Goal: Answer question/provide support: Answer question/provide support

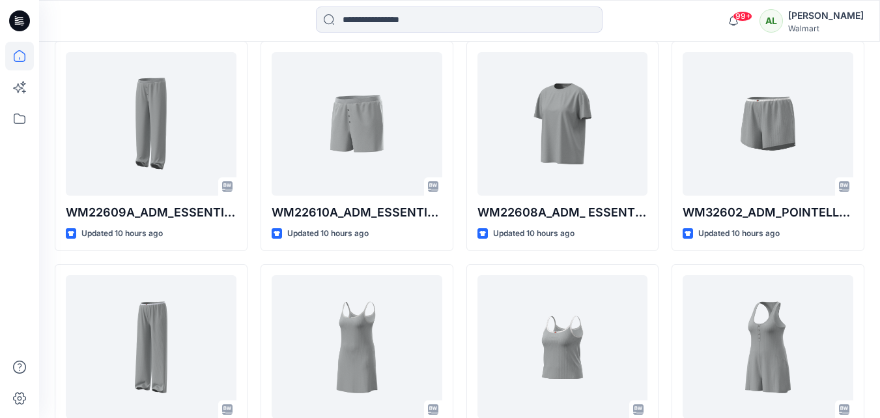
scroll to position [391, 0]
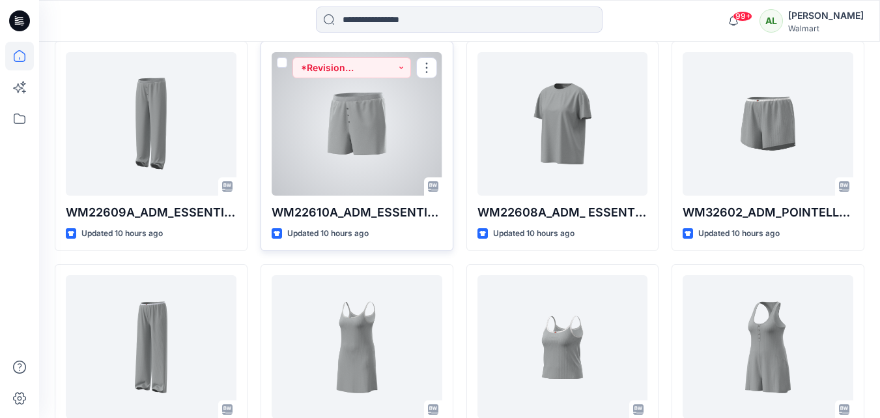
click at [374, 100] on div at bounding box center [357, 123] width 171 height 143
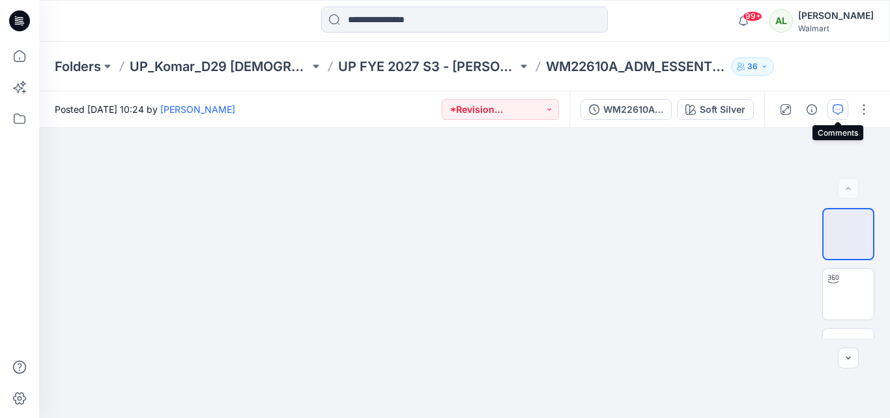
click at [835, 108] on icon "button" at bounding box center [838, 109] width 10 height 10
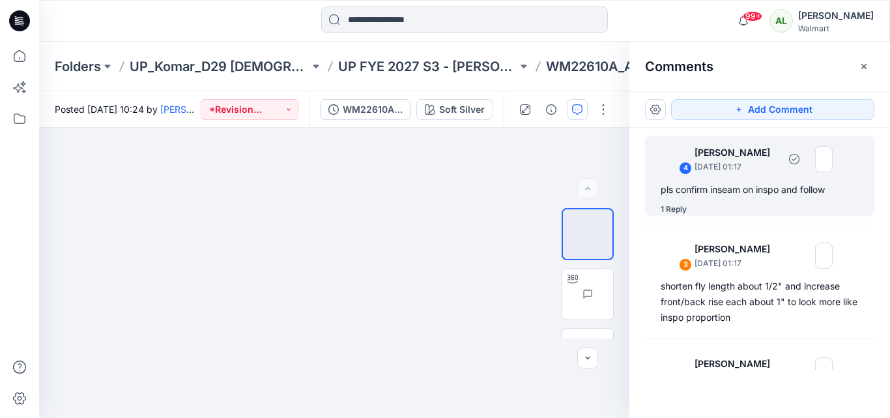
click at [720, 196] on div "pls confirm inseam on inspo and follow" at bounding box center [760, 190] width 198 height 16
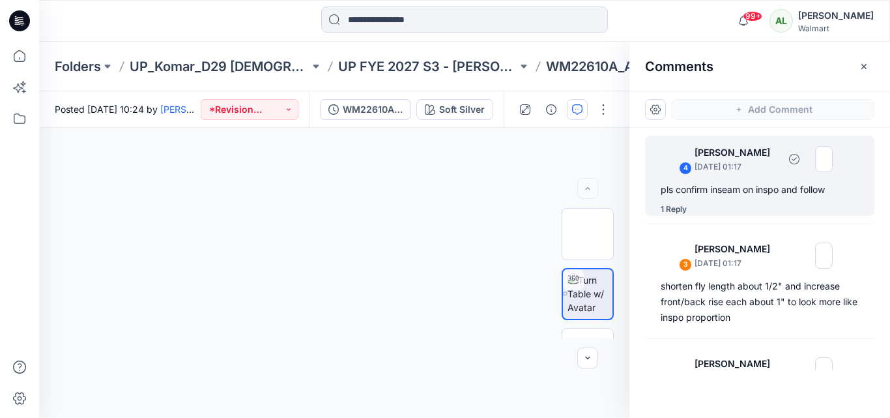
click at [720, 196] on div "pls confirm inseam on inspo and follow" at bounding box center [760, 190] width 198 height 16
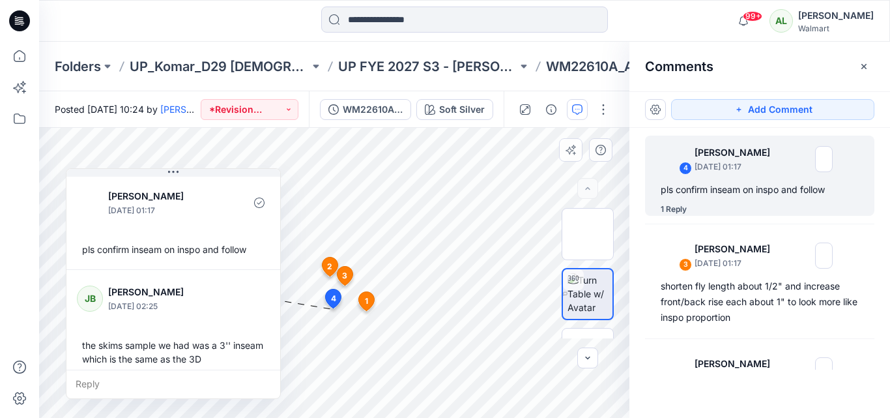
drag, startPoint x: 130, startPoint y: 363, endPoint x: 170, endPoint y: 225, distance: 143.9
click at [170, 225] on div "[PERSON_NAME] [DATE] 01:17 pls confirm inseam on inspo and follow" at bounding box center [173, 221] width 214 height 95
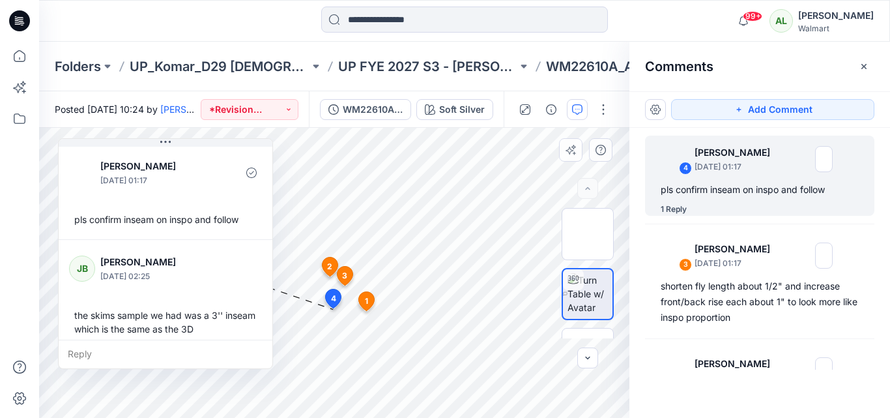
drag, startPoint x: 175, startPoint y: 231, endPoint x: 167, endPoint y: 201, distance: 31.0
click at [167, 201] on div "[PERSON_NAME] [DATE] 01:17 pls confirm inseam on inspo and follow" at bounding box center [166, 191] width 214 height 95
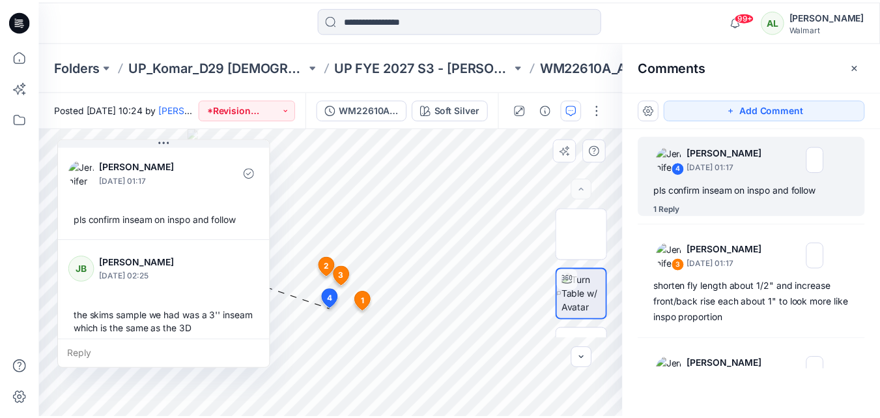
scroll to position [9, 0]
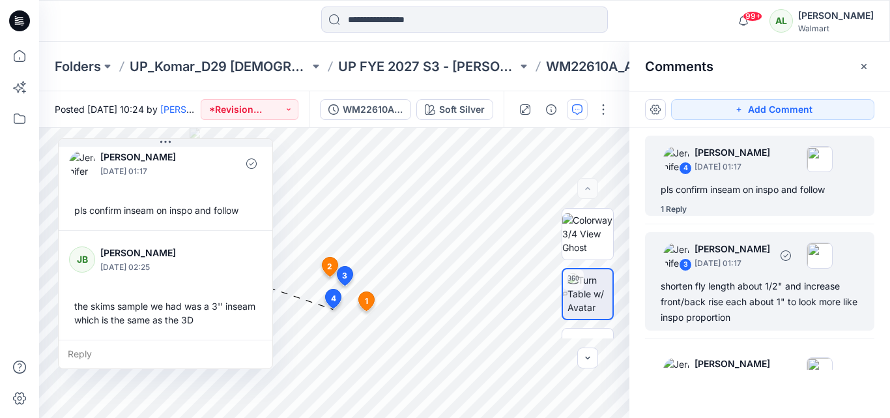
click at [741, 263] on p "[DATE] 01:17" at bounding box center [733, 263] width 76 height 13
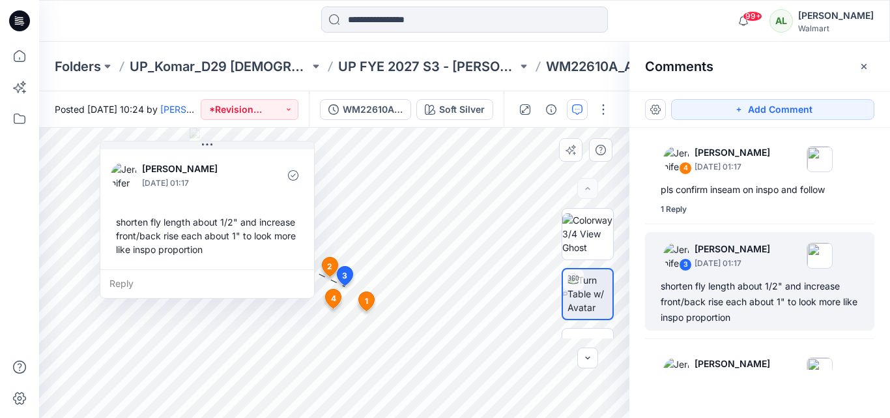
drag, startPoint x: 531, startPoint y: 188, endPoint x: 240, endPoint y: 156, distance: 292.3
click at [240, 156] on div "[PERSON_NAME] [DATE] 01:17 shorten fly length about 1/2" and increase front/bac…" at bounding box center [207, 208] width 214 height 122
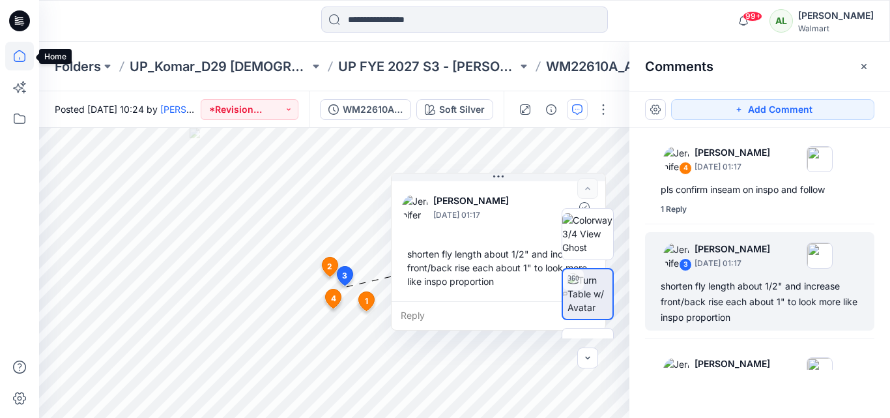
click at [14, 56] on icon at bounding box center [19, 56] width 29 height 29
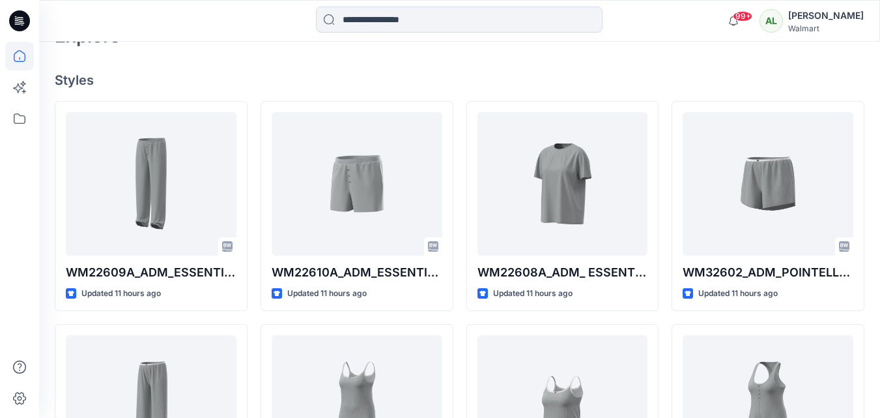
scroll to position [335, 0]
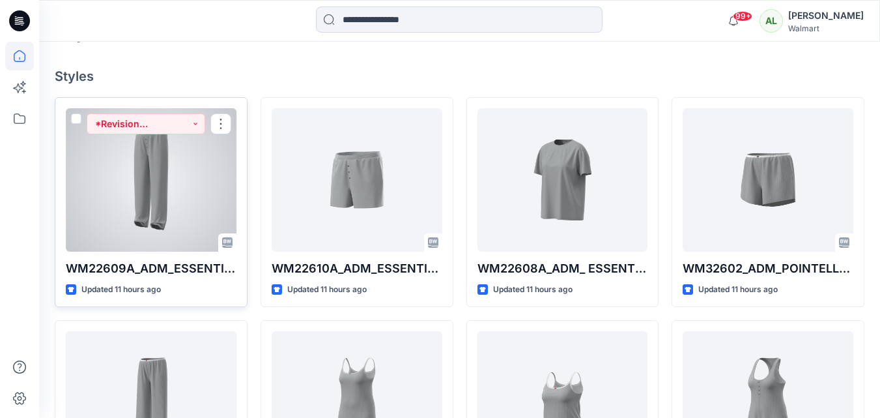
click at [128, 151] on div at bounding box center [151, 179] width 171 height 143
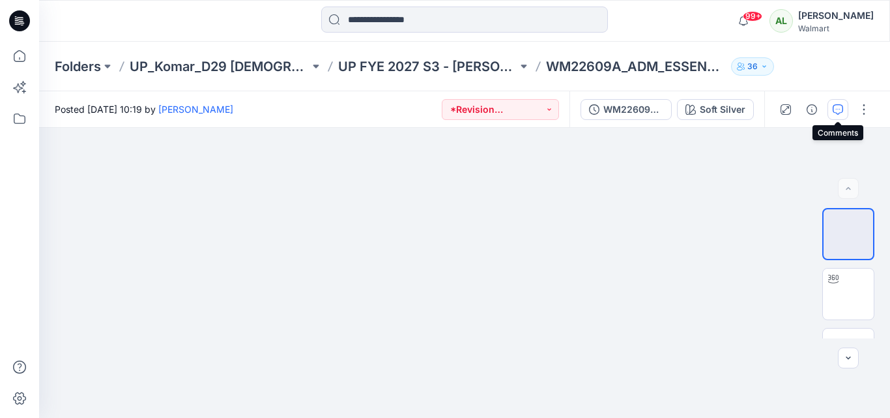
click at [833, 108] on icon "button" at bounding box center [838, 109] width 10 height 10
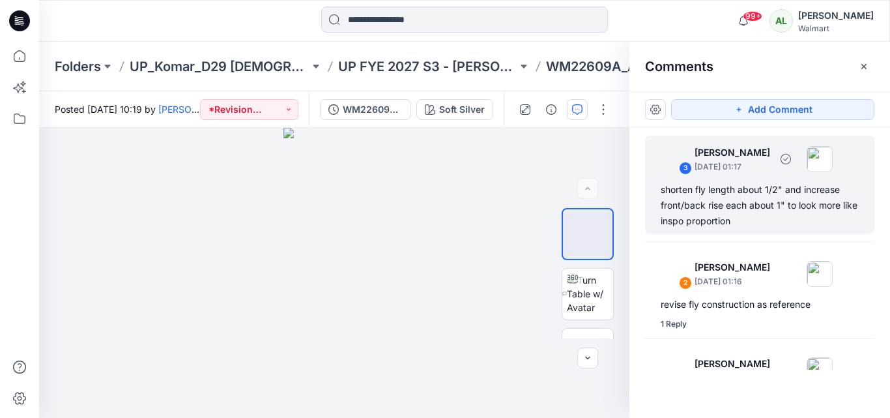
click at [710, 195] on div "shorten fly length about 1/2" and increase front/back rise each about 1" to loo…" at bounding box center [760, 205] width 198 height 47
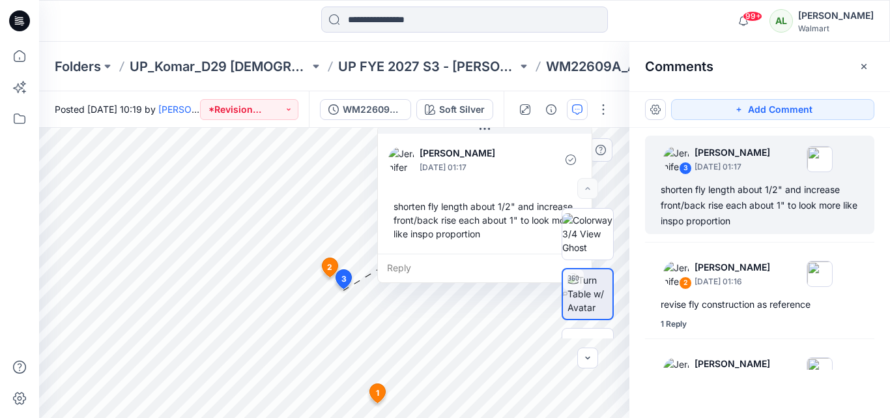
click at [472, 184] on div "[PERSON_NAME] [DATE] 01:17 shorten fly length about 1/2" and increase front/bac…" at bounding box center [485, 192] width 214 height 122
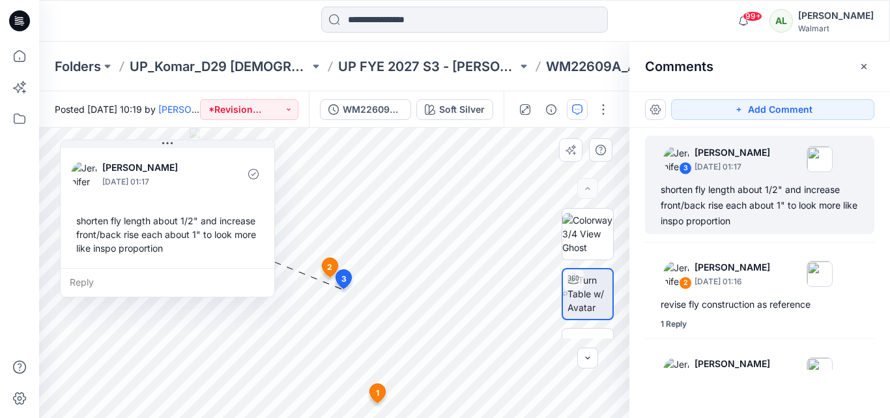
drag, startPoint x: 519, startPoint y: 171, endPoint x: 202, endPoint y: 185, distance: 317.6
click at [202, 185] on p "[DATE] 01:17" at bounding box center [155, 181] width 106 height 13
click at [106, 251] on div "shorten fly length about 1/2" and increase front/back rise each about 1" to loo…" at bounding box center [167, 233] width 193 height 51
click at [174, 227] on div "shorten fly length about 1/2" and increase front/back rise each about 1" to loo…" at bounding box center [167, 233] width 193 height 51
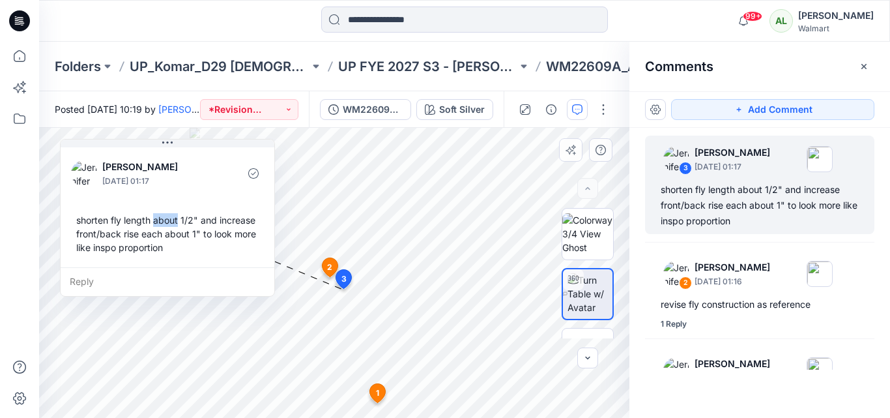
click at [174, 227] on div "shorten fly length about 1/2" and increase front/back rise each about 1" to loo…" at bounding box center [167, 233] width 193 height 51
click at [221, 200] on div "[PERSON_NAME] [DATE] 01:17 shorten fly length about 1/2" and increase front/bac…" at bounding box center [168, 206] width 214 height 122
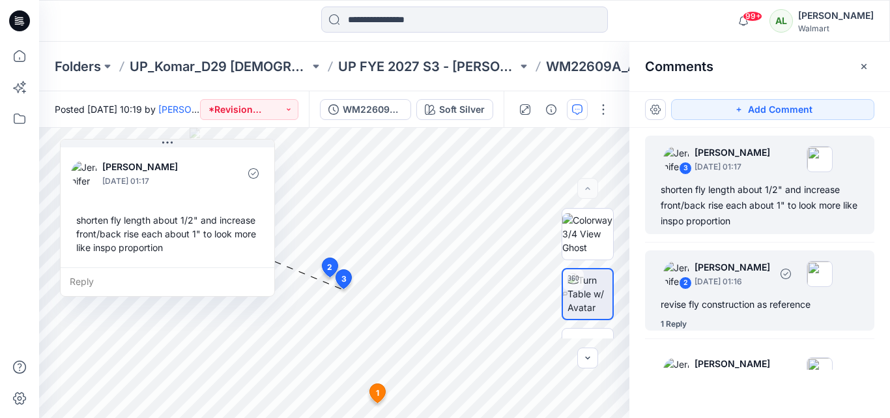
click at [741, 296] on div "2 [PERSON_NAME] [DATE] 01:16 revise fly construction as reference 1 Reply" at bounding box center [759, 290] width 229 height 80
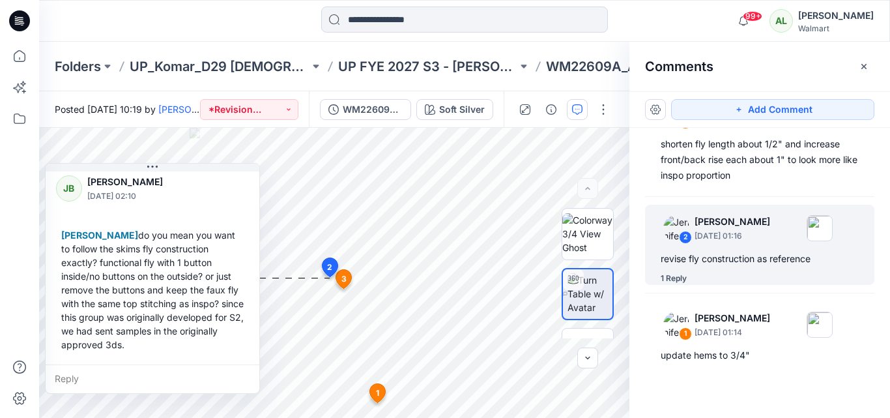
scroll to position [52, 0]
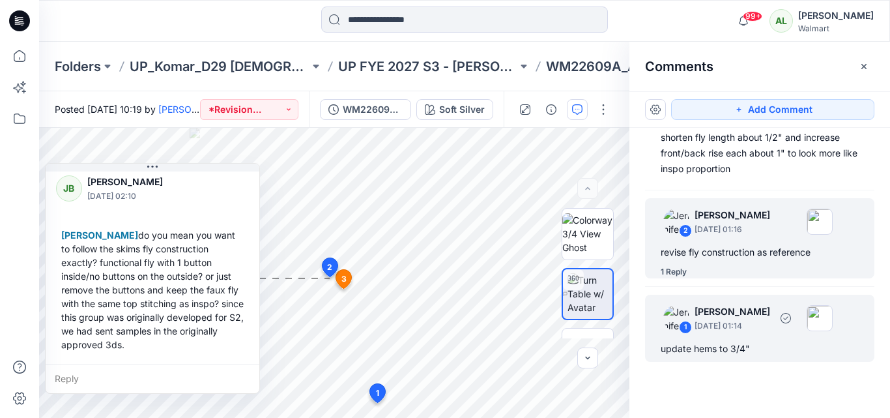
click at [755, 330] on p "[DATE] 01:14" at bounding box center [733, 325] width 76 height 13
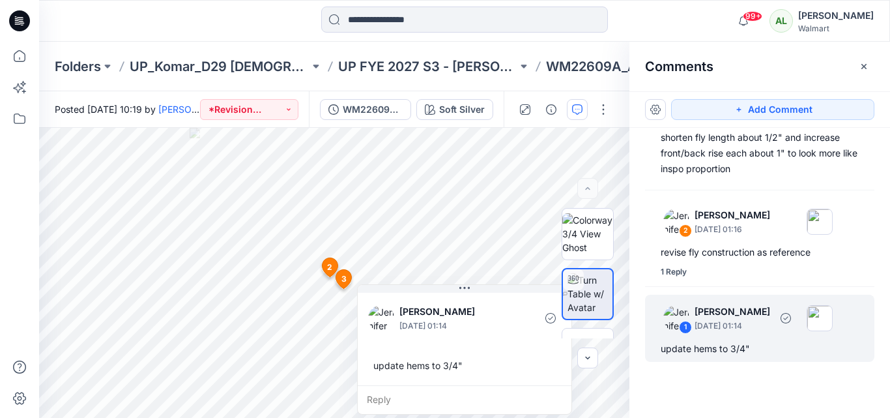
click at [755, 330] on p "[DATE] 01:14" at bounding box center [733, 325] width 76 height 13
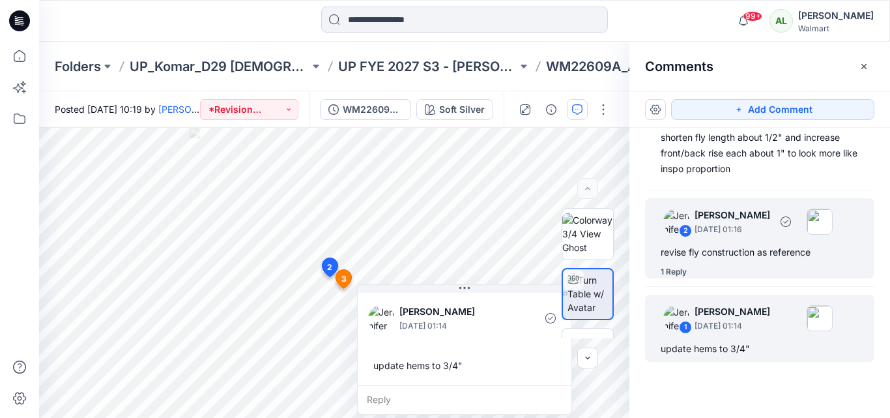
click at [725, 248] on div "revise fly construction as reference" at bounding box center [760, 252] width 198 height 16
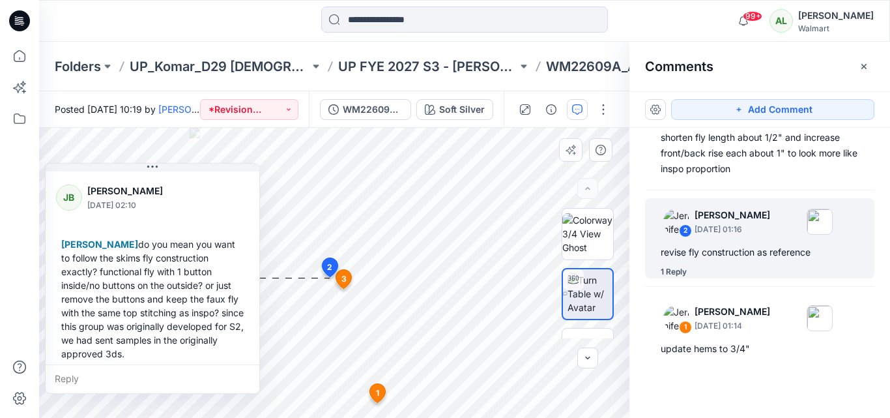
scroll to position [105, 0]
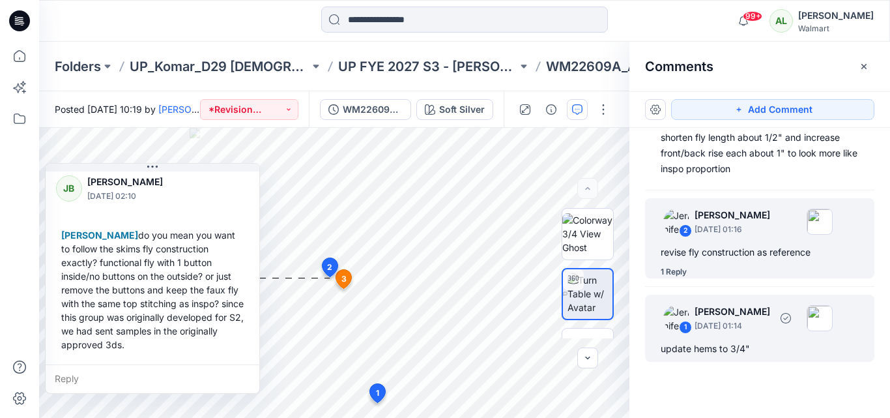
click at [698, 332] on div "1 [PERSON_NAME] [DATE] 01:14" at bounding box center [743, 318] width 180 height 36
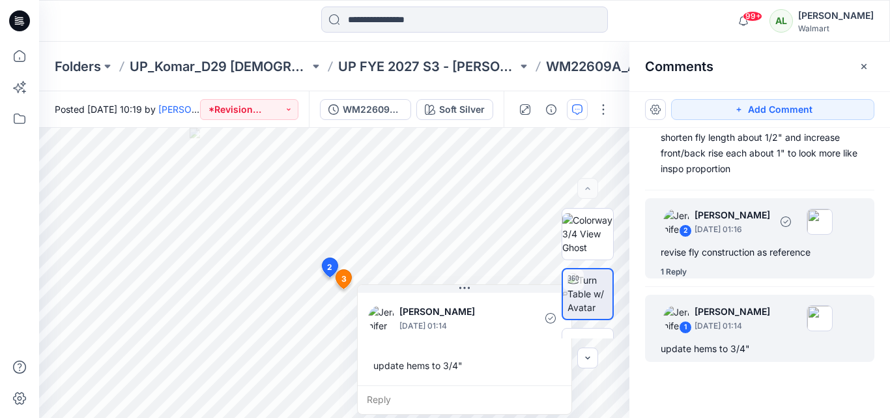
click at [695, 252] on div "revise fly construction as reference" at bounding box center [760, 252] width 198 height 16
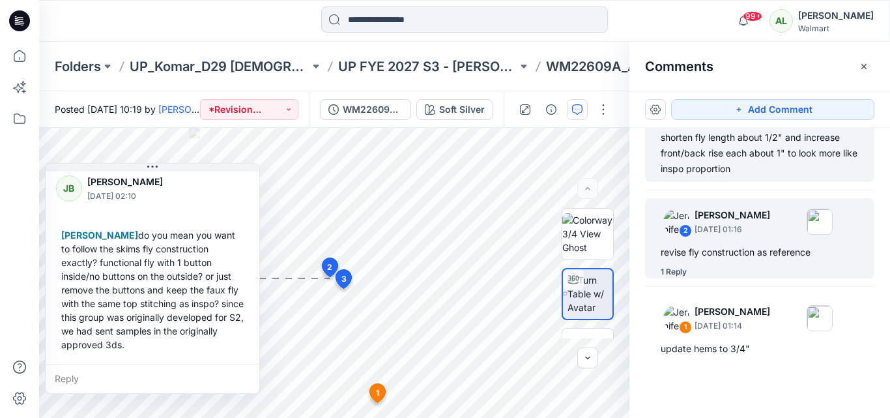
click at [722, 150] on div "shorten fly length about 1/2" and increase front/back rise each about 1" to loo…" at bounding box center [760, 153] width 198 height 47
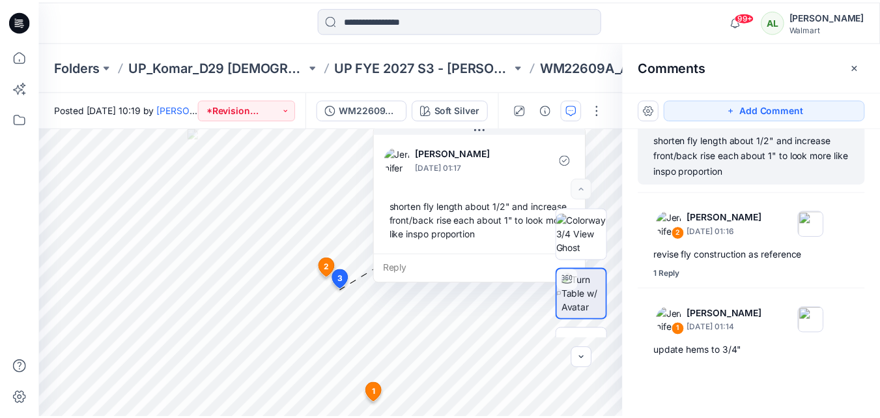
scroll to position [52, 0]
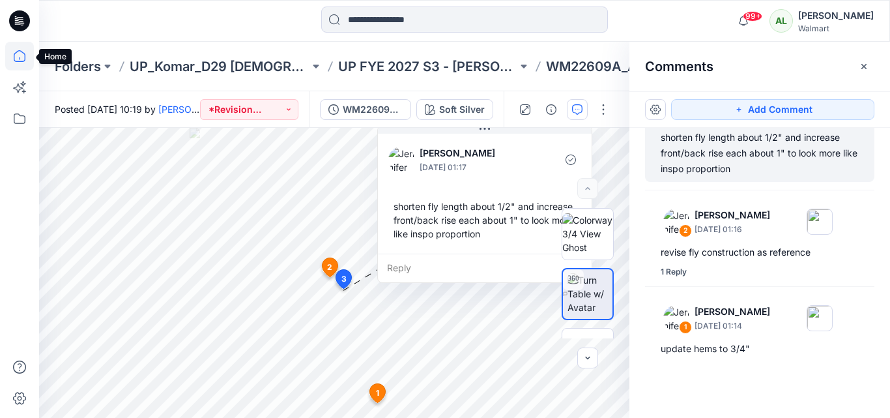
click at [15, 58] on icon at bounding box center [19, 56] width 29 height 29
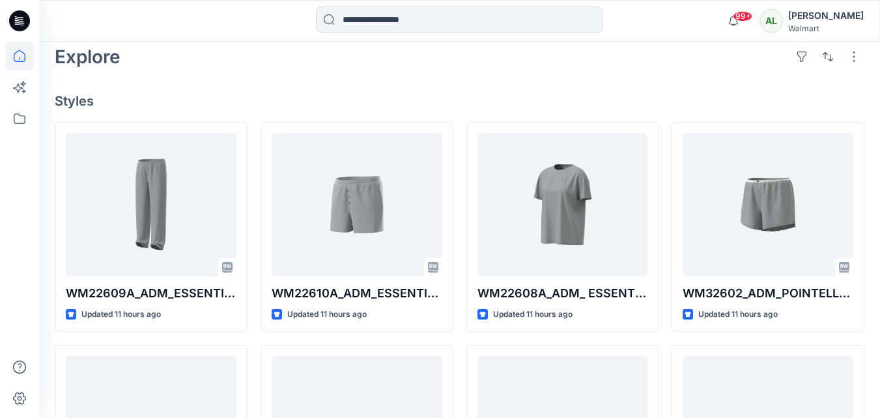
scroll to position [312, 0]
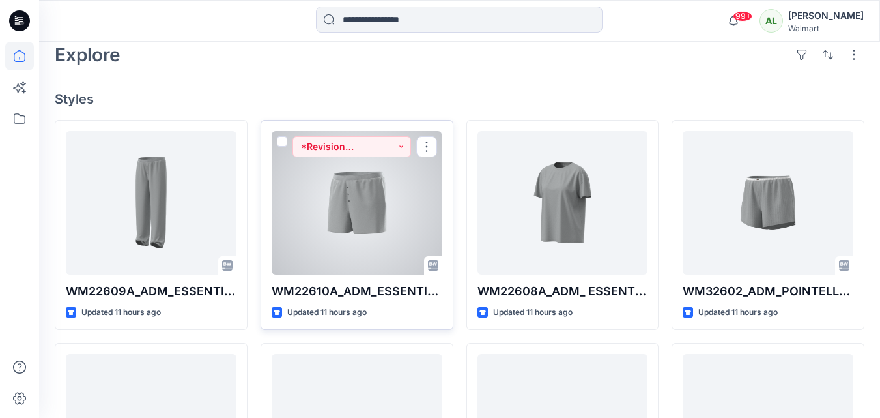
click at [322, 182] on div at bounding box center [357, 202] width 171 height 143
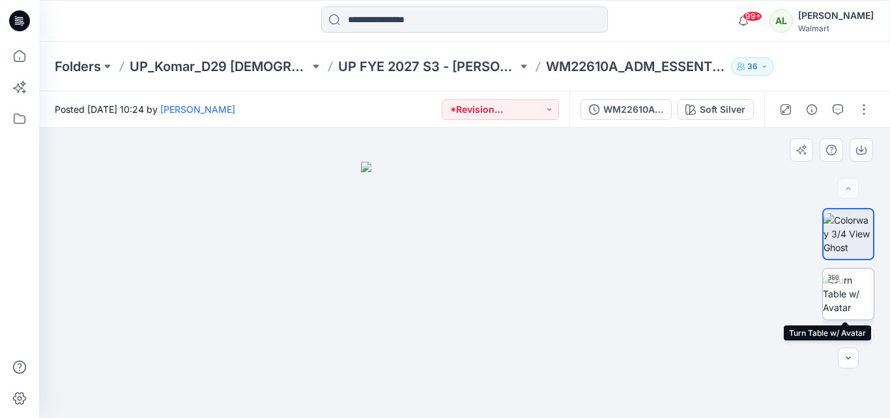
click at [837, 282] on div at bounding box center [833, 278] width 21 height 21
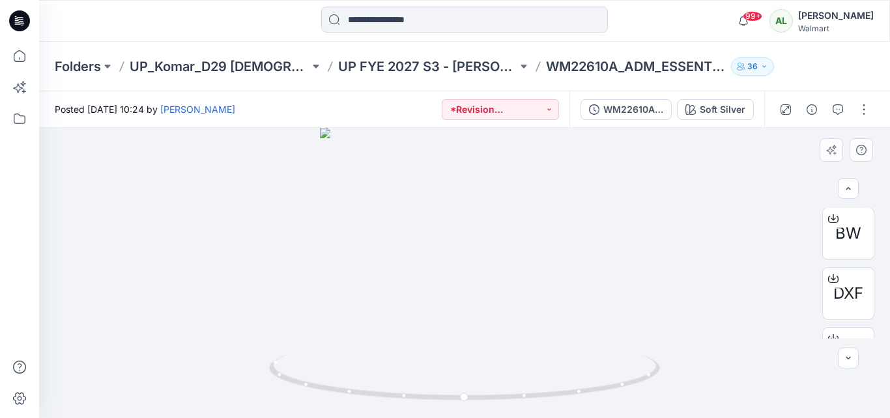
scroll to position [417, 0]
click at [835, 111] on icon "button" at bounding box center [838, 109] width 10 height 10
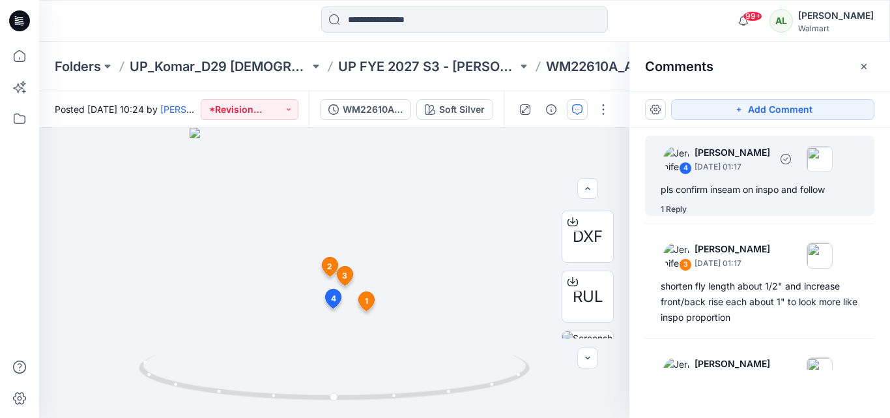
click at [715, 202] on div "4 [PERSON_NAME] [DATE] 01:17 pls confirm inseam on inspo and follow 1 Reply" at bounding box center [759, 176] width 229 height 80
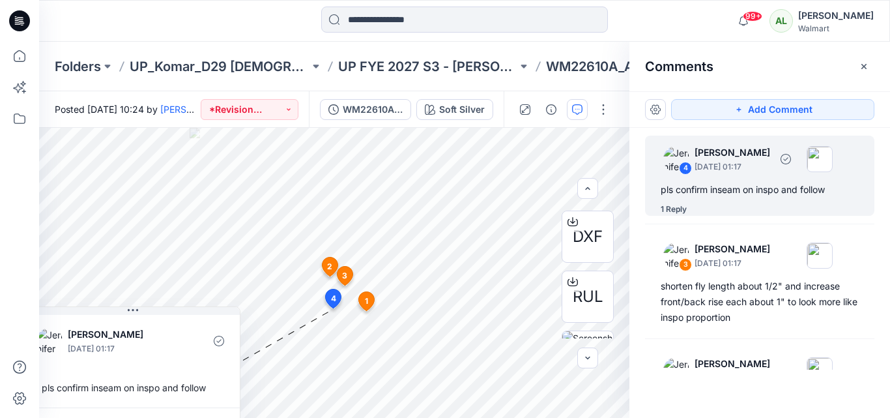
click at [745, 173] on p "[DATE] 01:17" at bounding box center [733, 166] width 76 height 13
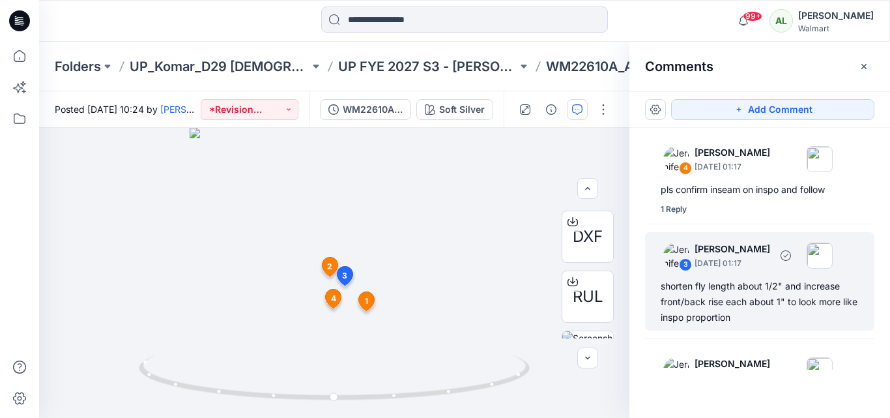
click at [716, 283] on div "shorten fly length about 1/2" and increase front/back rise each about 1" to loo…" at bounding box center [760, 301] width 198 height 47
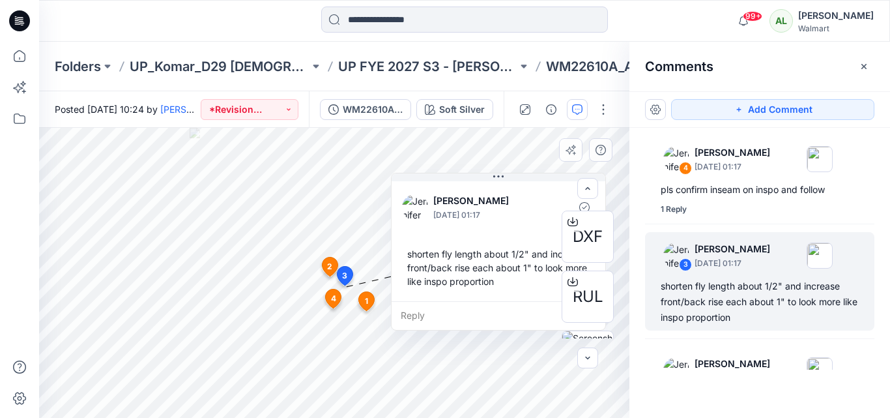
click at [551, 253] on div "BW DXF RUL" at bounding box center [587, 273] width 83 height 130
click at [744, 287] on div "shorten fly length about 1/2" and increase front/back rise each about 1" to loo…" at bounding box center [760, 301] width 198 height 47
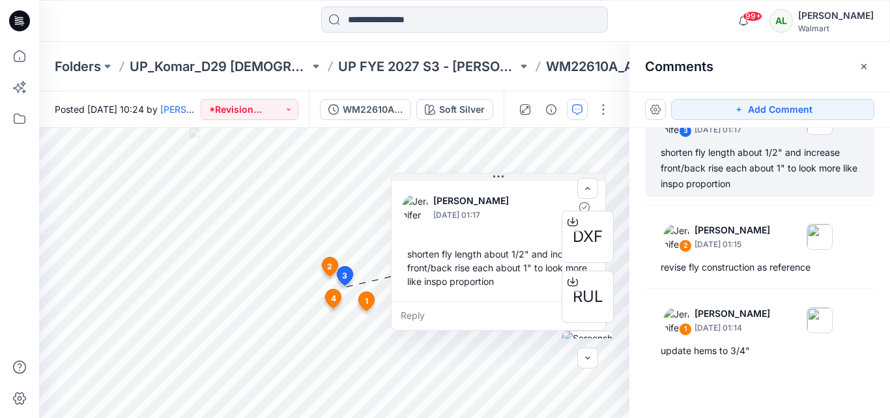
scroll to position [136, 0]
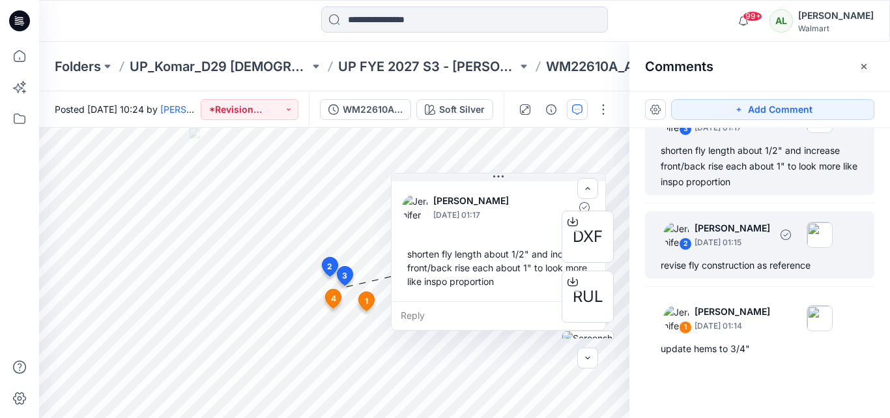
click at [704, 268] on div "revise fly construction as reference" at bounding box center [760, 265] width 198 height 16
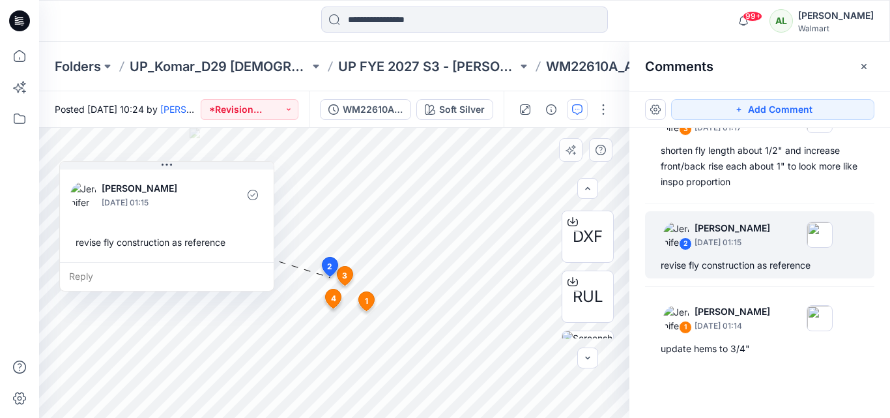
drag, startPoint x: 109, startPoint y: 169, endPoint x: 148, endPoint y: 212, distance: 58.1
click at [148, 212] on div "[PERSON_NAME] [DATE] 01:15" at bounding box center [166, 195] width 193 height 36
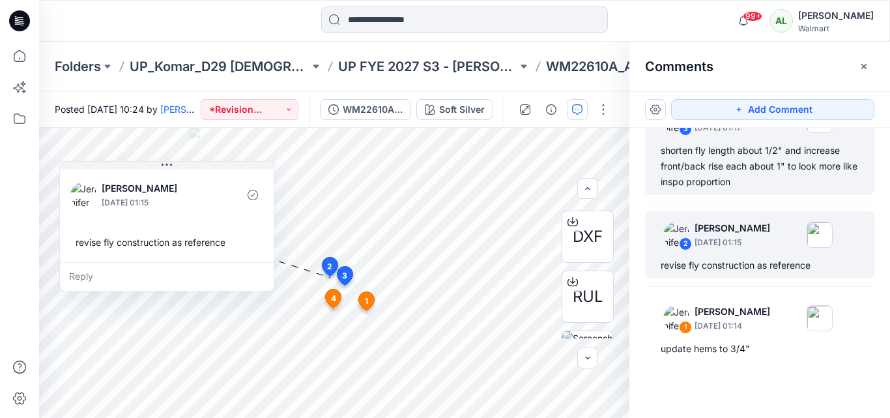
click at [726, 154] on div "shorten fly length about 1/2" and increase front/back rise each about 1" to loo…" at bounding box center [760, 166] width 198 height 47
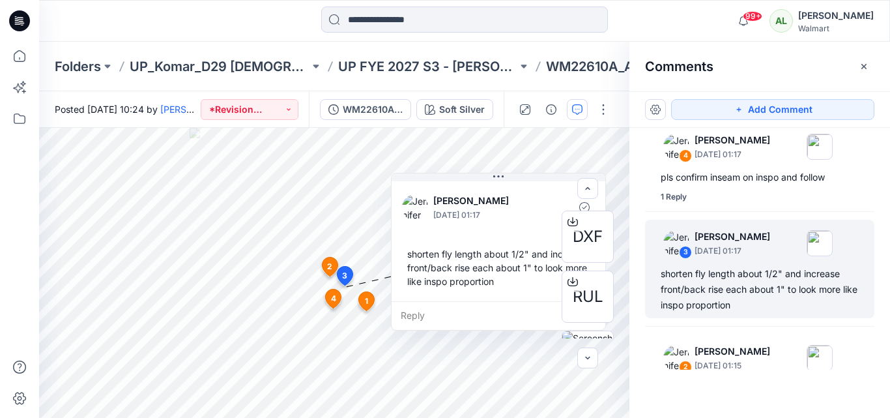
scroll to position [0, 0]
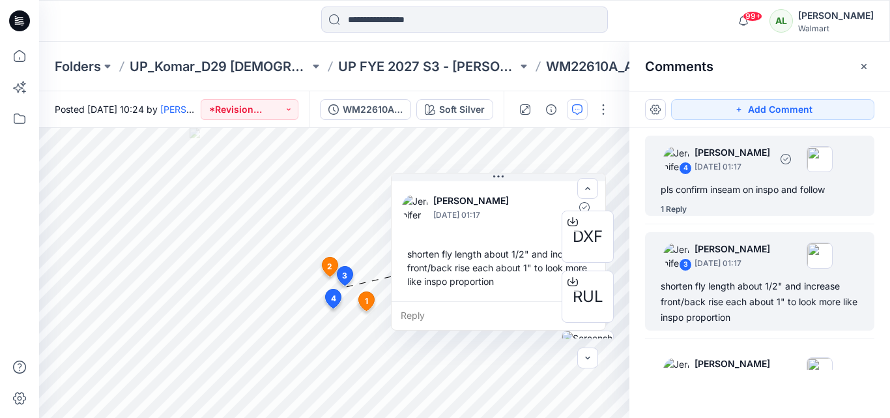
click at [738, 185] on div "pls confirm inseam on inspo and follow" at bounding box center [760, 190] width 198 height 16
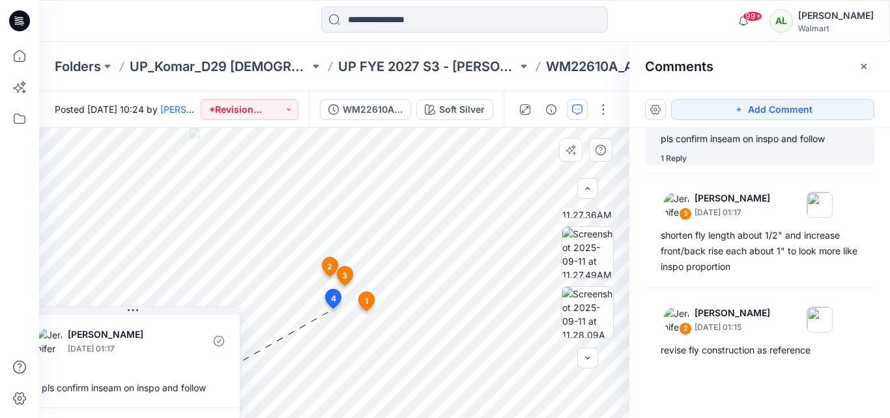
scroll to position [624, 0]
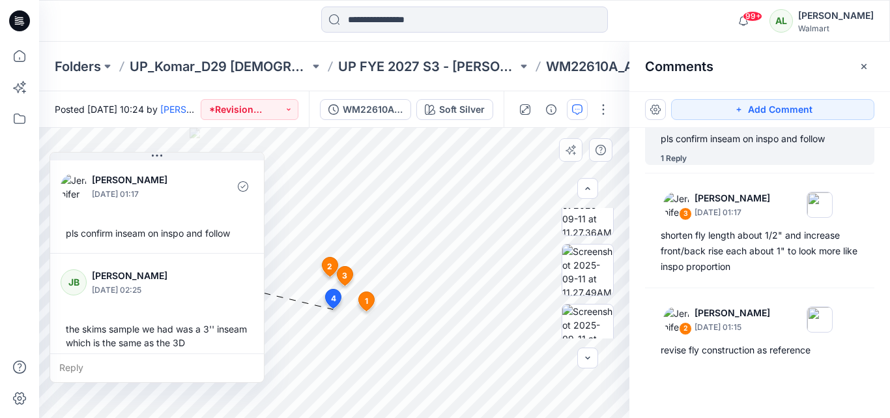
drag, startPoint x: 129, startPoint y: 360, endPoint x: 153, endPoint y: 205, distance: 156.3
click at [153, 205] on div "[PERSON_NAME] [DATE] 01:17 pls confirm inseam on inspo and follow" at bounding box center [157, 205] width 214 height 95
click at [199, 309] on div "[PERSON_NAME] [DATE] 02:25 the skims sample we had was a 3'' inseam which is th…" at bounding box center [157, 307] width 214 height 109
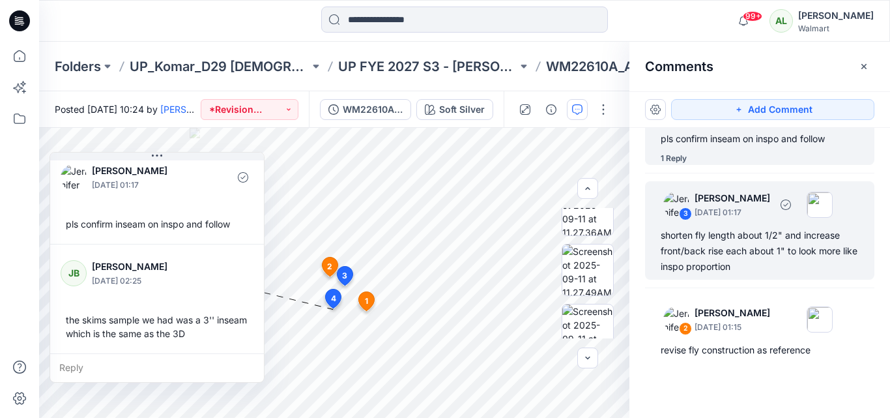
click at [754, 261] on div "shorten fly length about 1/2" and increase front/back rise each about 1" to loo…" at bounding box center [760, 250] width 198 height 47
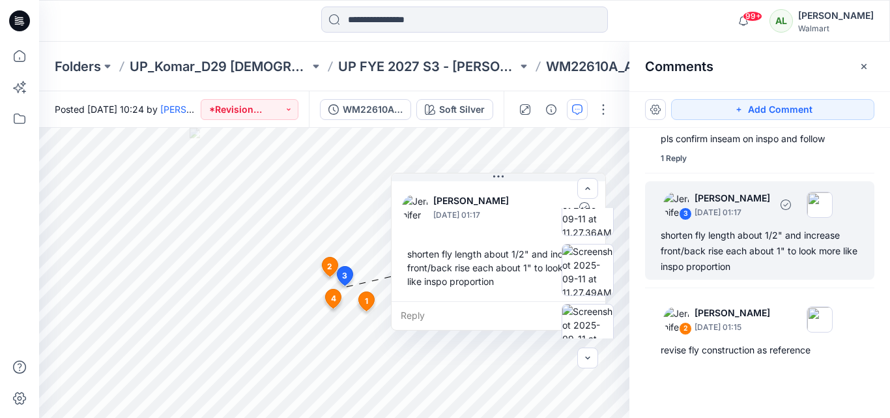
click at [695, 242] on div "shorten fly length about 1/2" and increase front/back rise each about 1" to loo…" at bounding box center [760, 250] width 198 height 47
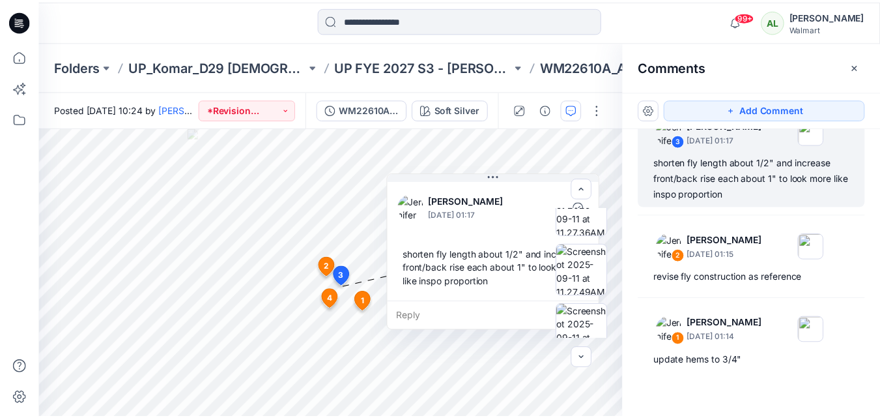
scroll to position [136, 0]
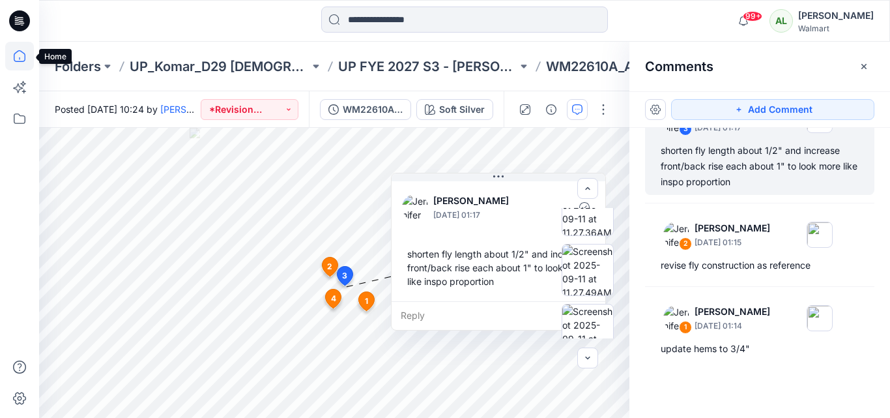
click at [23, 55] on icon at bounding box center [19, 56] width 29 height 29
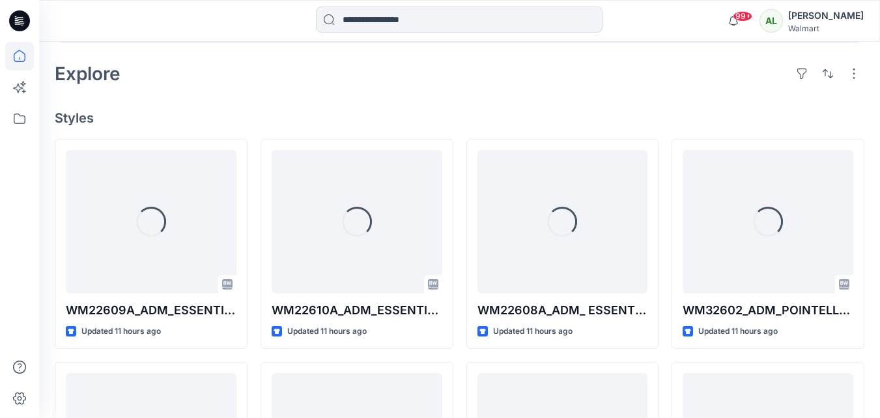
scroll to position [299, 0]
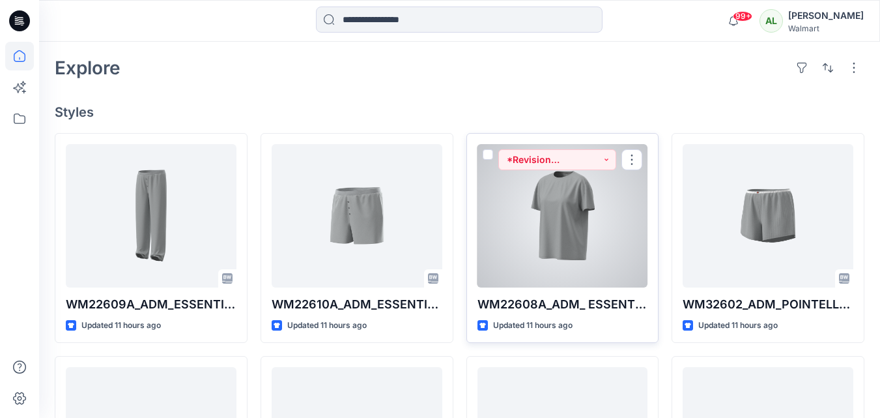
click at [539, 213] on div at bounding box center [563, 215] width 171 height 143
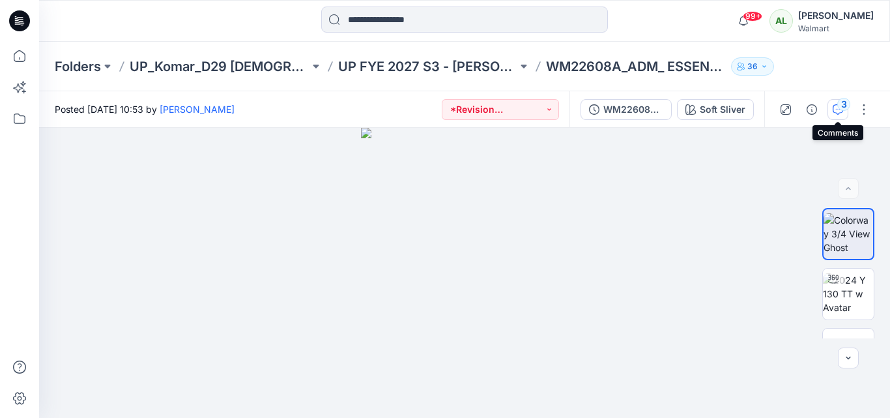
click at [843, 109] on div "3" at bounding box center [843, 104] width 13 height 13
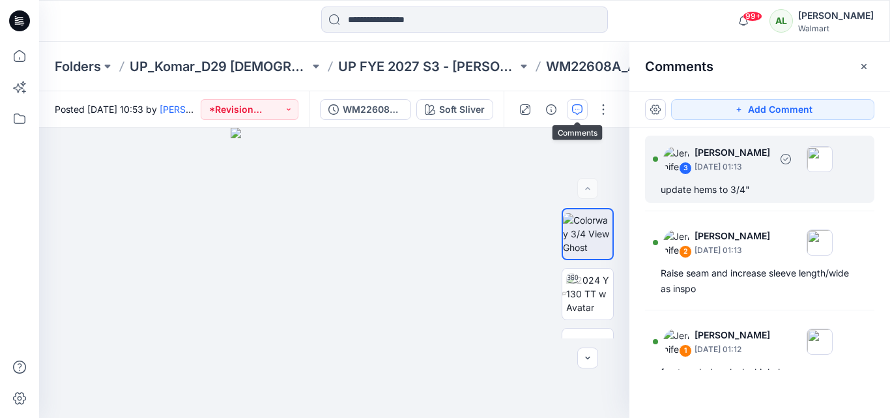
click at [715, 186] on div "update hems to 3/4"" at bounding box center [760, 190] width 198 height 16
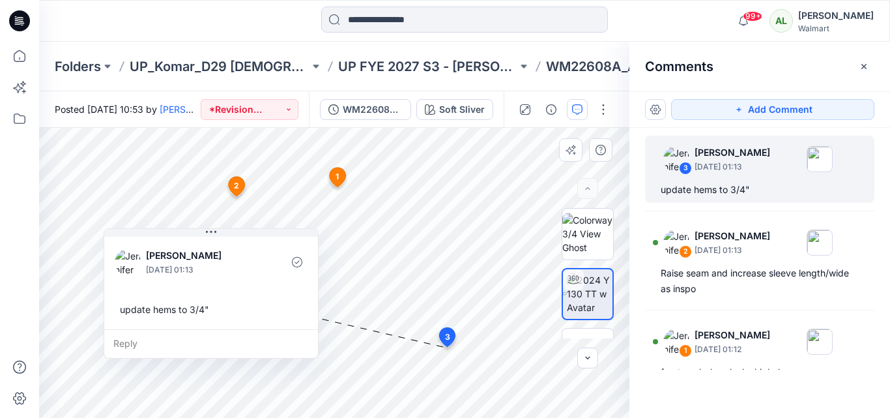
drag, startPoint x: 503, startPoint y: 377, endPoint x: 180, endPoint y: 252, distance: 346.5
click at [180, 252] on p "[PERSON_NAME]" at bounding box center [199, 256] width 106 height 16
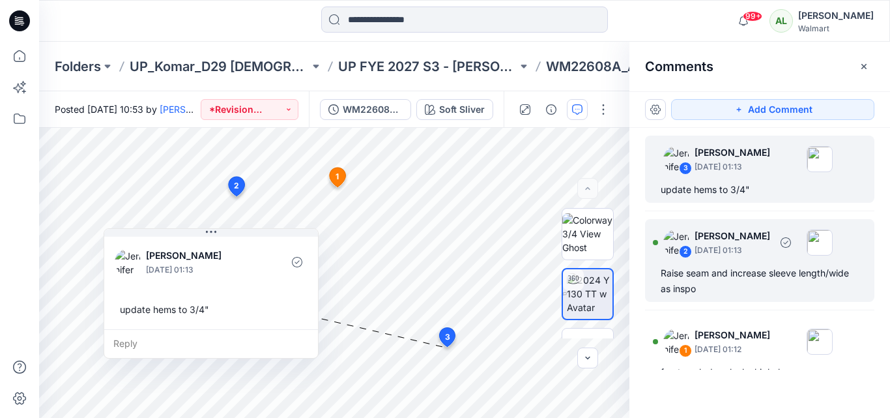
click at [706, 251] on p "[DATE] 01:13" at bounding box center [733, 250] width 76 height 13
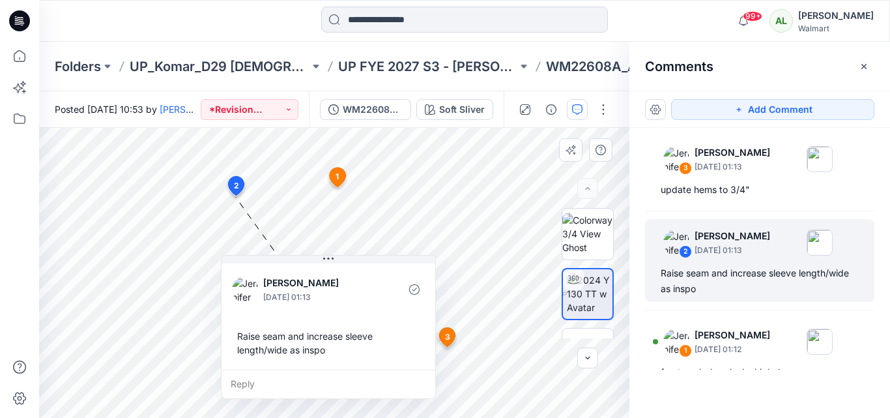
drag, startPoint x: 135, startPoint y: 152, endPoint x: 359, endPoint y: 325, distance: 282.9
click at [359, 325] on div "Raise seam and increase sleeve length/wide as inspo" at bounding box center [328, 343] width 193 height 38
click at [341, 332] on div "Raise seam and increase sleeve length/wide as inspo" at bounding box center [327, 343] width 193 height 38
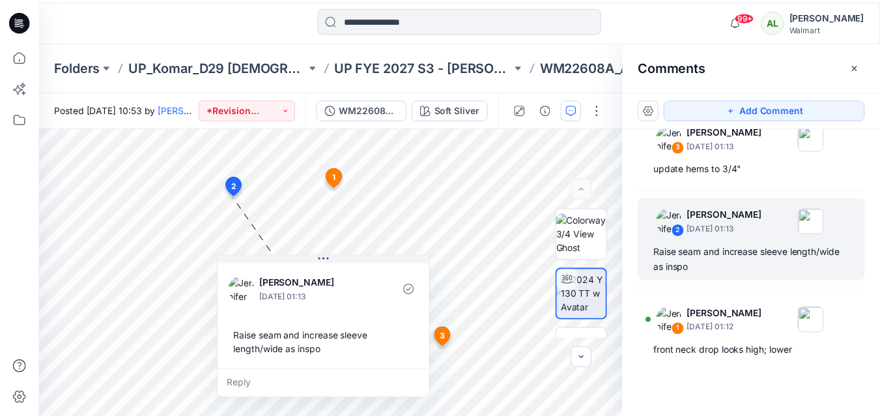
scroll to position [23, 0]
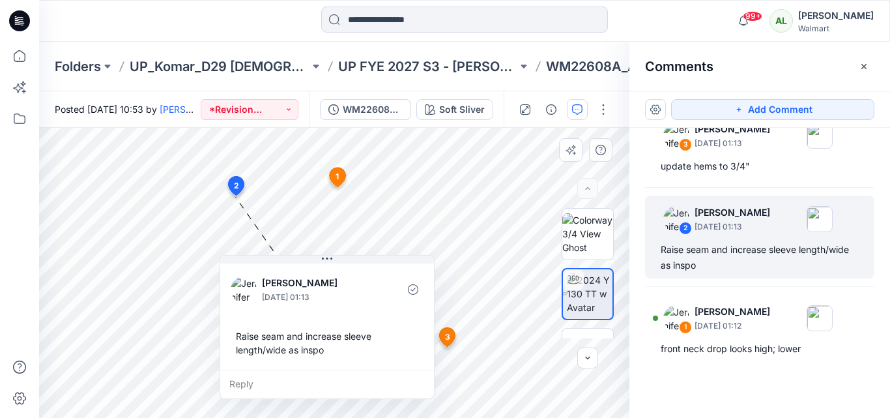
click at [342, 336] on div "Raise seam and increase sleeve length/wide as inspo" at bounding box center [327, 343] width 193 height 38
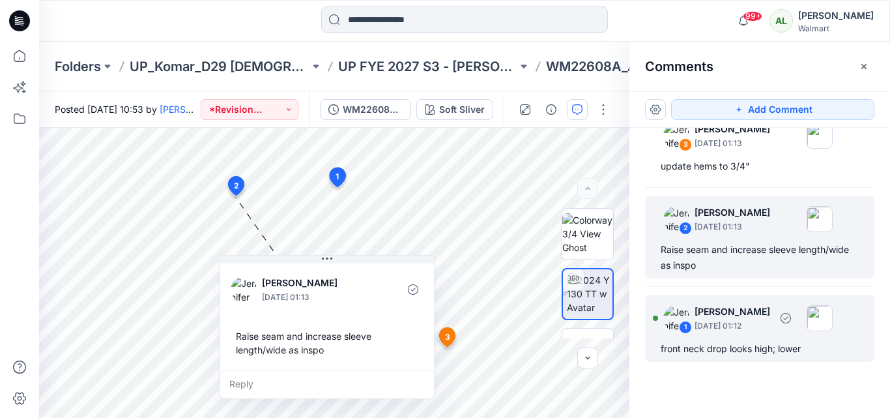
click at [737, 345] on div "front neck drop looks high; lower" at bounding box center [760, 349] width 198 height 16
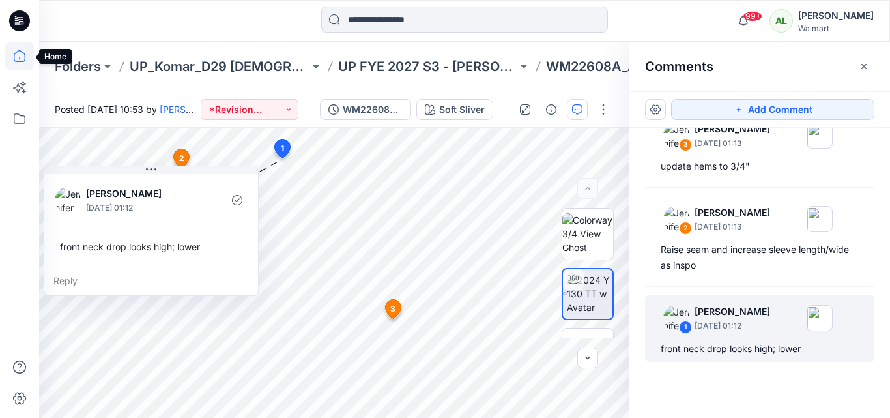
click at [16, 51] on icon at bounding box center [19, 56] width 29 height 29
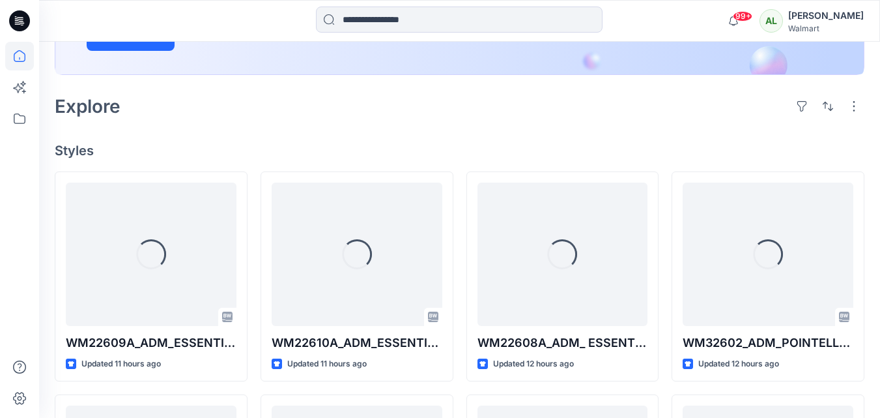
scroll to position [326, 0]
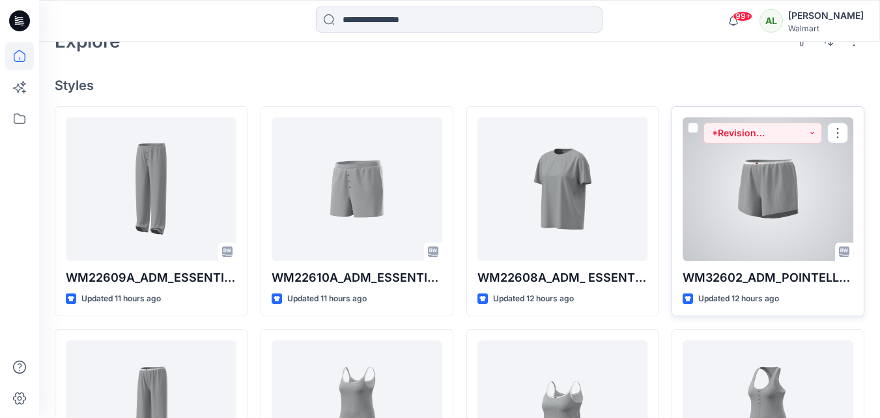
click at [787, 178] on div at bounding box center [768, 188] width 171 height 143
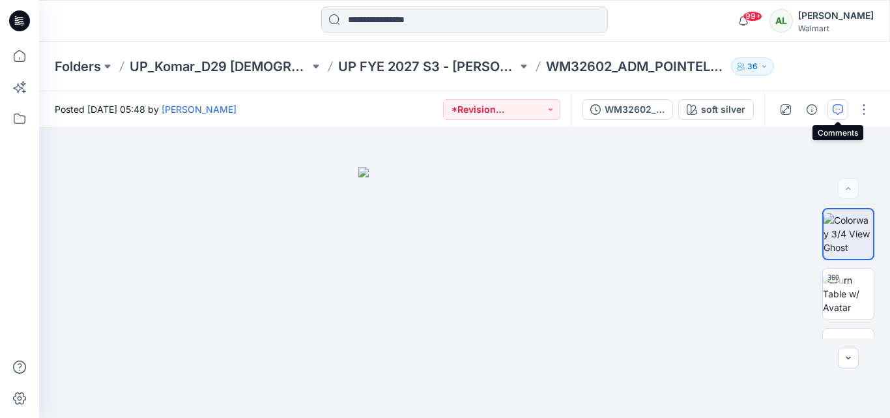
click at [838, 109] on icon "button" at bounding box center [838, 108] width 5 height 1
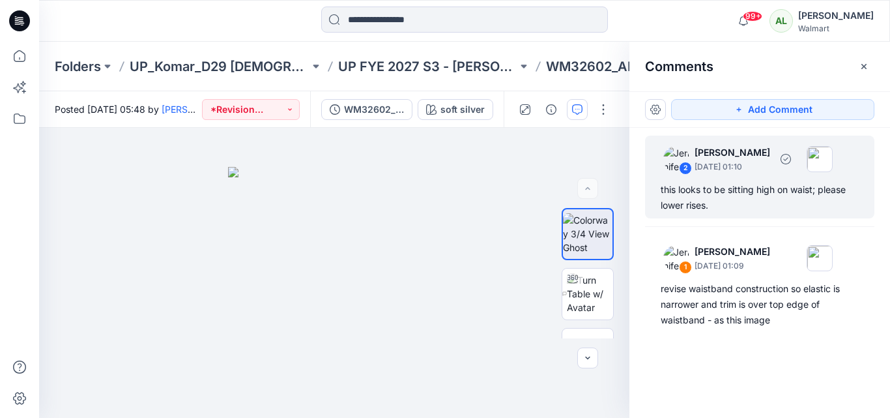
click at [700, 184] on div "this looks to be sitting high on waist; please lower rises." at bounding box center [760, 197] width 198 height 31
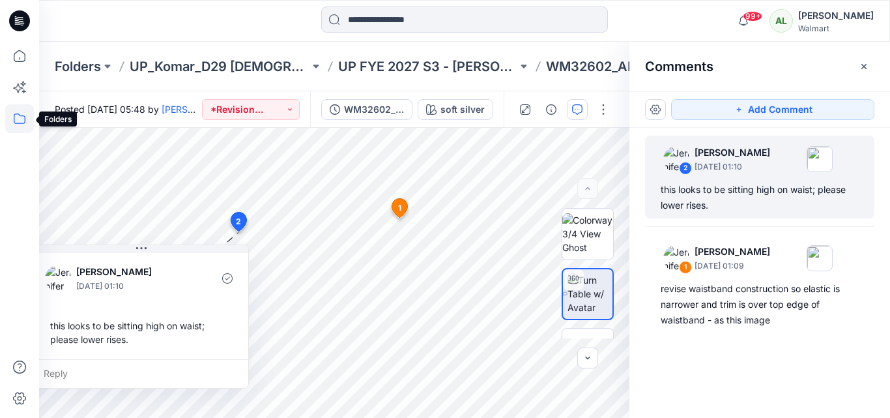
click at [21, 122] on icon at bounding box center [19, 118] width 29 height 29
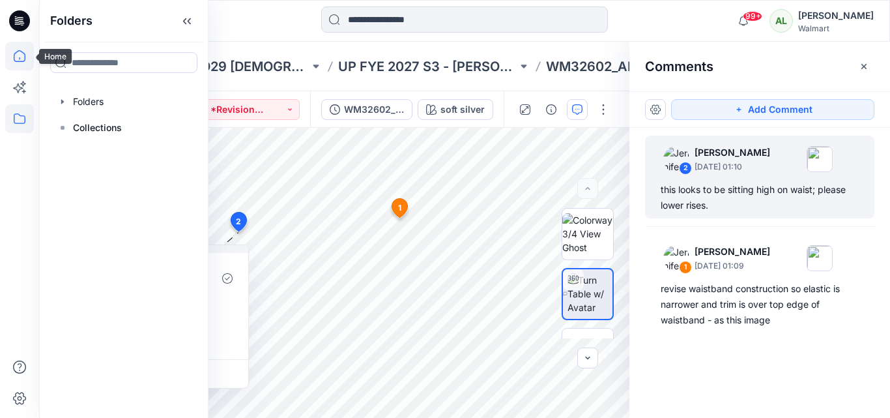
click at [16, 61] on icon at bounding box center [19, 56] width 29 height 29
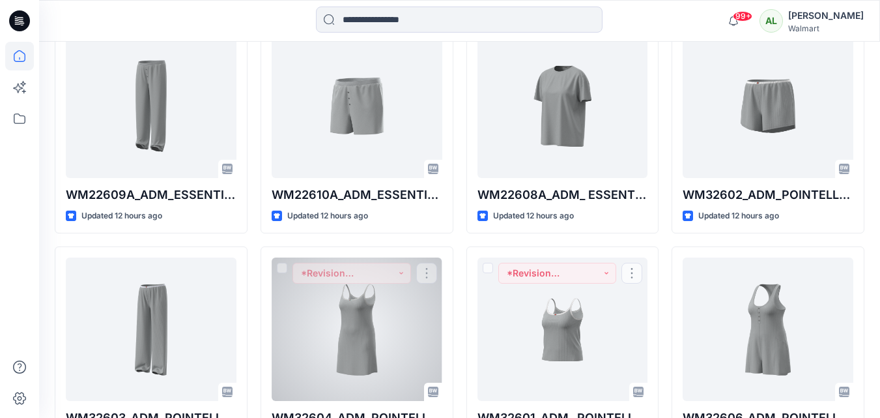
scroll to position [326, 0]
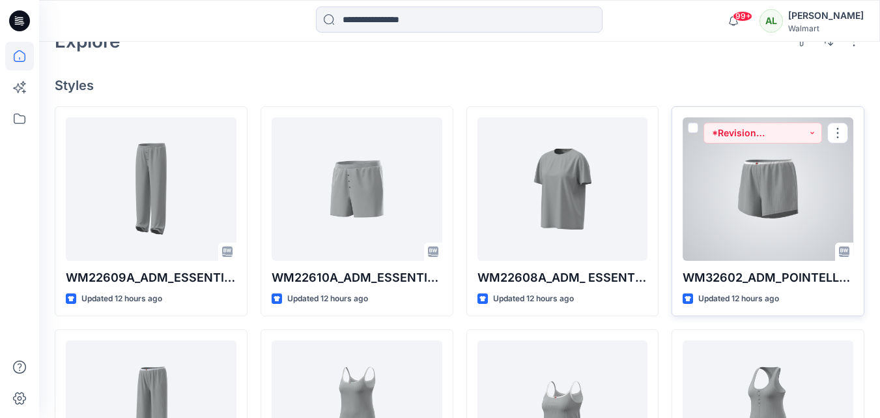
click at [824, 216] on div at bounding box center [768, 188] width 171 height 143
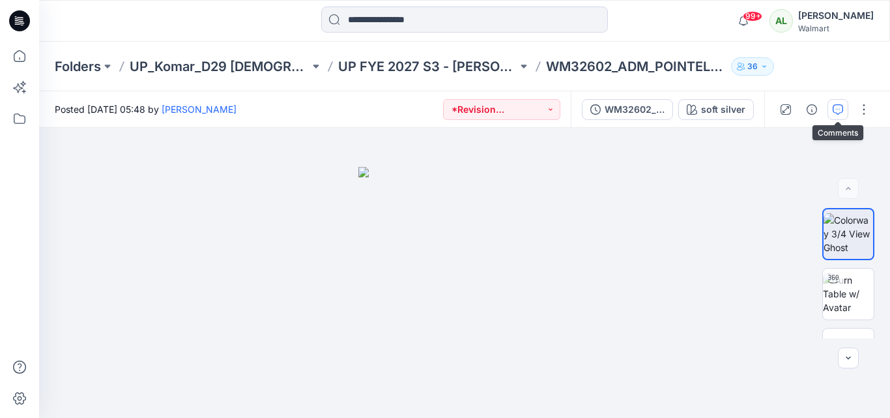
click at [834, 106] on icon "button" at bounding box center [838, 109] width 10 height 10
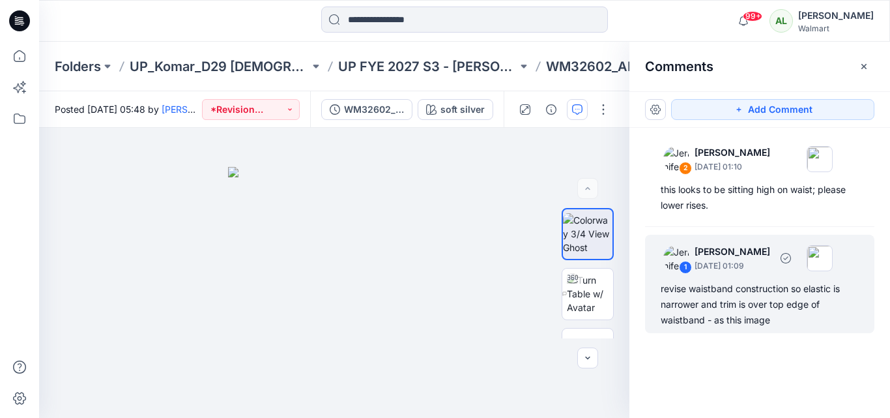
click at [743, 296] on div "revise waistband construction so elastic is narrower and trim is over top edge …" at bounding box center [760, 304] width 198 height 47
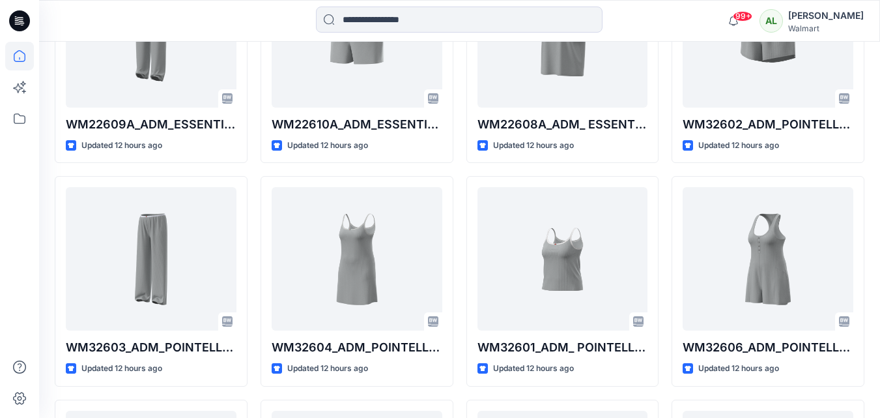
scroll to position [482, 0]
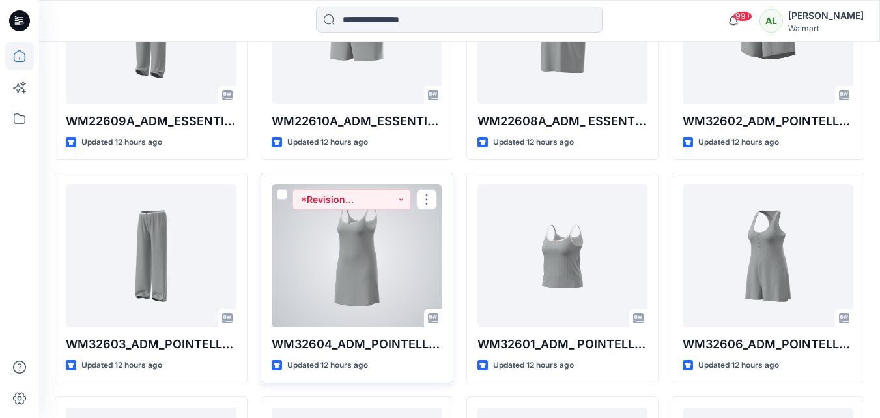
click at [345, 225] on div at bounding box center [357, 255] width 171 height 143
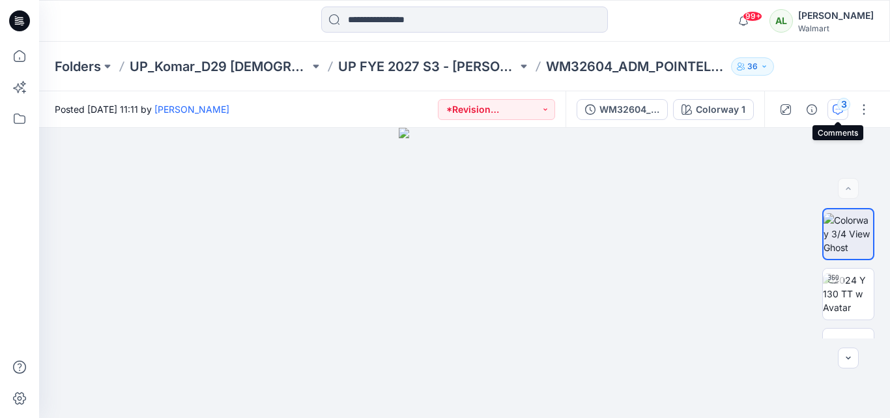
click at [840, 104] on div "3" at bounding box center [843, 104] width 13 height 13
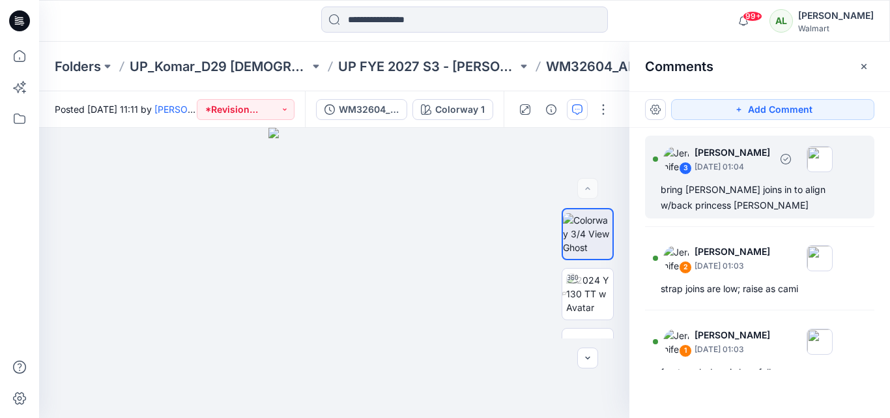
click at [717, 204] on div "bring [PERSON_NAME] joins in to align w/back princess [PERSON_NAME]" at bounding box center [760, 197] width 198 height 31
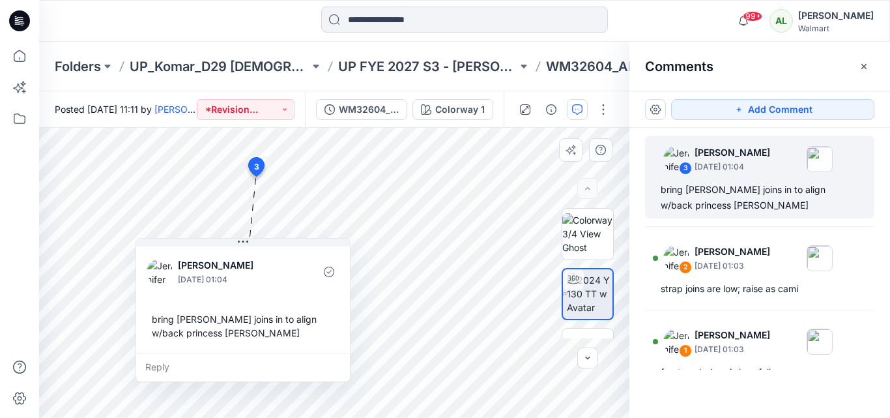
drag, startPoint x: 388, startPoint y: 358, endPoint x: 295, endPoint y: 298, distance: 110.2
click at [295, 298] on div "[PERSON_NAME] [DATE] 01:04 bring [PERSON_NAME] joins in to align w/back princes…" at bounding box center [243, 298] width 214 height 109
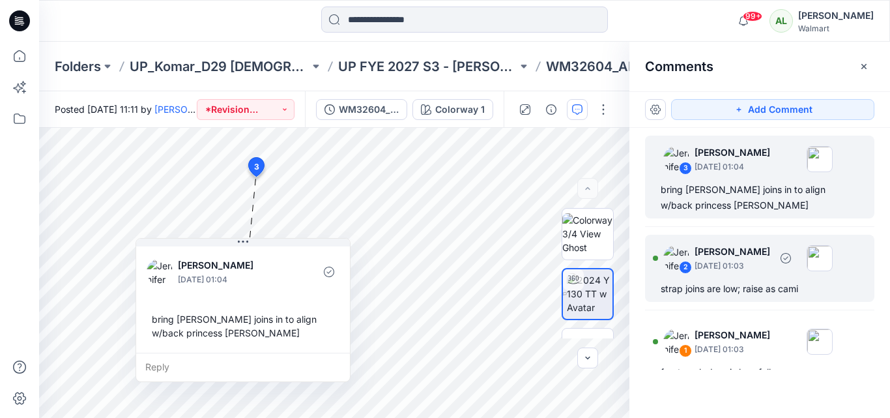
click at [736, 281] on div "strap joins are low; raise as cami" at bounding box center [760, 289] width 198 height 16
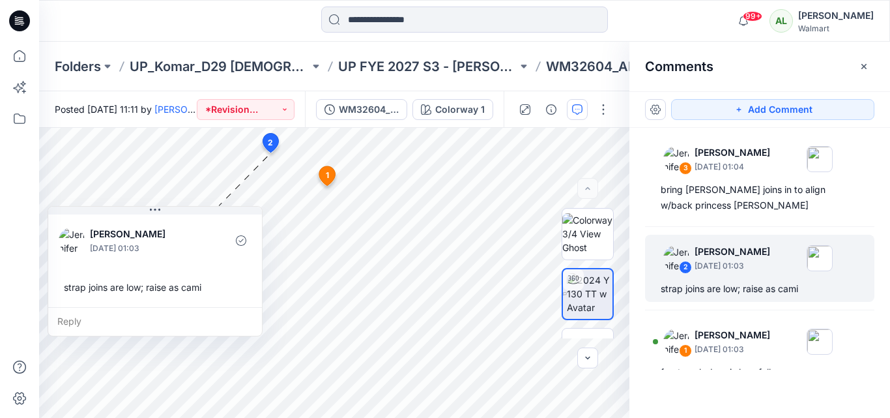
scroll to position [23, 0]
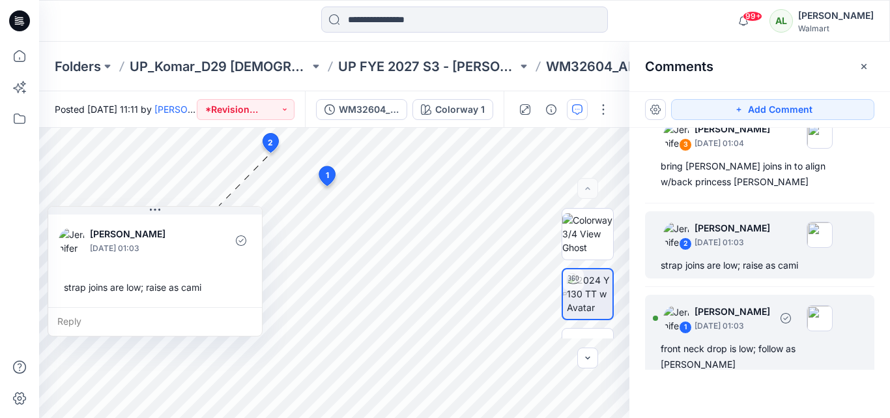
click at [726, 345] on div "front neck drop is low; follow as [PERSON_NAME]" at bounding box center [760, 356] width 198 height 31
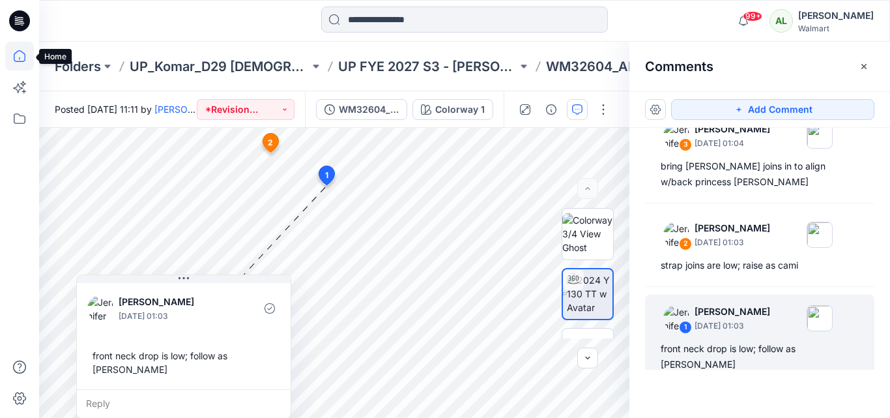
click at [18, 53] on icon at bounding box center [19, 56] width 29 height 29
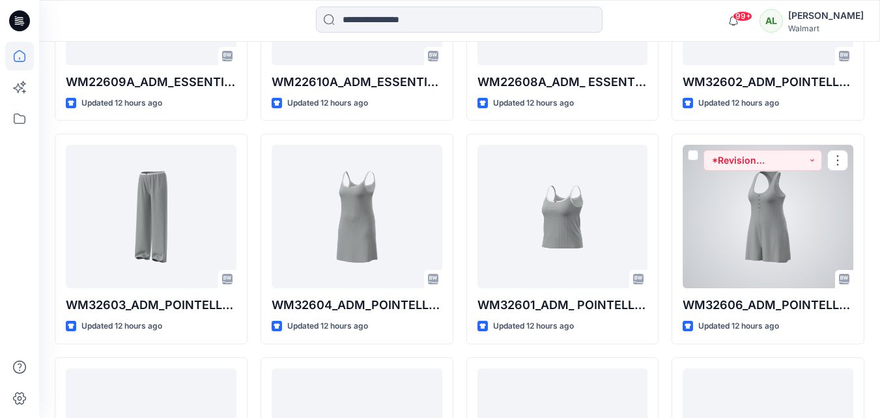
scroll to position [586, 0]
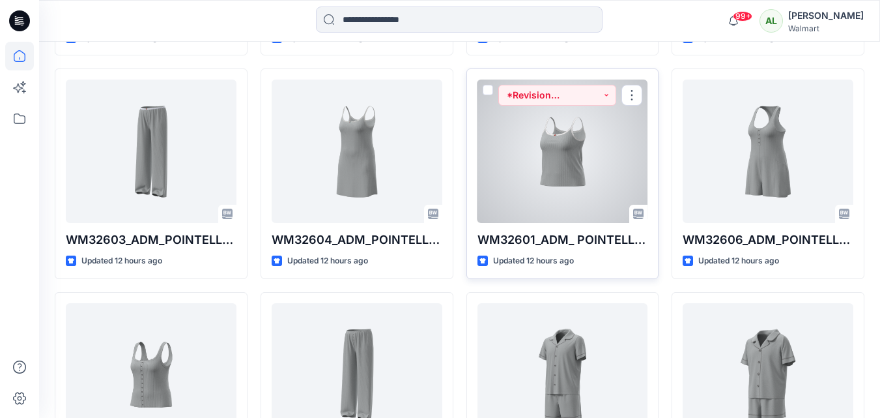
click at [568, 169] on div at bounding box center [563, 150] width 171 height 143
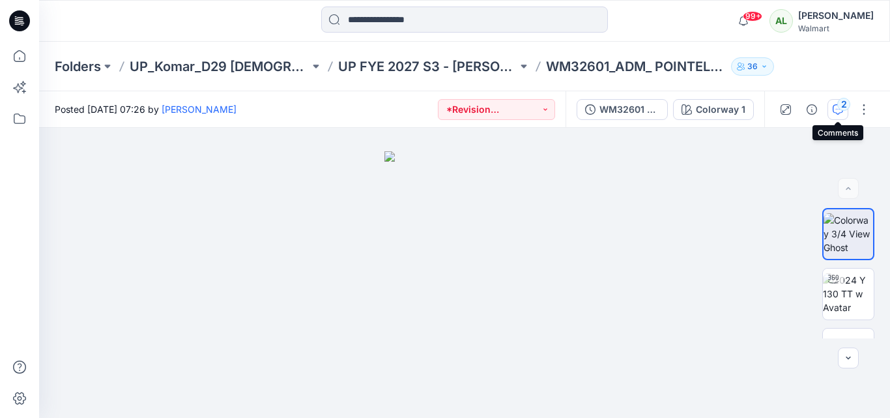
click at [835, 106] on icon "button" at bounding box center [838, 109] width 10 height 10
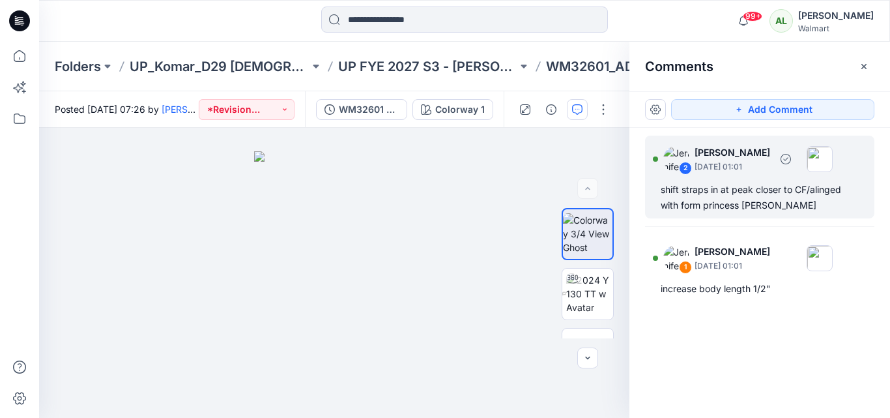
click at [726, 197] on div "shift straps in at peak closer to CF/alinged with form princess [PERSON_NAME]" at bounding box center [760, 197] width 198 height 31
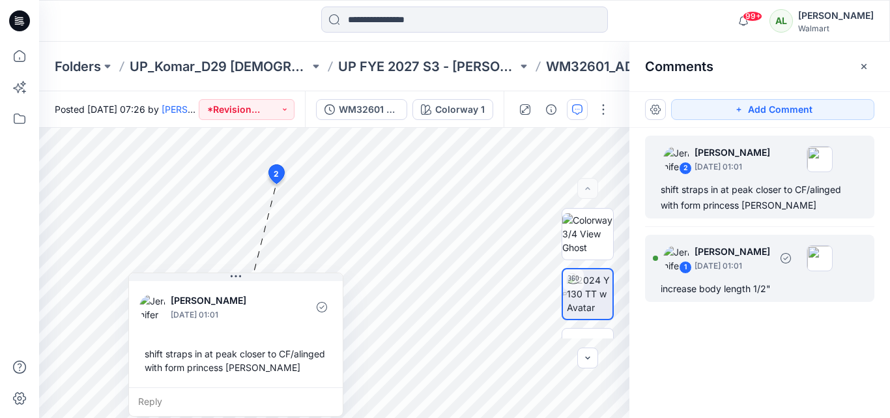
click at [722, 275] on div "1 [PERSON_NAME] [DATE] 01:01" at bounding box center [743, 258] width 180 height 36
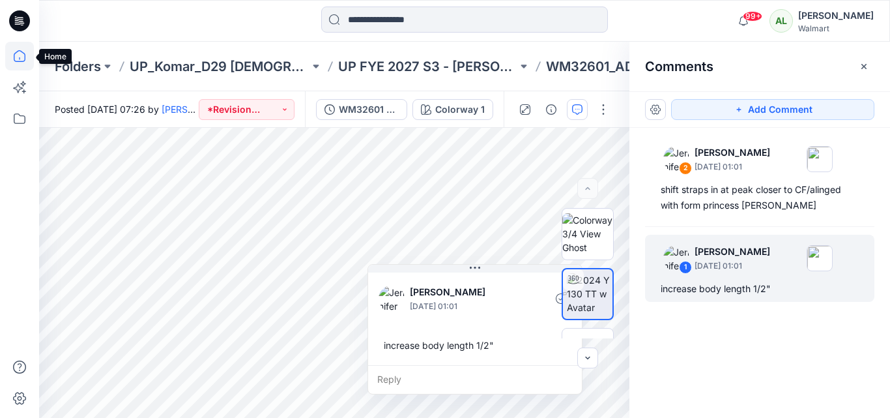
click at [27, 55] on icon at bounding box center [19, 56] width 29 height 29
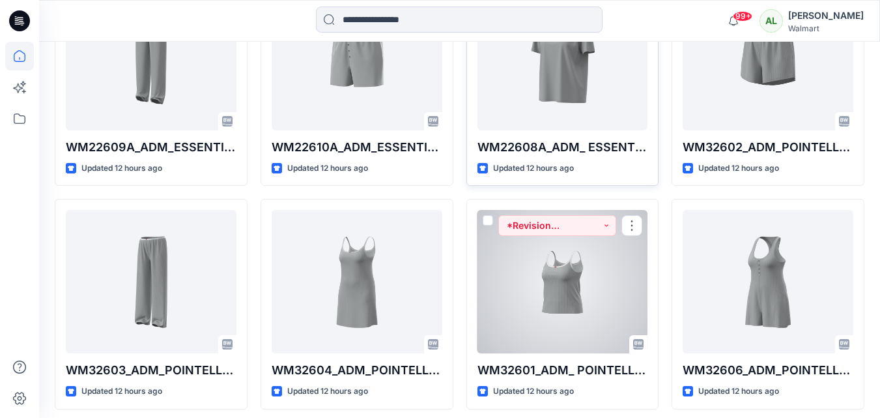
scroll to position [521, 0]
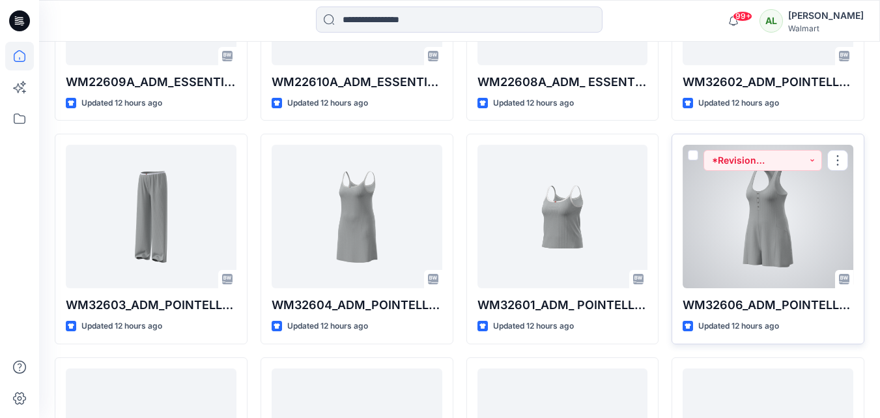
click at [766, 234] on div at bounding box center [768, 216] width 171 height 143
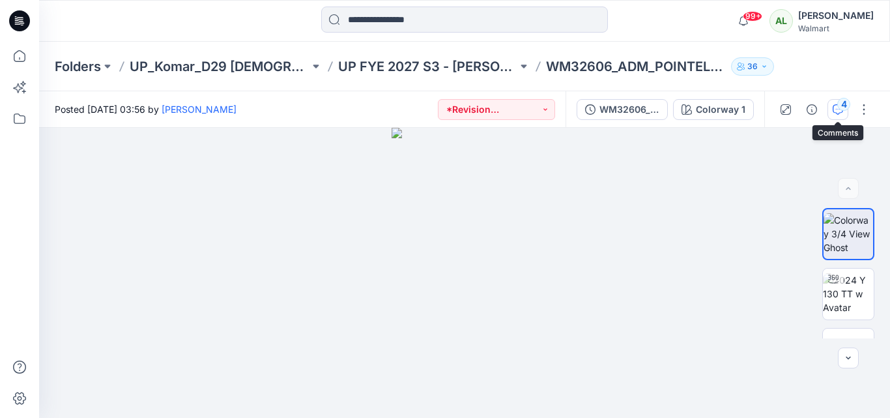
click at [838, 113] on icon "button" at bounding box center [838, 109] width 10 height 10
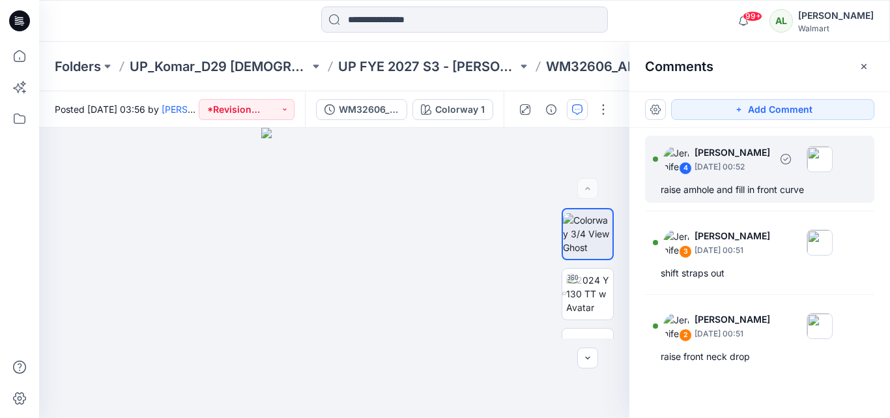
click at [720, 186] on div "raise amhole and fill in front curve" at bounding box center [760, 190] width 198 height 16
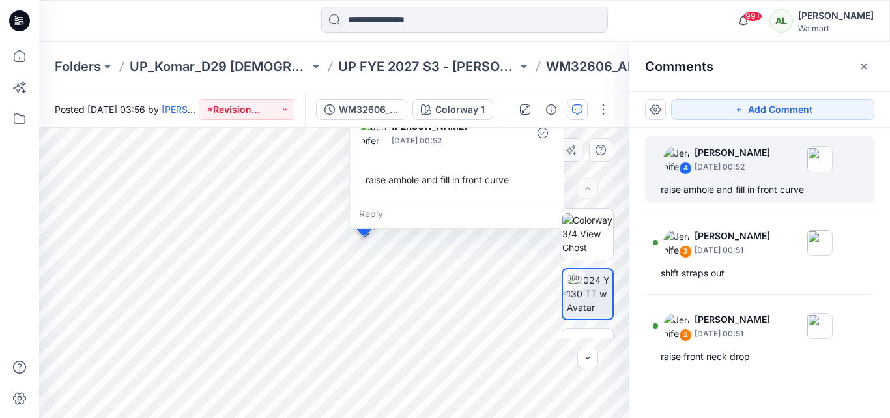
click at [461, 187] on div "raise amhole and fill in front curve" at bounding box center [456, 179] width 193 height 24
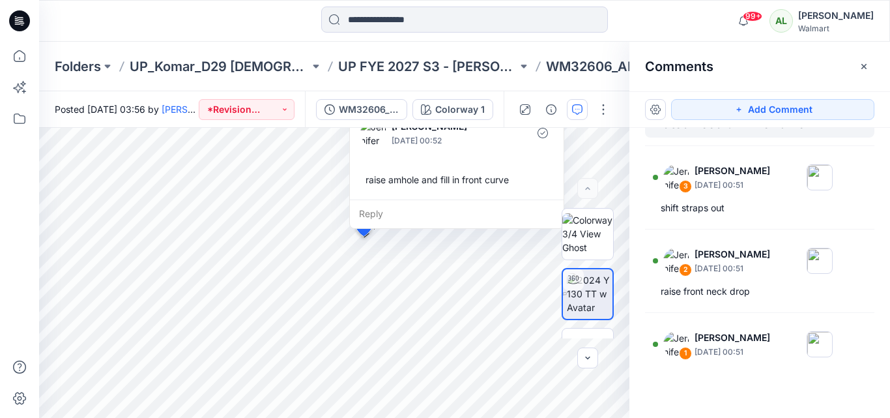
scroll to position [79, 0]
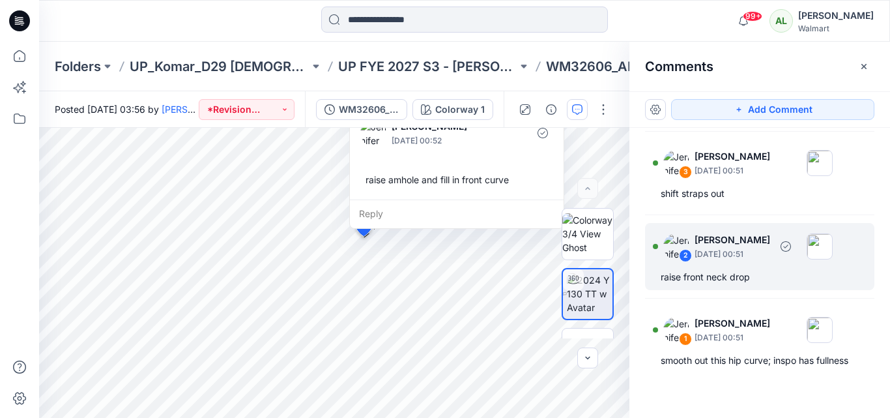
click at [706, 278] on div "raise front neck drop" at bounding box center [760, 277] width 198 height 16
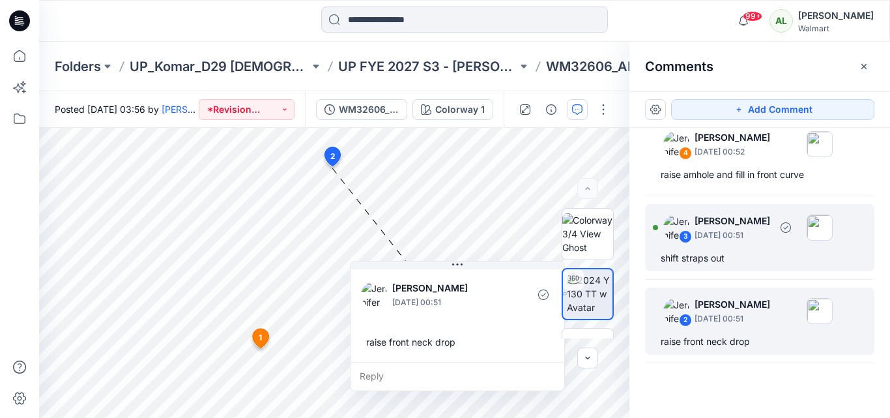
scroll to position [0, 0]
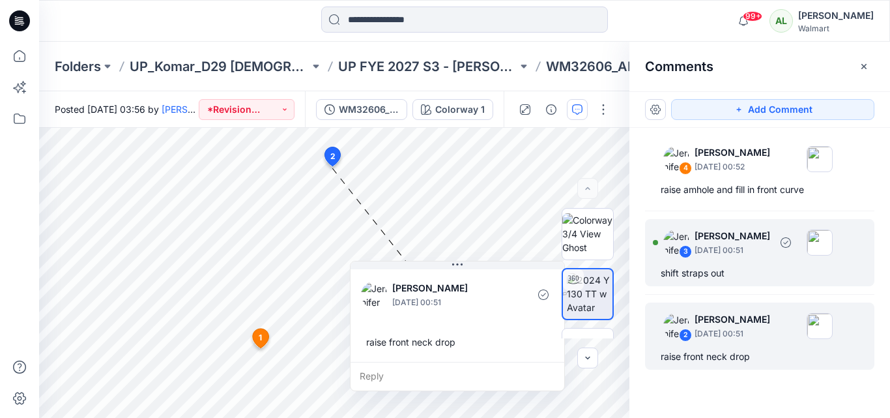
click at [710, 284] on div "3 [PERSON_NAME] [DATE] 00:51 shift straps out" at bounding box center [759, 252] width 229 height 67
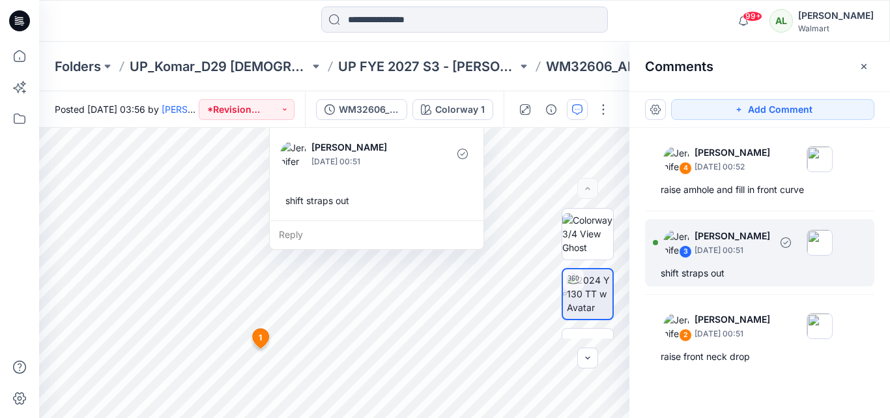
click at [702, 266] on div "shift straps out" at bounding box center [760, 273] width 198 height 16
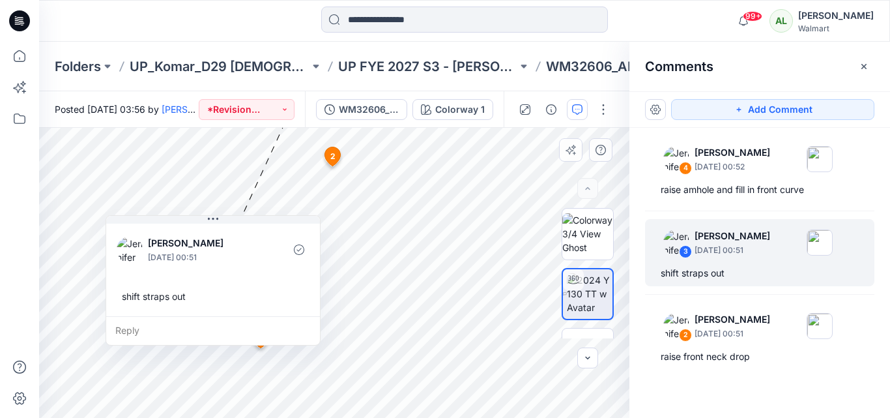
drag, startPoint x: 427, startPoint y: 184, endPoint x: 263, endPoint y: 280, distance: 189.5
click at [263, 280] on div "[PERSON_NAME] [DATE] 00:51 shift straps out" at bounding box center [213, 268] width 214 height 95
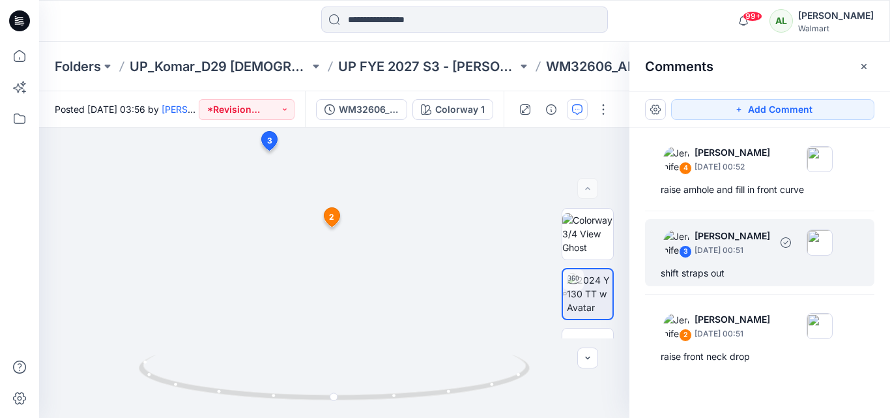
click at [718, 264] on div "3 [PERSON_NAME] [DATE] 00:51 shift straps out" at bounding box center [759, 252] width 229 height 67
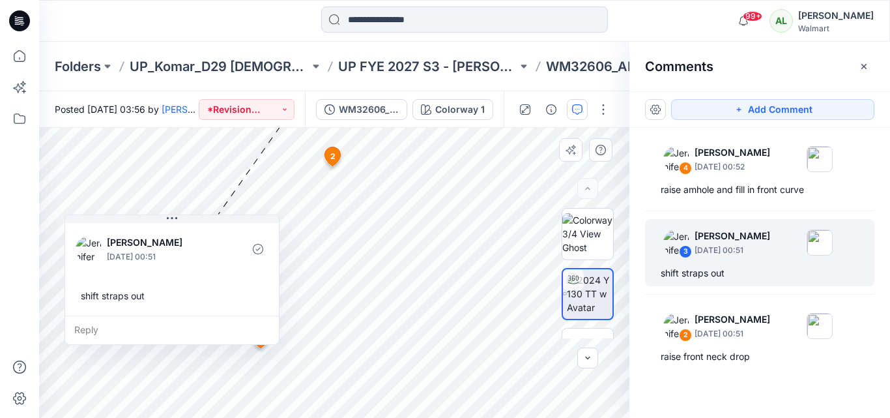
drag, startPoint x: 392, startPoint y: 208, endPoint x: 188, endPoint y: 303, distance: 225.6
click at [188, 303] on div "shift straps out" at bounding box center [172, 295] width 193 height 24
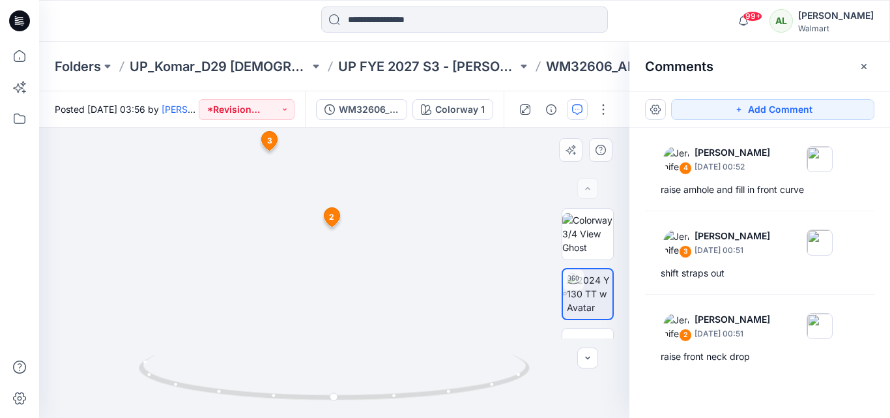
click at [273, 136] on icon at bounding box center [270, 140] width 16 height 19
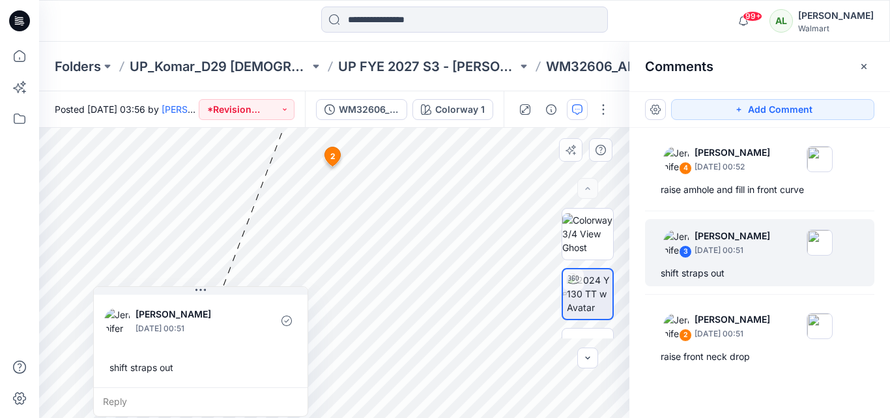
drag, startPoint x: 425, startPoint y: 142, endPoint x: 250, endPoint y: 308, distance: 240.6
click at [250, 308] on div at bounding box center [256, 320] width 29 height 36
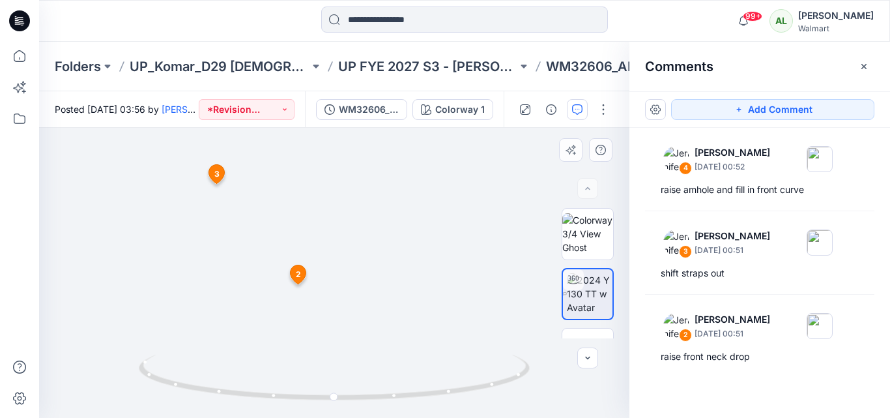
drag, startPoint x: 320, startPoint y: 154, endPoint x: 287, endPoint y: 225, distance: 78.1
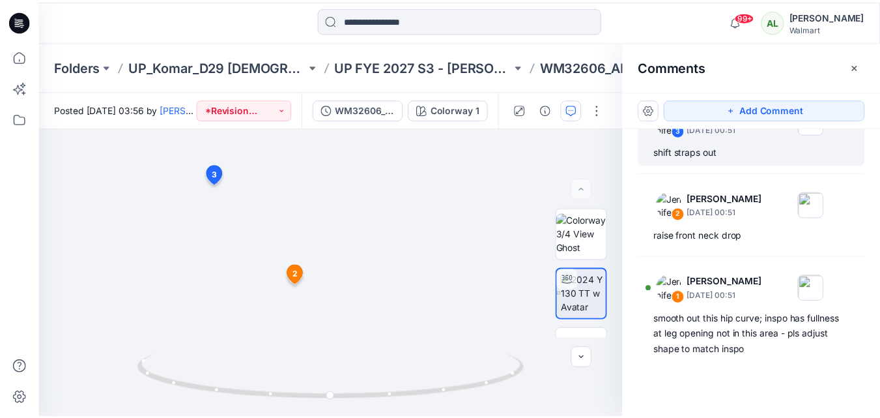
scroll to position [122, 0]
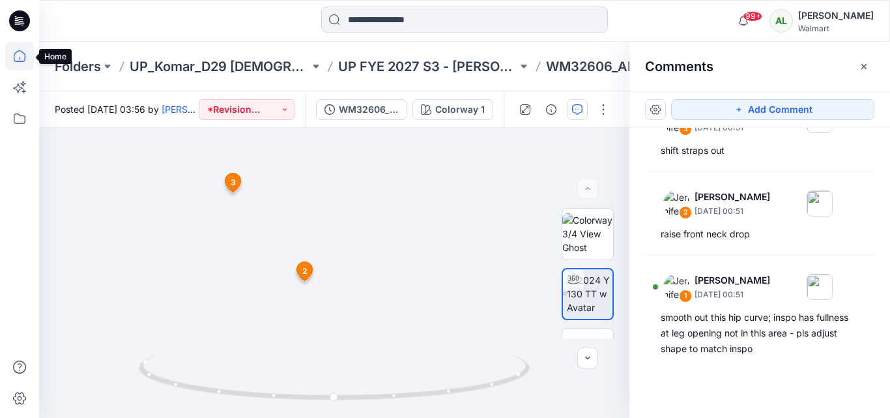
click at [22, 48] on icon at bounding box center [19, 56] width 29 height 29
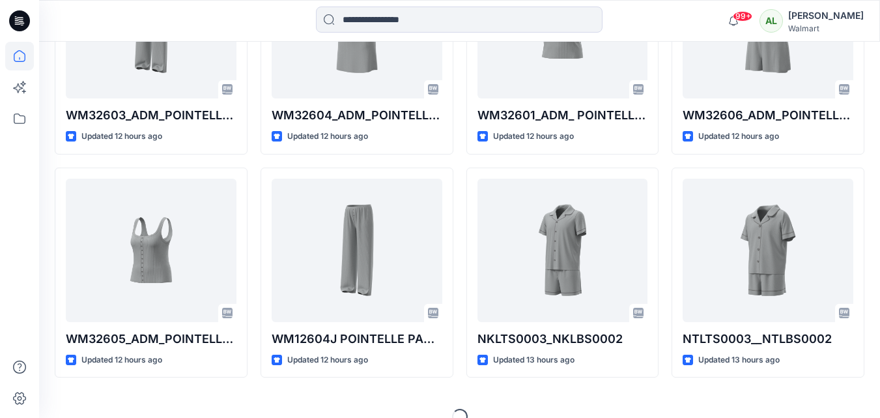
scroll to position [723, 0]
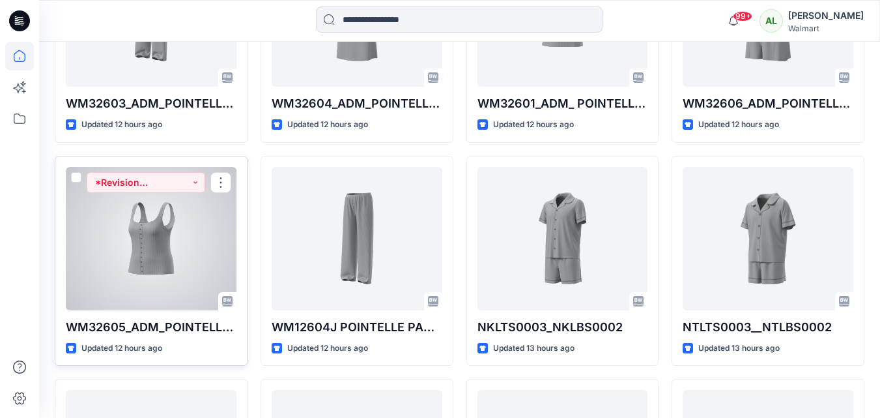
click at [179, 236] on div at bounding box center [151, 238] width 171 height 143
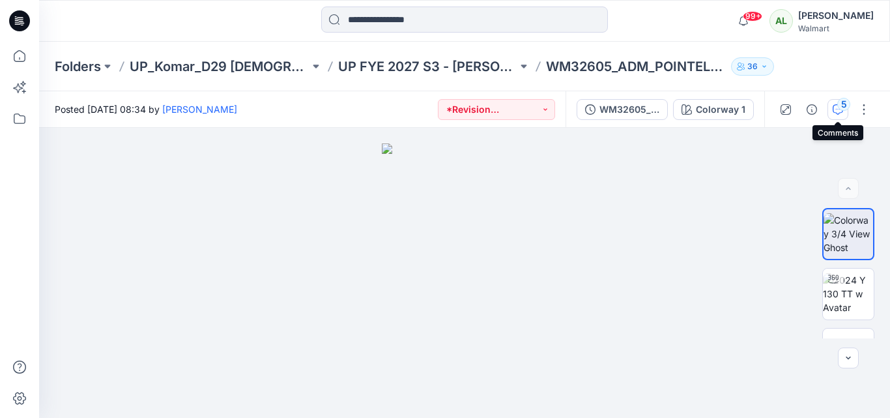
click at [837, 106] on div "5" at bounding box center [843, 104] width 13 height 13
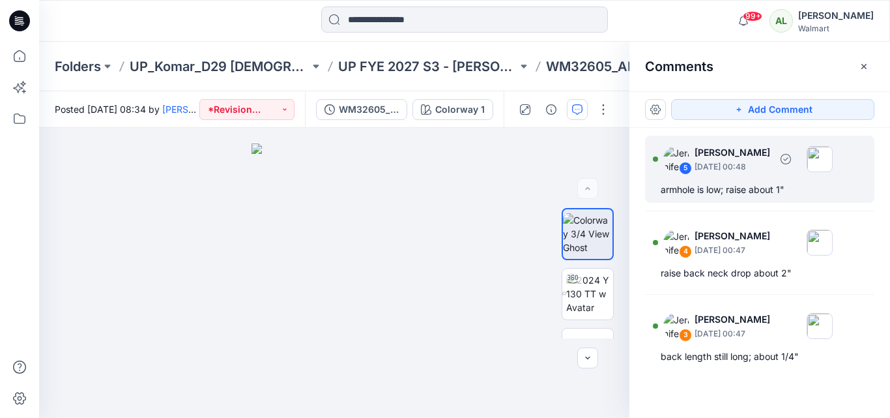
click at [697, 164] on p "[DATE] 00:48" at bounding box center [733, 166] width 76 height 13
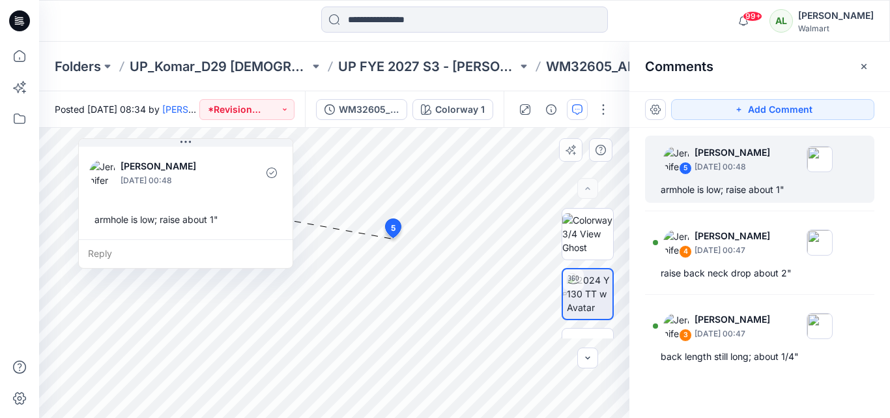
drag, startPoint x: 495, startPoint y: 261, endPoint x: 201, endPoint y: 155, distance: 313.1
click at [201, 155] on div "[PERSON_NAME] [DATE] 00:48" at bounding box center [185, 172] width 193 height 36
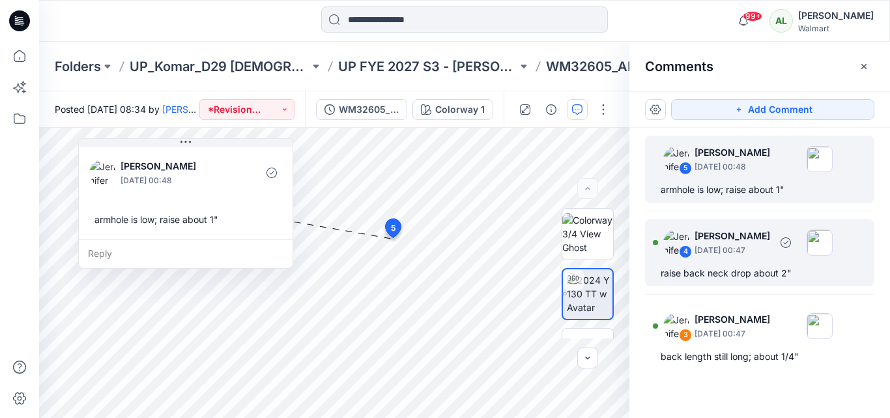
click at [739, 251] on p "[DATE] 00:47" at bounding box center [733, 250] width 76 height 13
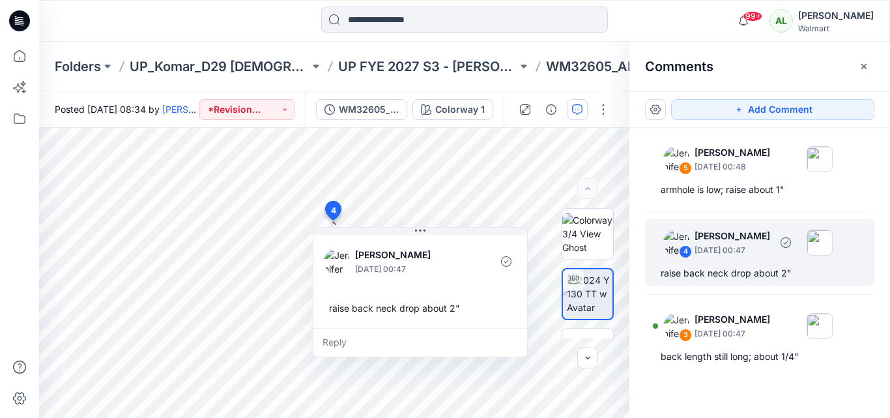
scroll to position [65, 0]
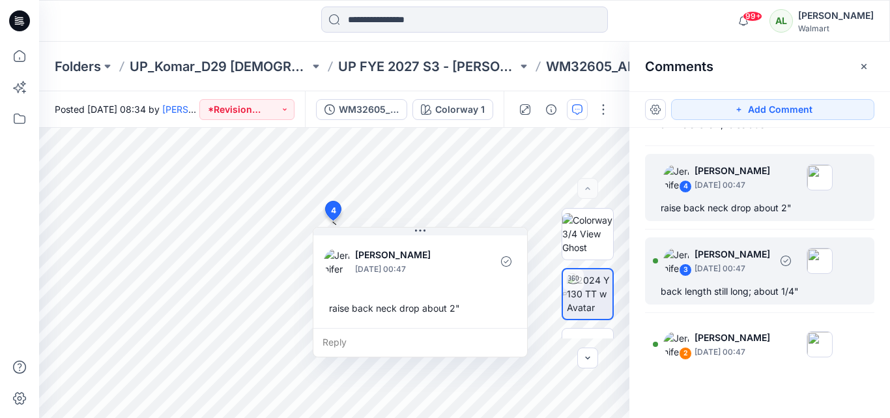
click at [728, 268] on p "[DATE] 00:47" at bounding box center [733, 268] width 76 height 13
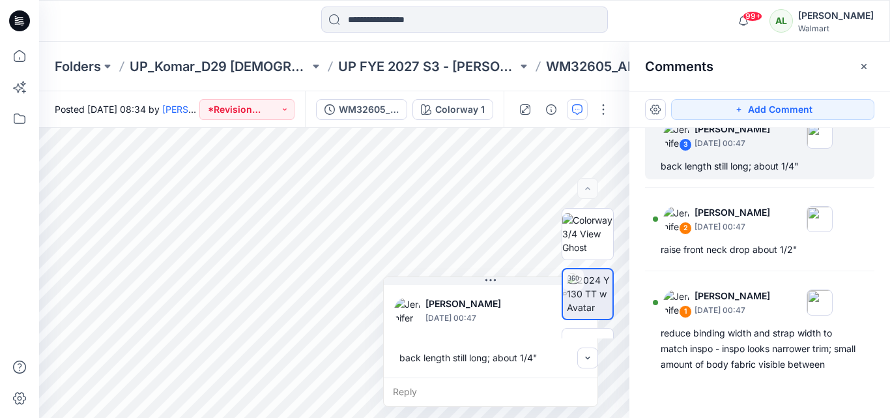
scroll to position [195, 0]
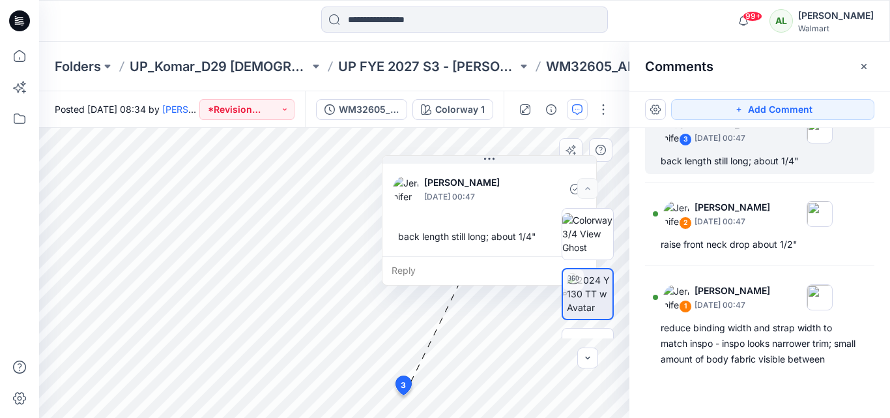
drag, startPoint x: 488, startPoint y: 336, endPoint x: 487, endPoint y: 215, distance: 121.2
click at [487, 215] on div "[PERSON_NAME] [DATE] 00:47 back length still long; about 1/4"" at bounding box center [489, 208] width 214 height 95
drag, startPoint x: 803, startPoint y: 160, endPoint x: 655, endPoint y: 156, distance: 148.6
click at [655, 156] on div "3 [PERSON_NAME] [DATE] 00:47 back length still long; about 1/4"" at bounding box center [759, 140] width 229 height 67
copy div "back length still long; about 1/4""
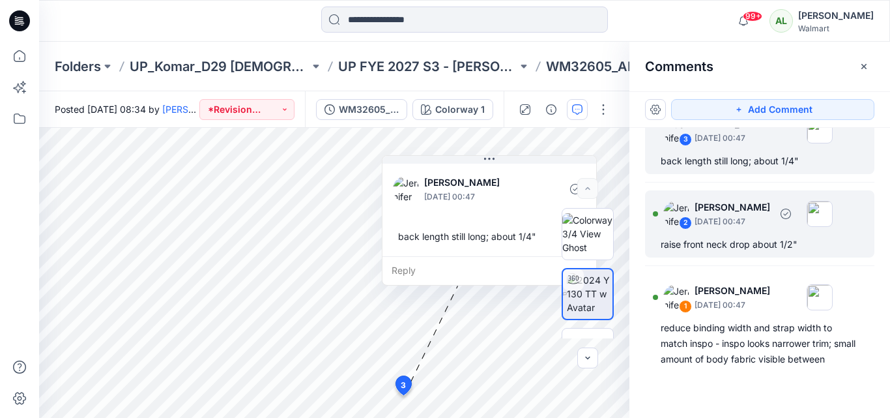
click at [680, 240] on div "raise front neck drop about 1/2"" at bounding box center [760, 245] width 198 height 16
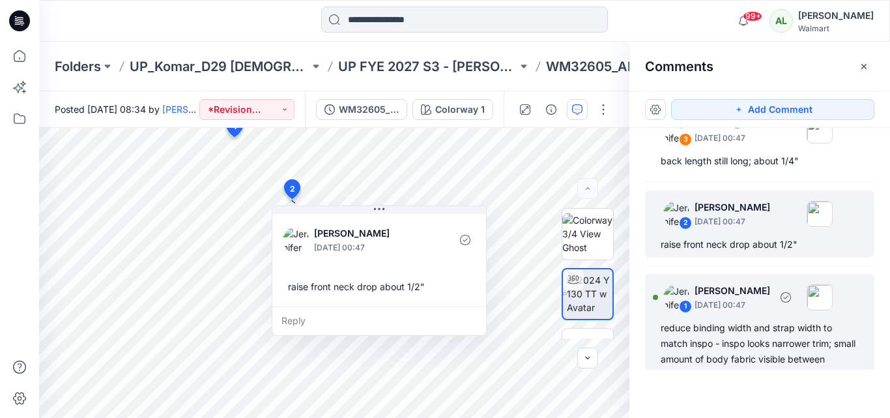
click at [699, 329] on div "reduce binding width and strap width to match inspo - inspo looks narrower trim…" at bounding box center [760, 351] width 198 height 63
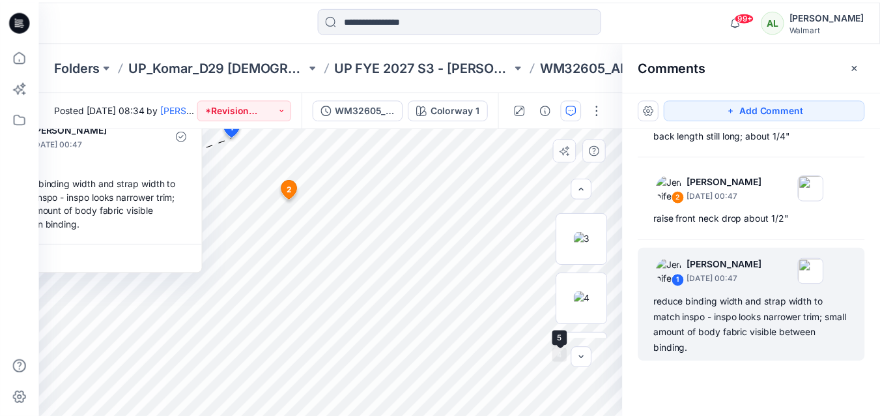
scroll to position [516, 0]
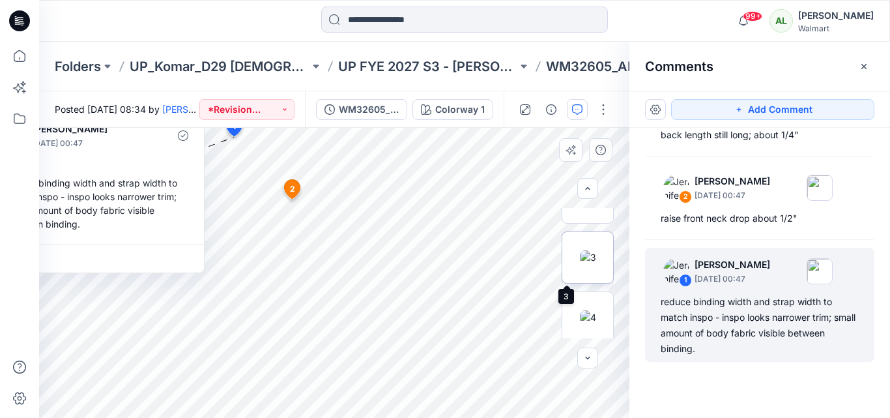
click at [580, 250] on img at bounding box center [588, 257] width 16 height 14
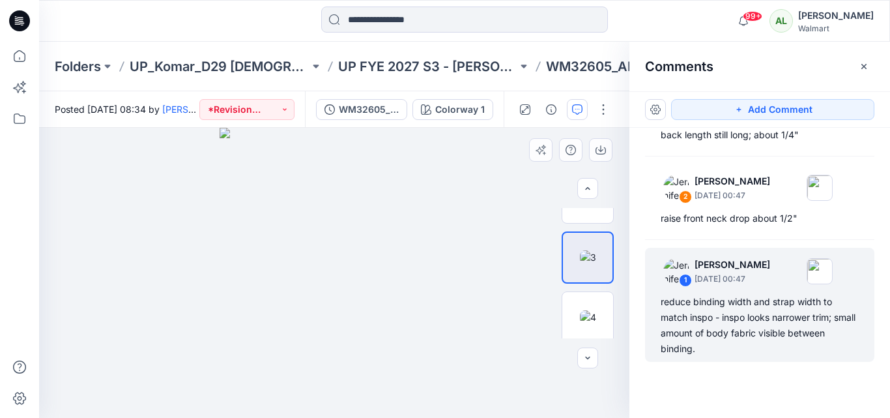
drag, startPoint x: 347, startPoint y: 212, endPoint x: 330, endPoint y: 302, distance: 90.9
click at [332, 302] on img at bounding box center [334, 273] width 229 height 290
drag, startPoint x: 391, startPoint y: 151, endPoint x: 377, endPoint y: 349, distance: 197.9
click at [377, 349] on img at bounding box center [334, 273] width 318 height 290
drag, startPoint x: 418, startPoint y: 214, endPoint x: 407, endPoint y: 244, distance: 31.7
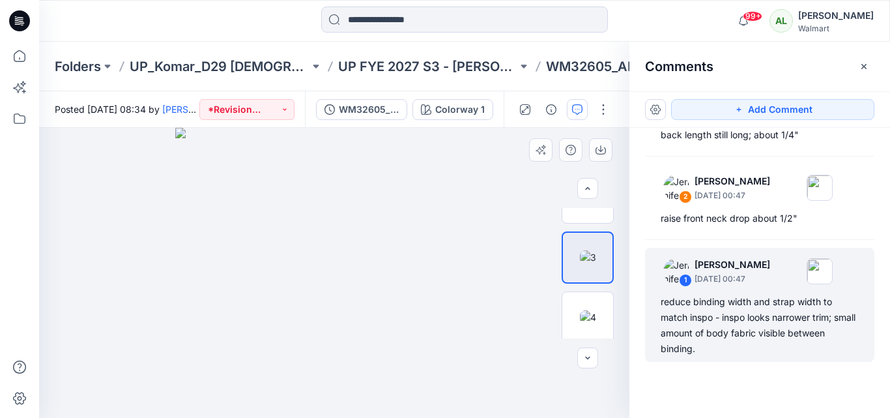
click at [407, 244] on img at bounding box center [334, 273] width 318 height 290
click at [583, 311] on img at bounding box center [588, 317] width 16 height 14
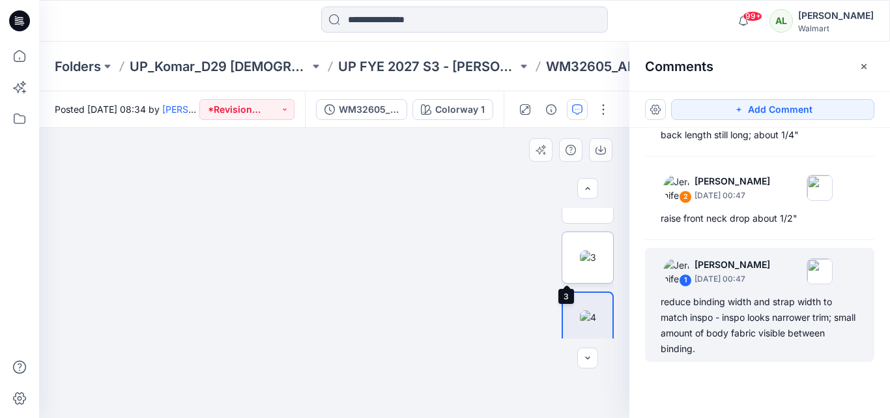
click at [582, 250] on img at bounding box center [588, 257] width 16 height 14
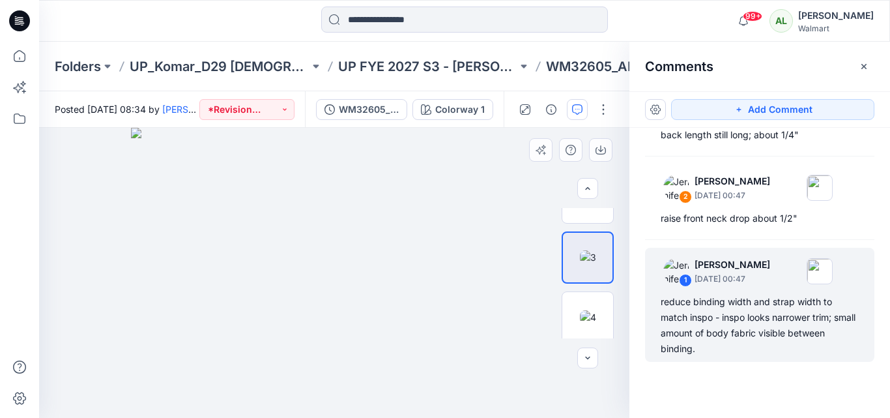
drag, startPoint x: 401, startPoint y: 203, endPoint x: 351, endPoint y: 367, distance: 172.1
click at [370, 395] on img at bounding box center [334, 273] width 407 height 290
click at [12, 49] on icon at bounding box center [19, 56] width 29 height 29
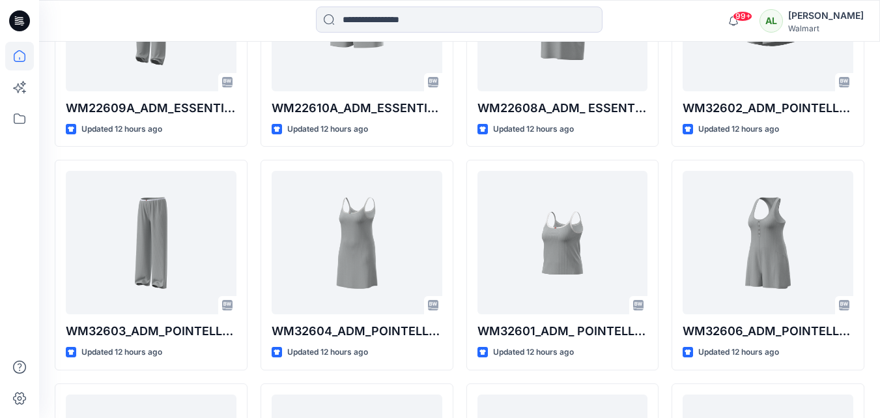
scroll to position [497, 0]
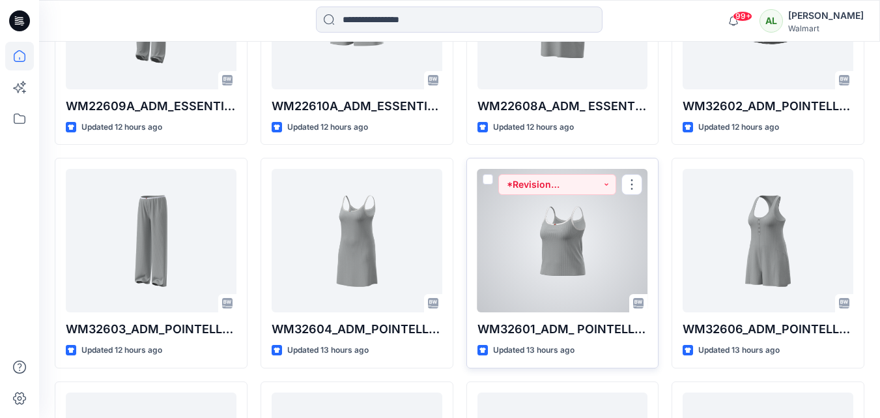
click at [567, 265] on div at bounding box center [563, 240] width 171 height 143
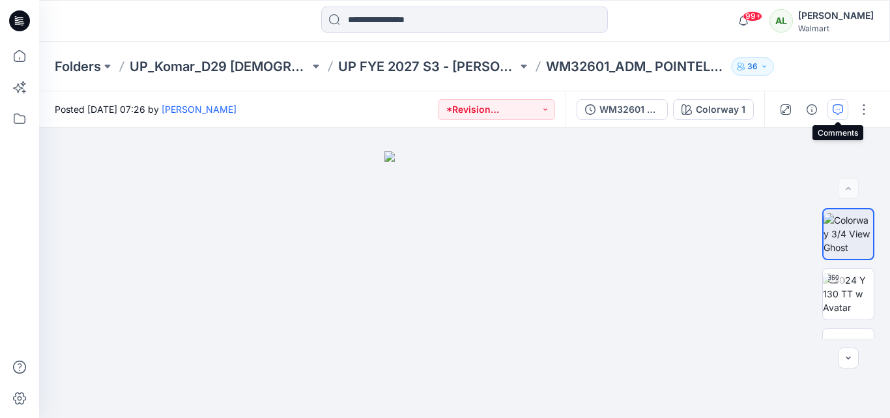
click at [839, 109] on icon "button" at bounding box center [838, 109] width 10 height 10
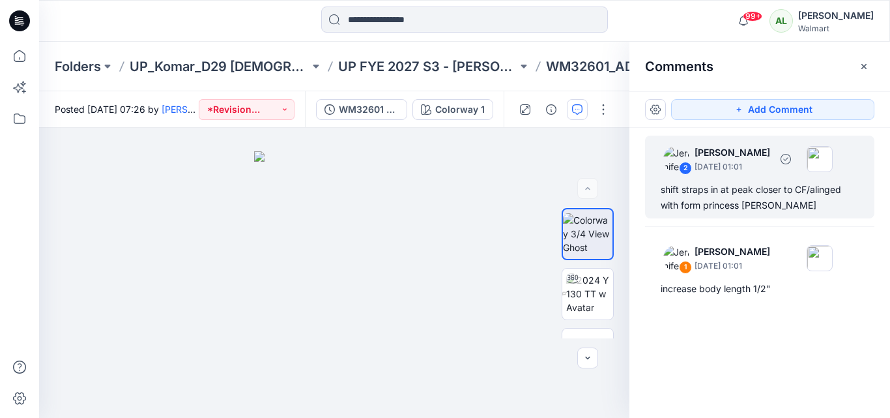
click at [704, 194] on div "shift straps in at peak closer to CF/alinged with form princess [PERSON_NAME]" at bounding box center [760, 197] width 198 height 31
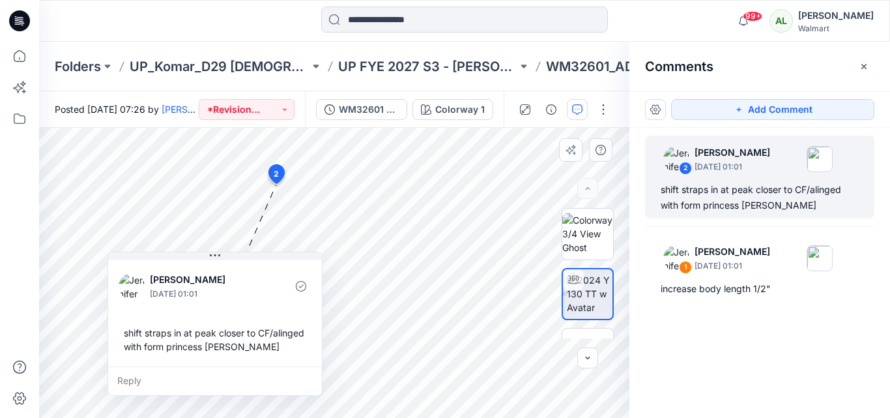
drag, startPoint x: 252, startPoint y: 321, endPoint x: 231, endPoint y: 300, distance: 29.5
click at [231, 300] on div "[PERSON_NAME] [DATE] 01:01" at bounding box center [215, 286] width 193 height 36
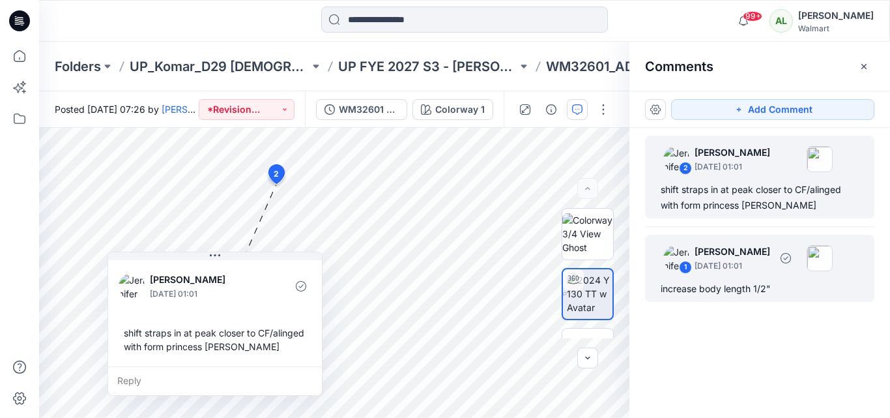
click at [702, 287] on div "increase body length 1/2"" at bounding box center [760, 289] width 198 height 16
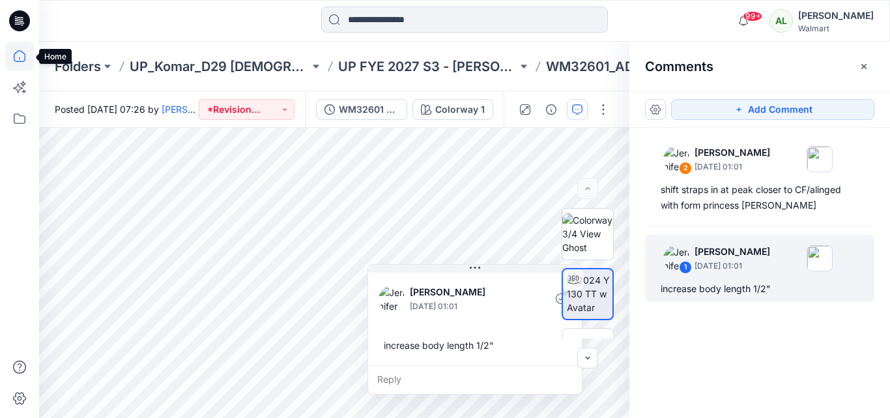
click at [19, 68] on icon at bounding box center [19, 56] width 29 height 29
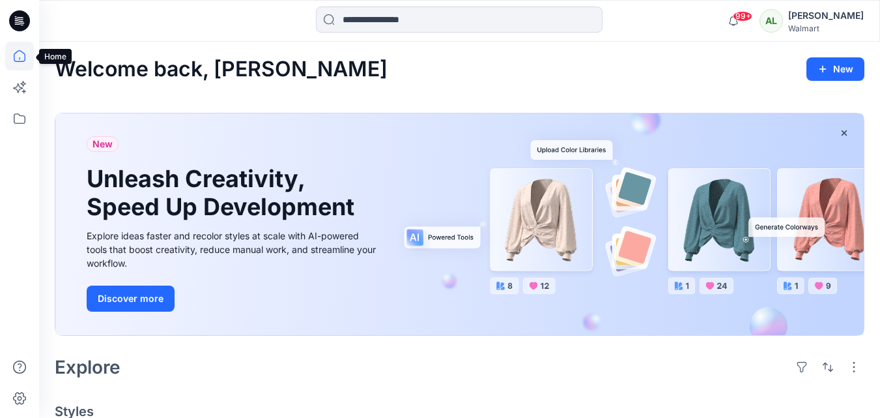
click at [18, 57] on icon at bounding box center [19, 56] width 29 height 29
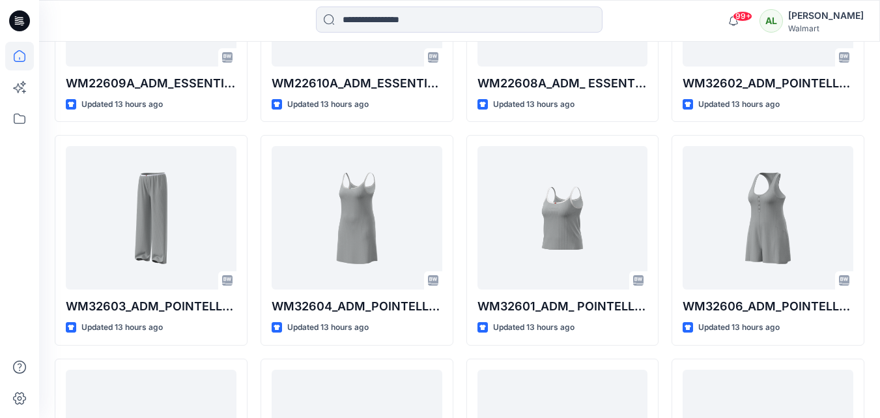
scroll to position [527, 0]
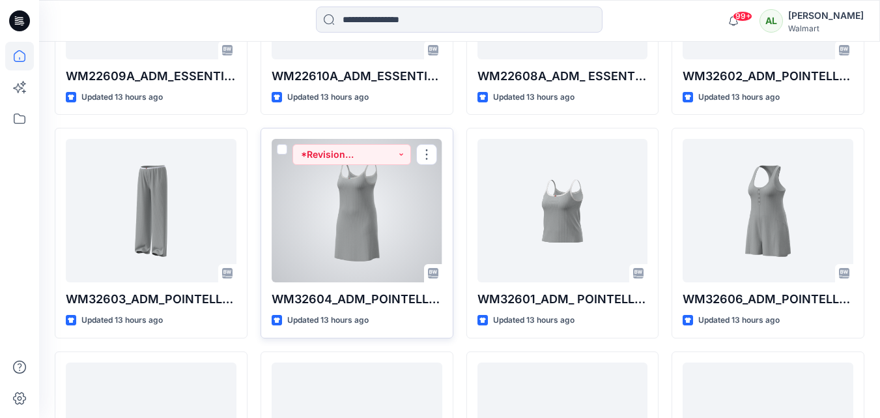
click at [364, 220] on div at bounding box center [357, 210] width 171 height 143
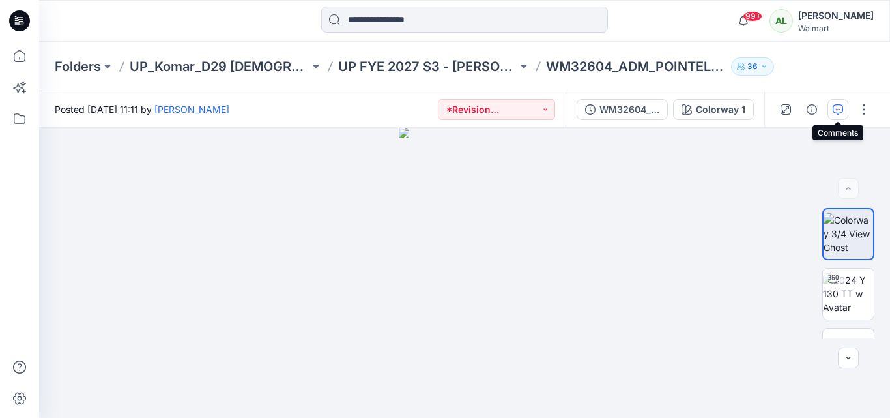
click at [834, 109] on icon "button" at bounding box center [838, 109] width 10 height 10
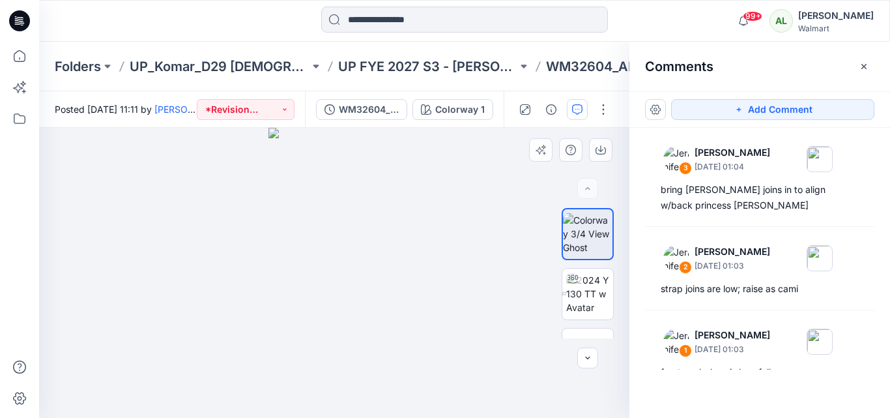
click at [359, 212] on img at bounding box center [334, 273] width 132 height 290
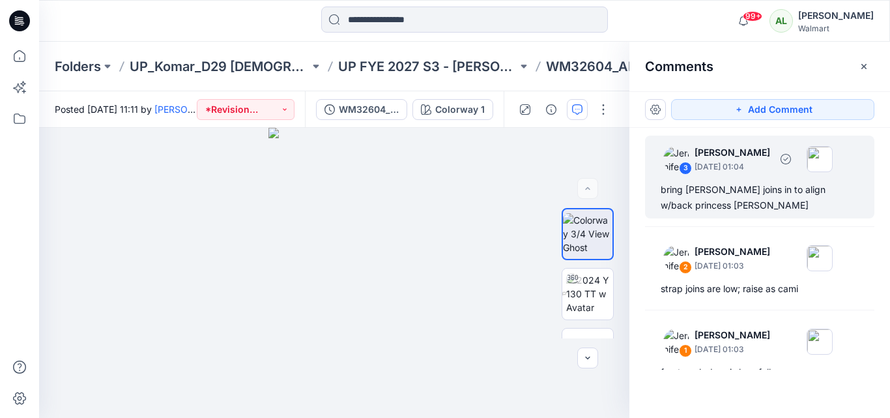
click at [746, 174] on div "3 [PERSON_NAME] [DATE] 01:04" at bounding box center [743, 159] width 180 height 36
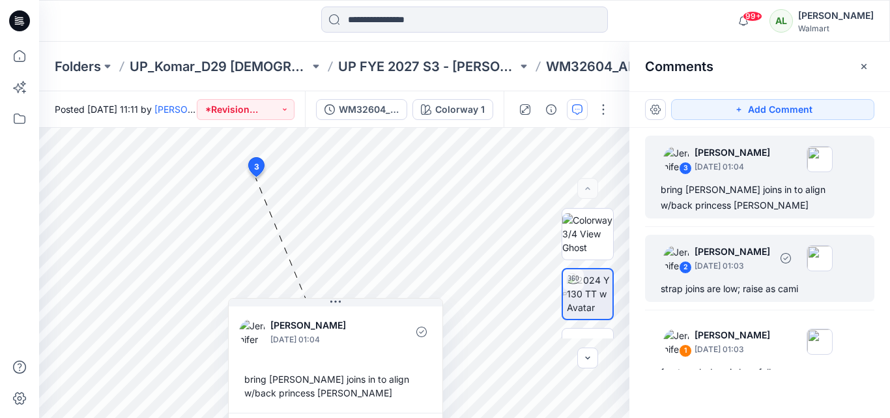
click at [711, 281] on div "strap joins are low; raise as cami" at bounding box center [760, 289] width 198 height 16
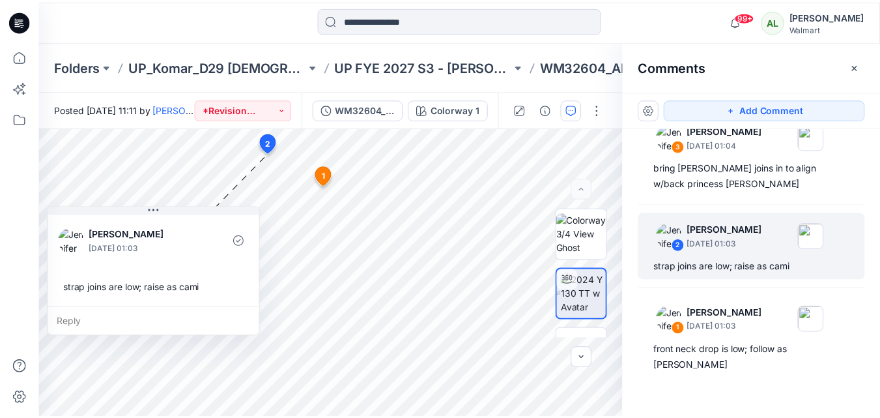
scroll to position [23, 0]
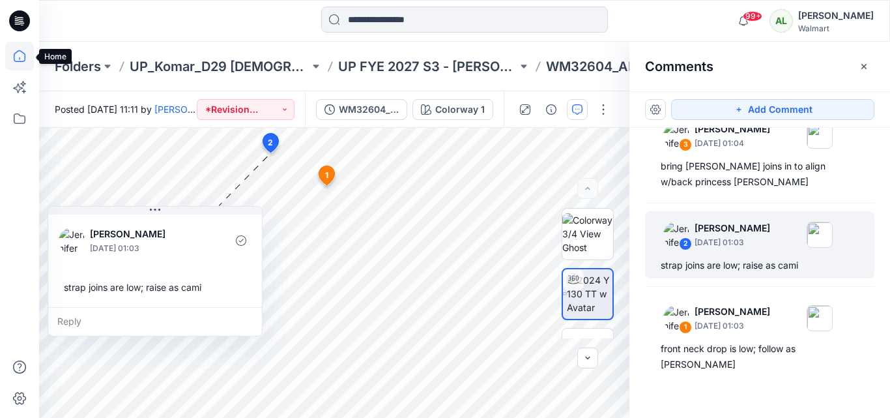
click at [26, 55] on icon at bounding box center [19, 56] width 29 height 29
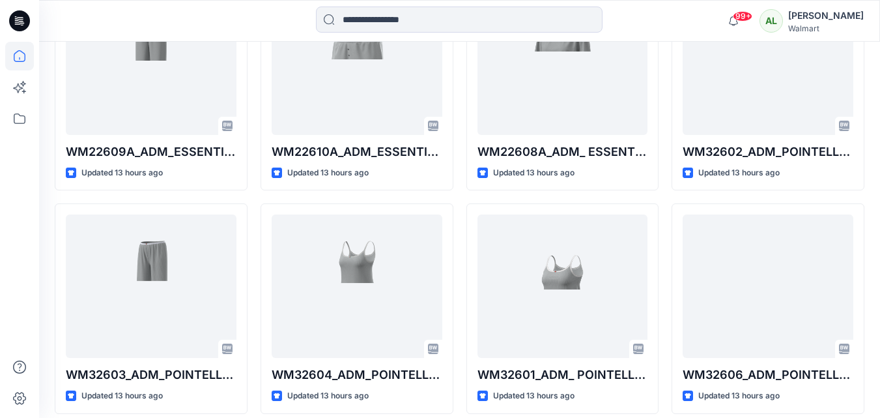
scroll to position [457, 0]
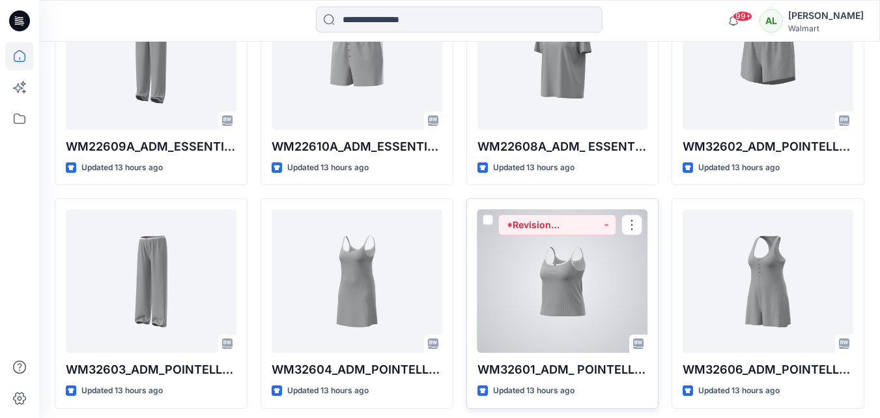
click at [575, 284] on div at bounding box center [563, 280] width 171 height 143
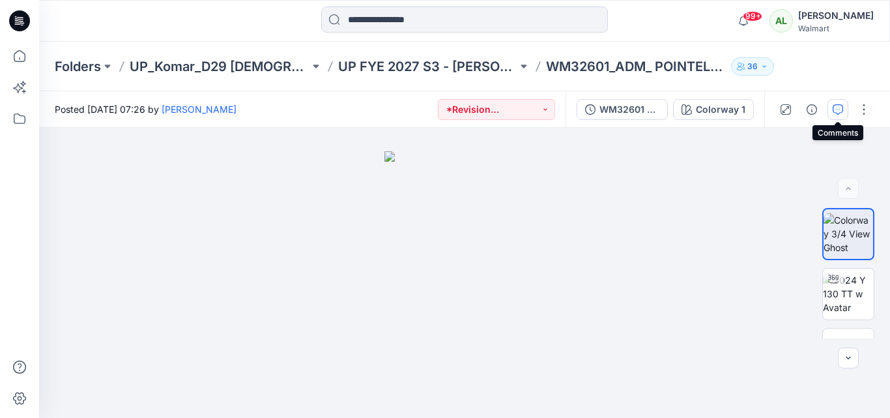
click at [829, 105] on button "button" at bounding box center [837, 109] width 21 height 21
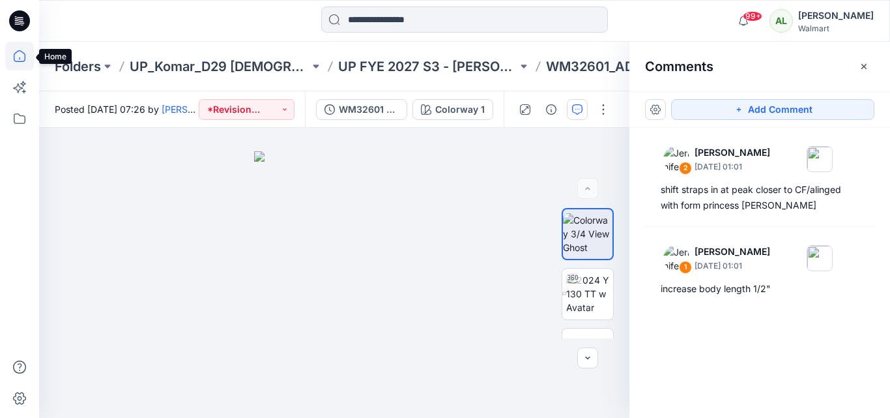
click at [23, 59] on icon at bounding box center [19, 56] width 29 height 29
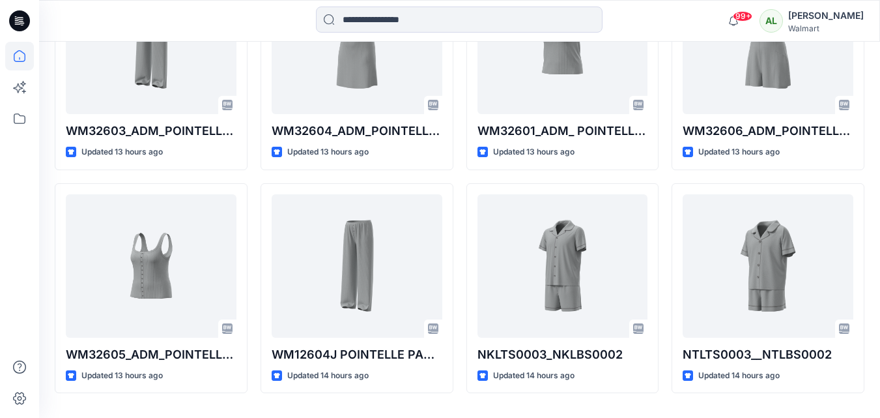
scroll to position [700, 0]
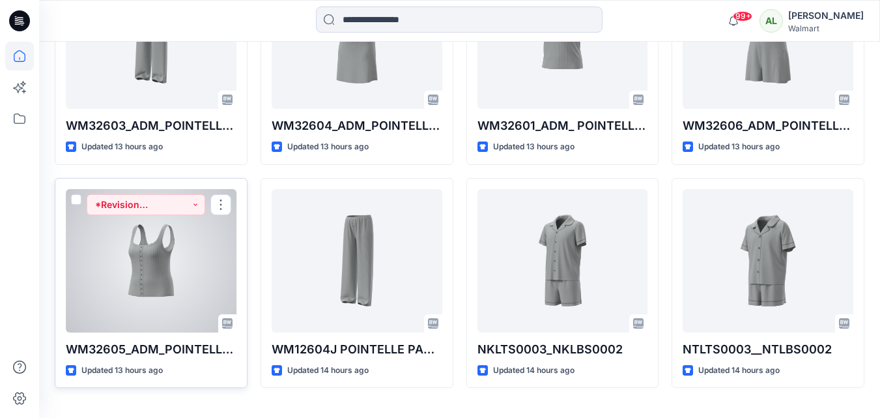
click at [207, 280] on div at bounding box center [151, 260] width 171 height 143
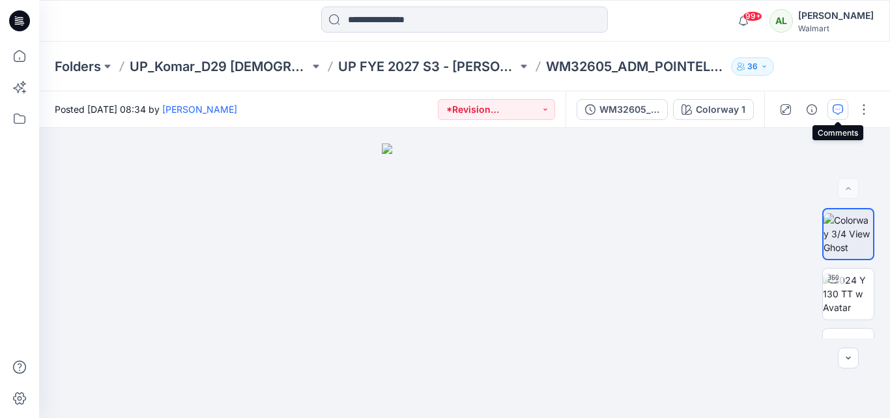
click at [840, 104] on icon "button" at bounding box center [838, 109] width 10 height 10
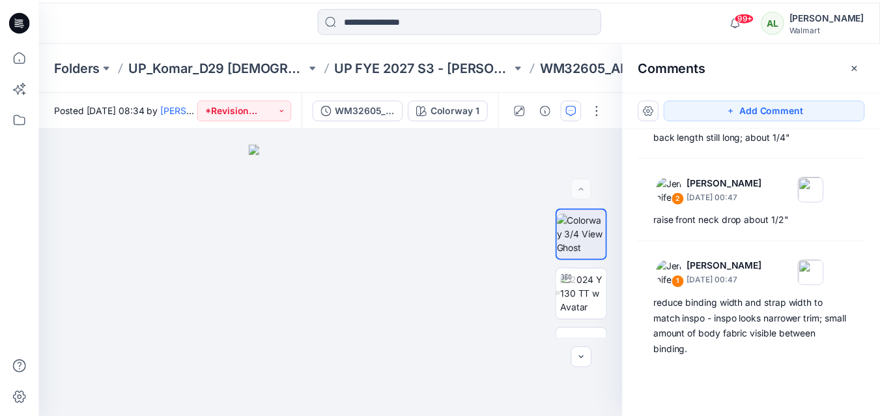
scroll to position [222, 0]
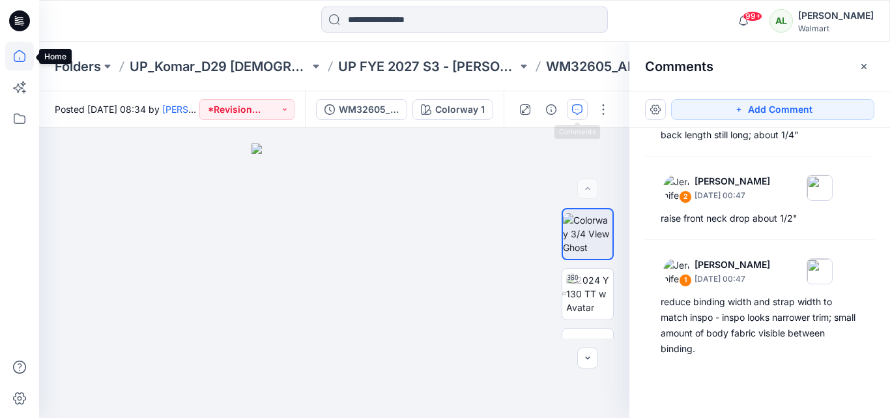
click at [17, 57] on icon at bounding box center [19, 56] width 29 height 29
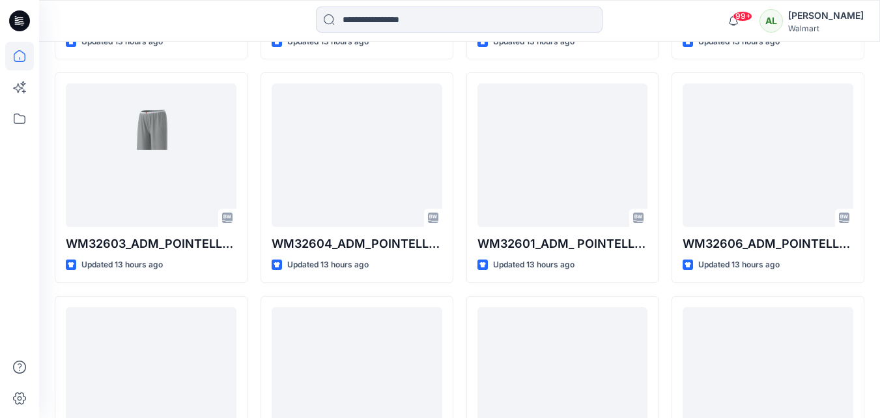
scroll to position [581, 0]
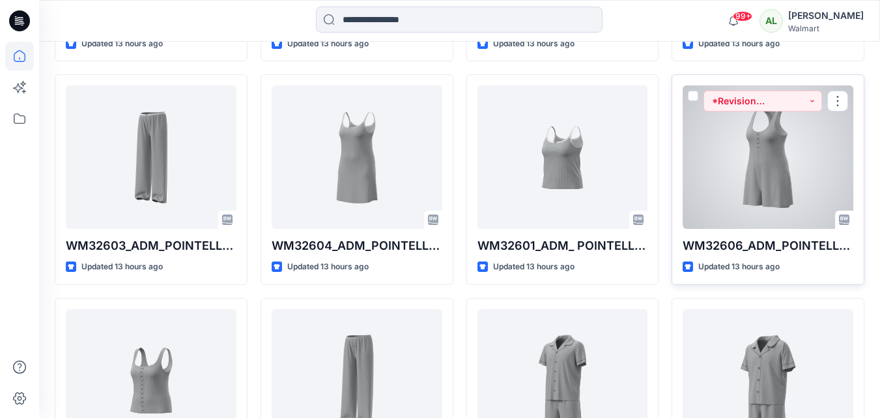
click at [770, 139] on div at bounding box center [768, 156] width 171 height 143
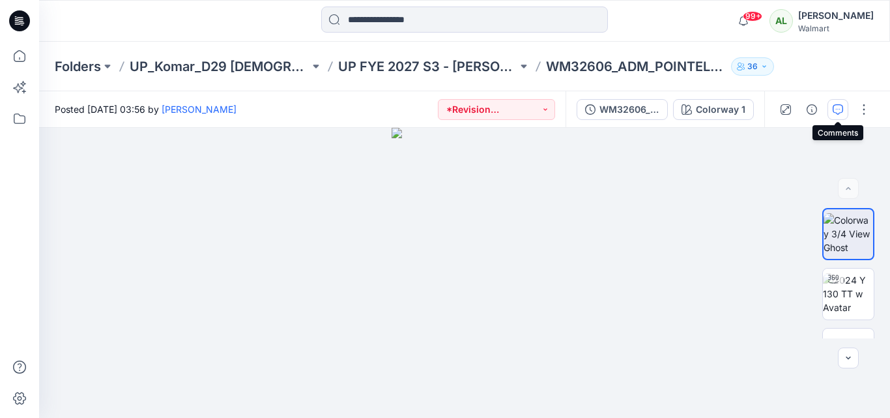
click at [835, 109] on icon "button" at bounding box center [838, 109] width 10 height 10
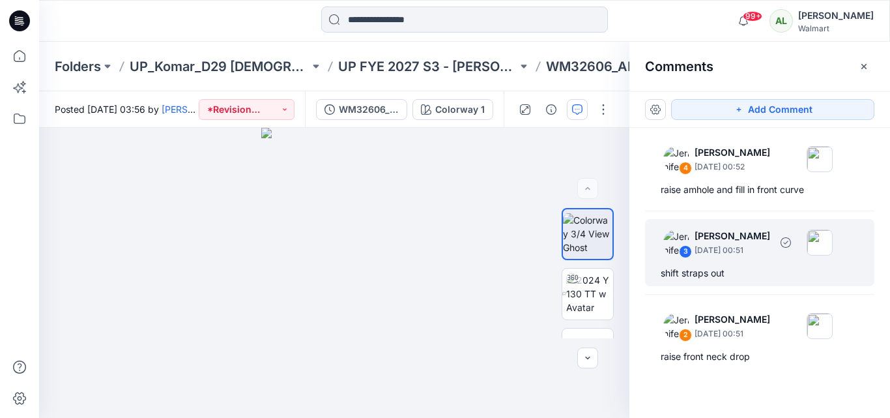
click at [742, 268] on div "shift straps out" at bounding box center [760, 273] width 198 height 16
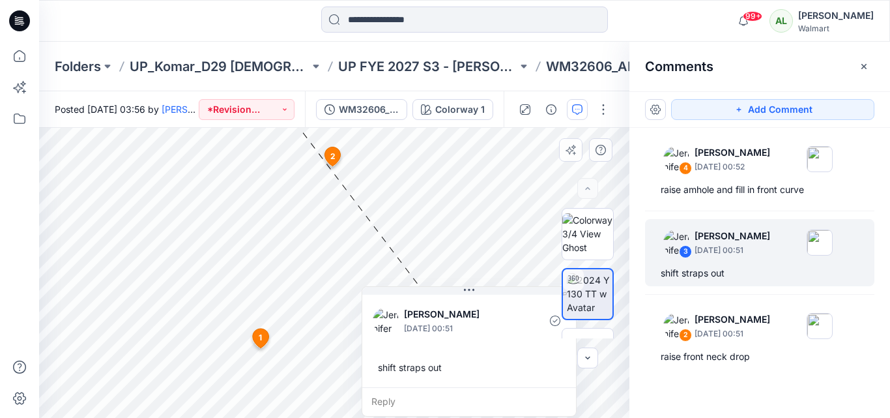
drag, startPoint x: 385, startPoint y: 163, endPoint x: 478, endPoint y: 319, distance: 181.1
click at [478, 319] on div "[PERSON_NAME] [DATE] 00:51" at bounding box center [457, 320] width 106 height 29
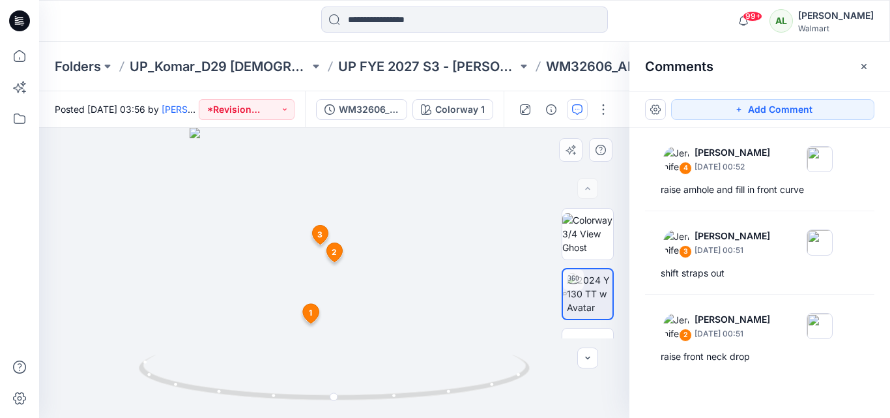
click at [298, 228] on img at bounding box center [335, 273] width 290 height 290
drag, startPoint x: 309, startPoint y: 171, endPoint x: 308, endPoint y: 298, distance: 127.7
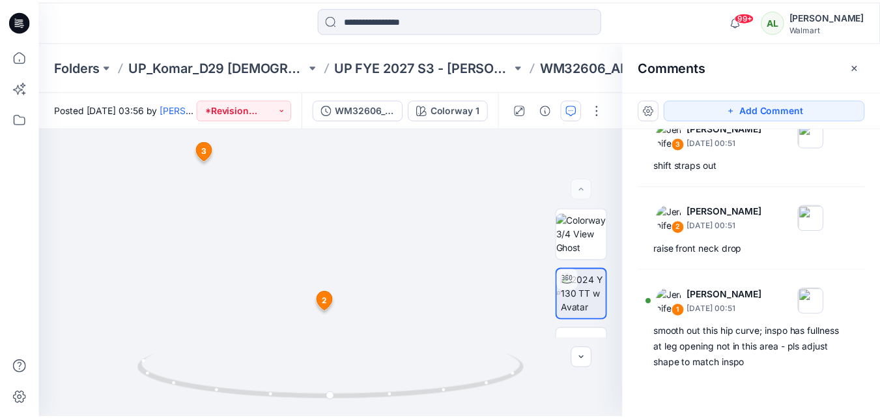
scroll to position [122, 0]
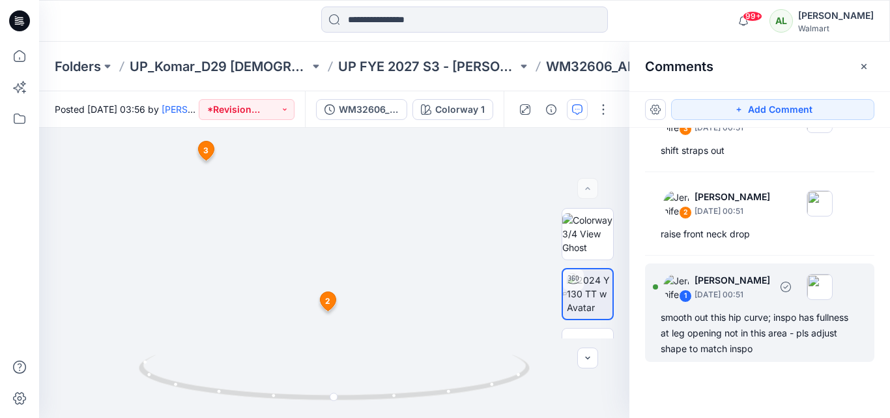
click at [709, 321] on div "smooth out this hip curve; inspo has fullness at leg opening not in this area -…" at bounding box center [760, 332] width 198 height 47
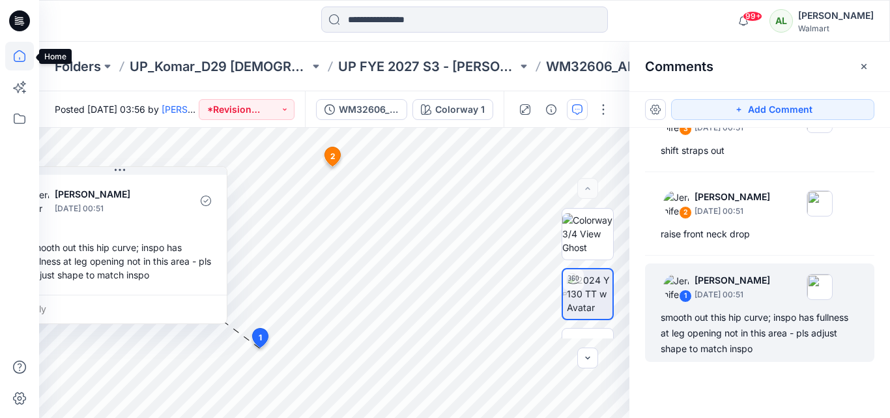
click at [18, 53] on icon at bounding box center [19, 56] width 29 height 29
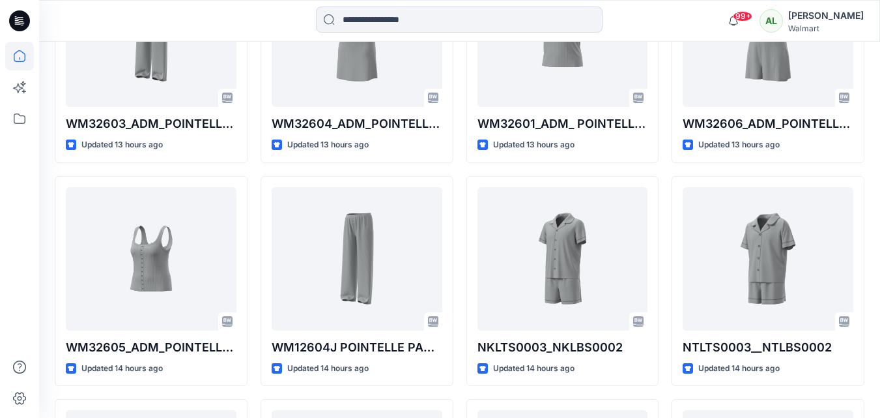
scroll to position [708, 0]
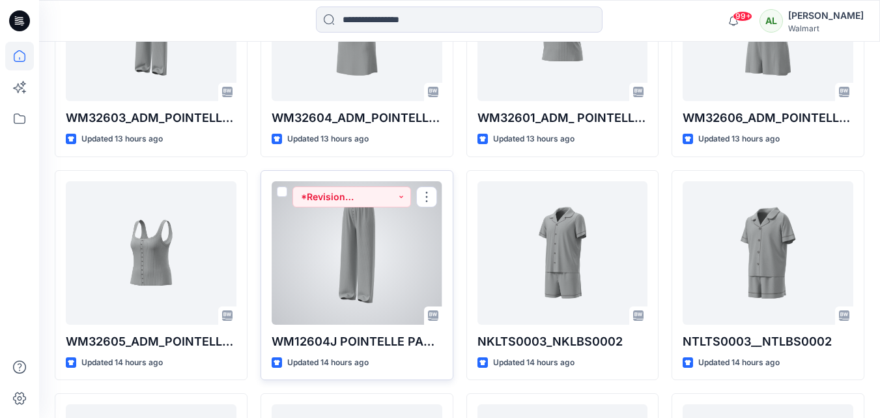
click at [361, 230] on div at bounding box center [357, 252] width 171 height 143
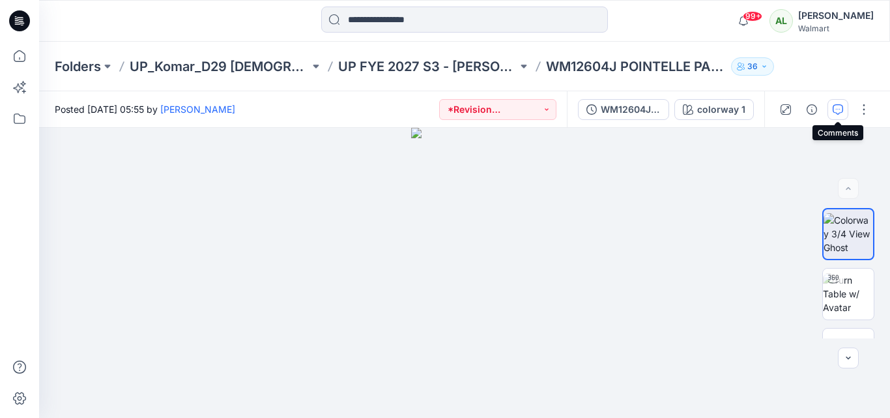
click at [839, 108] on icon "button" at bounding box center [838, 109] width 10 height 10
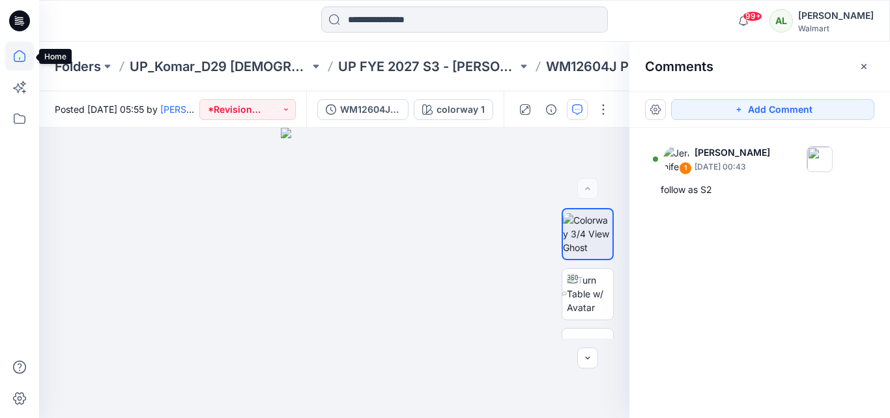
click at [17, 56] on icon at bounding box center [19, 56] width 29 height 29
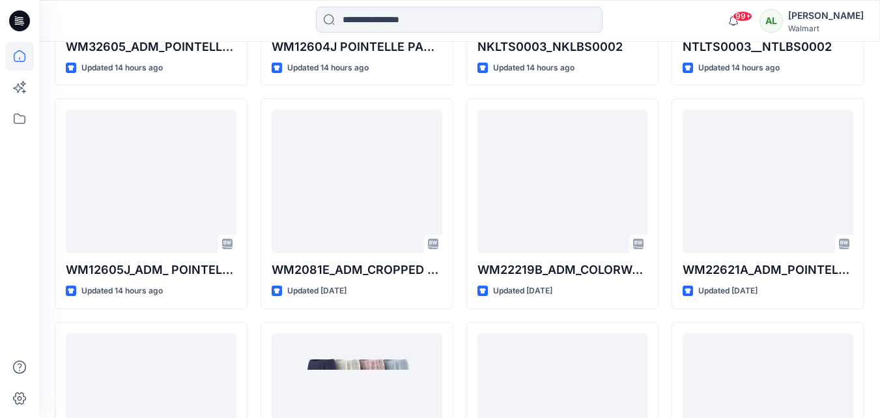
scroll to position [994, 0]
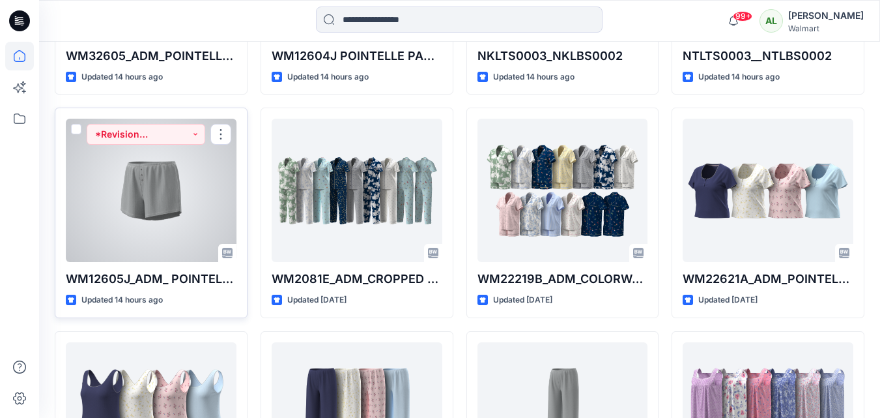
click at [136, 187] on div at bounding box center [151, 190] width 171 height 143
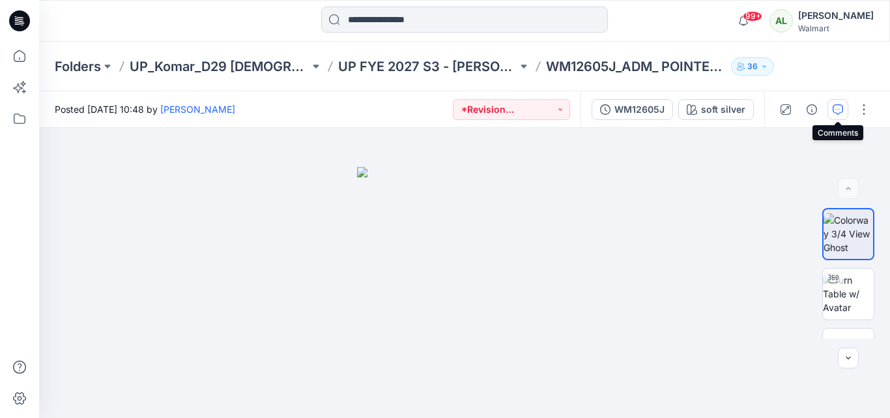
click at [831, 107] on button "button" at bounding box center [837, 109] width 21 height 21
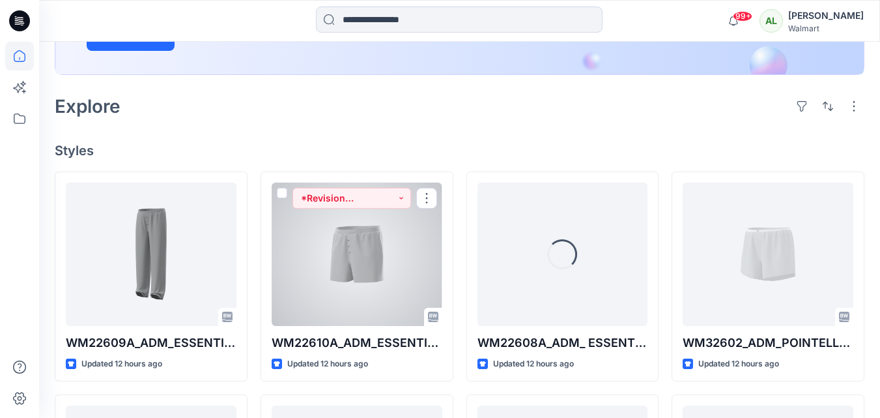
scroll to position [391, 0]
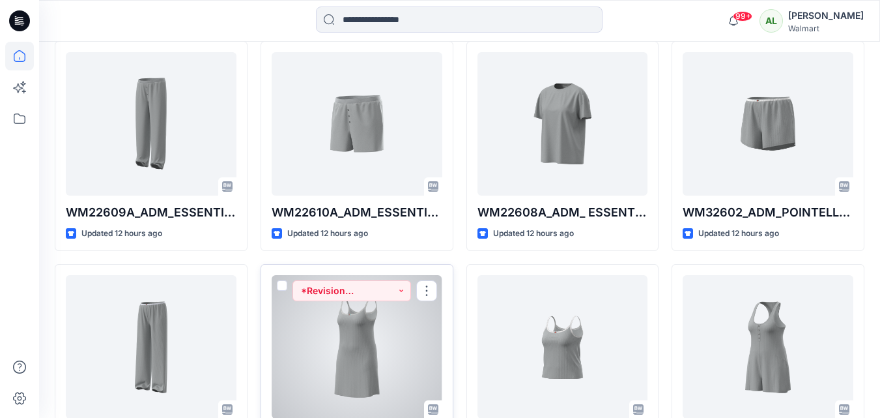
click at [356, 353] on div at bounding box center [357, 346] width 171 height 143
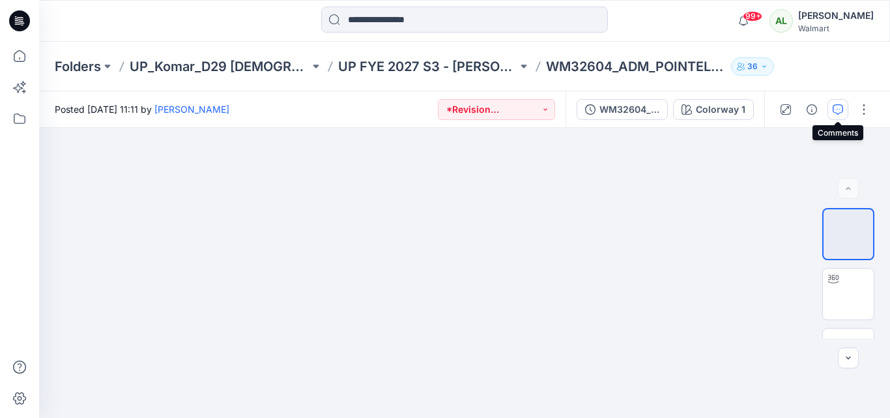
click at [837, 107] on icon "button" at bounding box center [838, 109] width 10 height 10
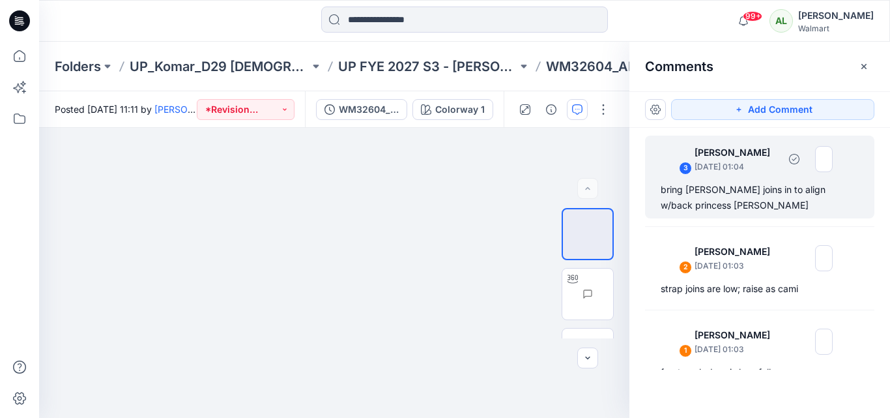
click at [769, 176] on div "3 [PERSON_NAME] [DATE] 01:04" at bounding box center [743, 159] width 180 height 36
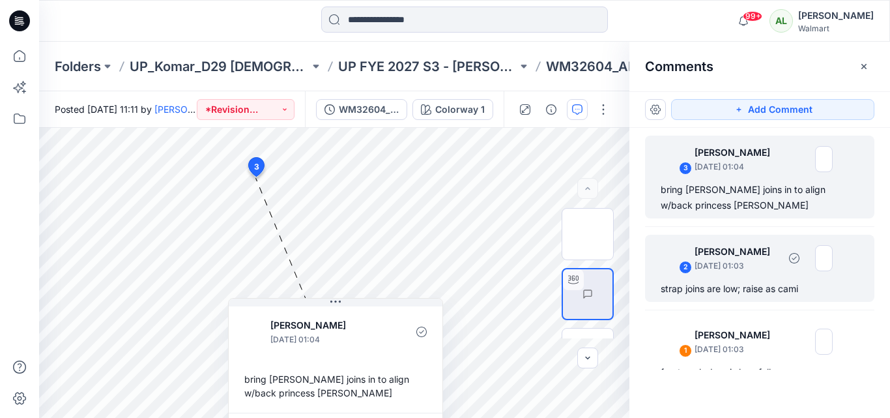
click at [703, 281] on div "strap joins are low; raise as cami" at bounding box center [760, 289] width 198 height 16
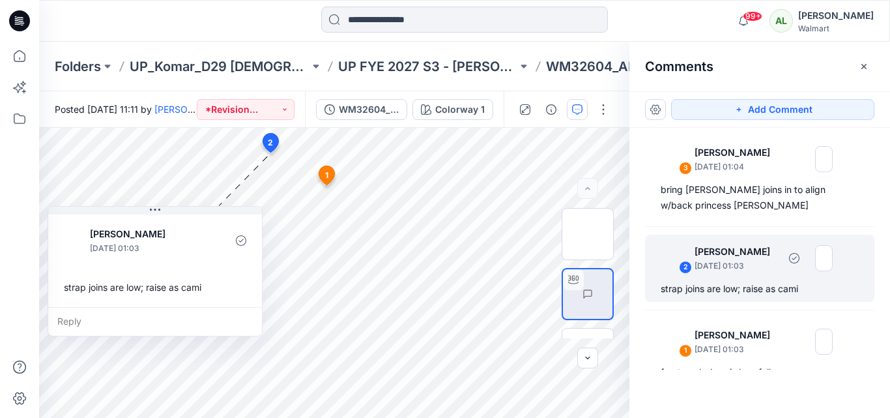
scroll to position [23, 0]
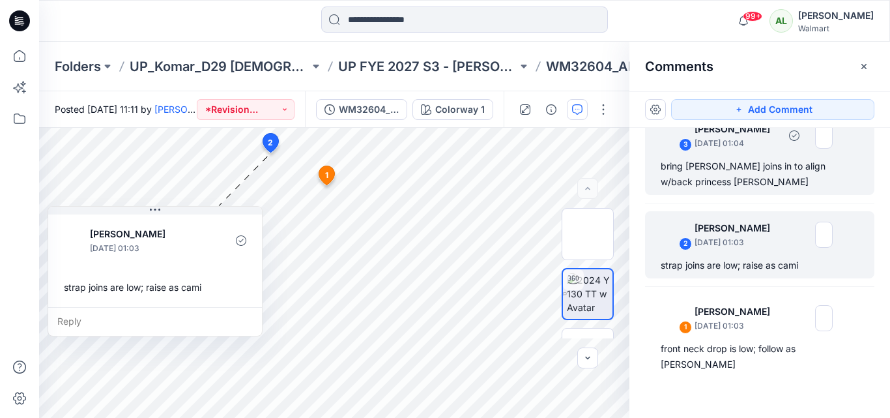
click at [775, 158] on div "bring [PERSON_NAME] joins in to align w/back princess [PERSON_NAME]" at bounding box center [760, 173] width 198 height 31
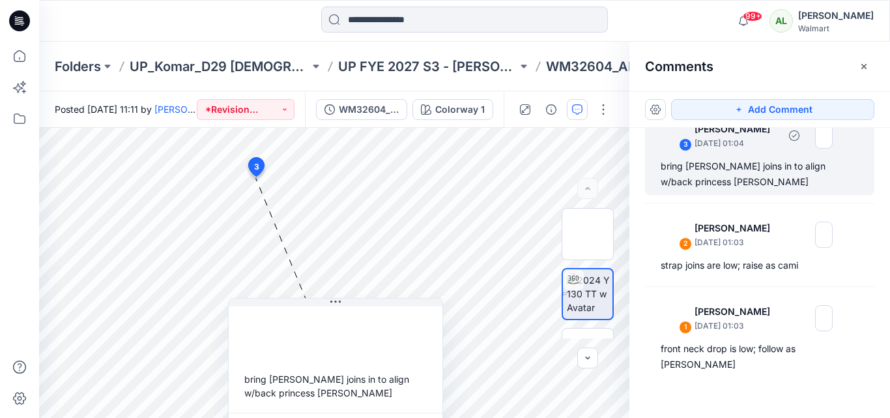
scroll to position [8, 0]
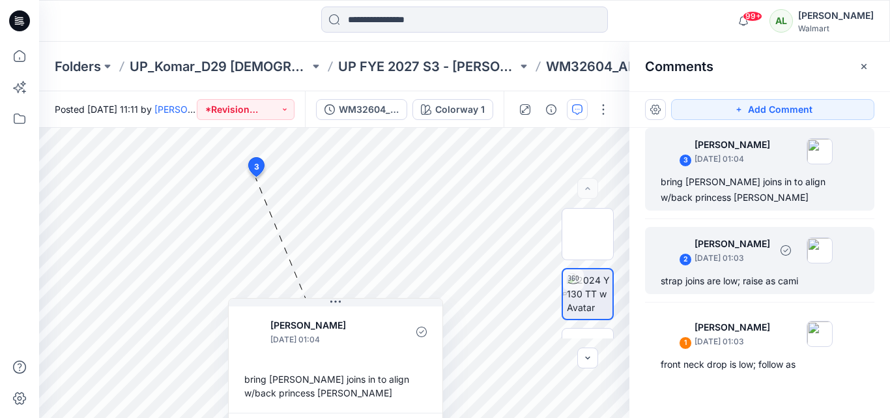
click at [733, 283] on div "strap joins are low; raise as cami" at bounding box center [760, 281] width 198 height 16
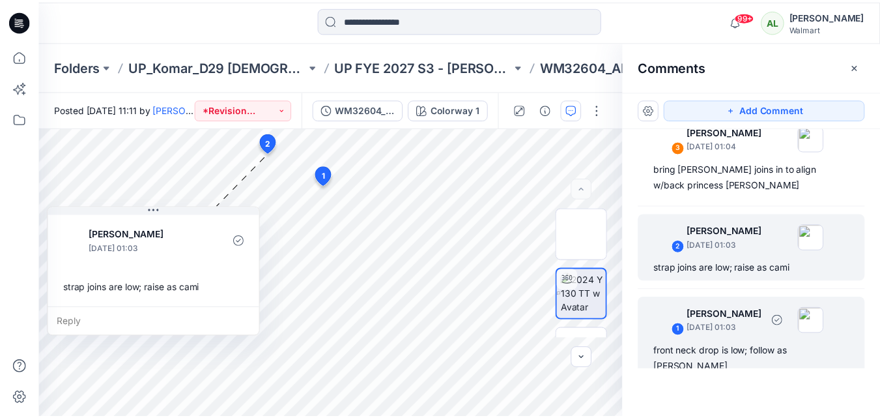
scroll to position [23, 0]
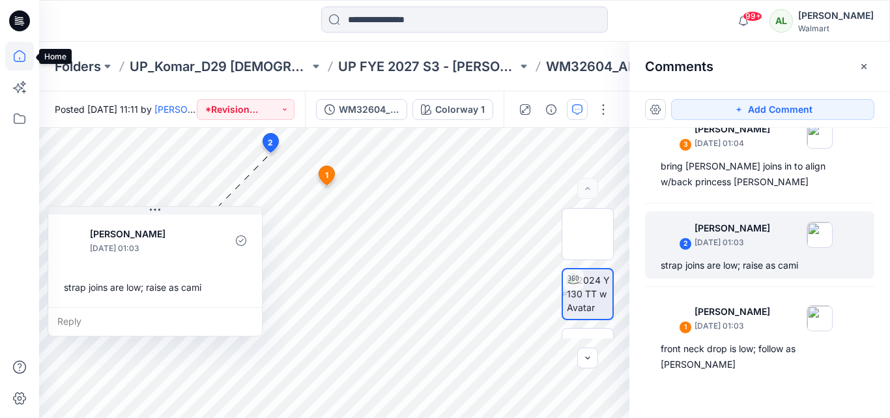
click at [23, 55] on icon at bounding box center [19, 56] width 29 height 29
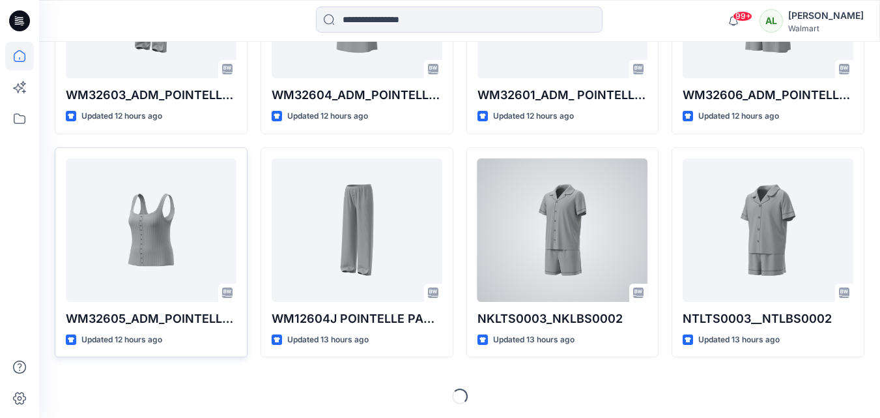
scroll to position [733, 0]
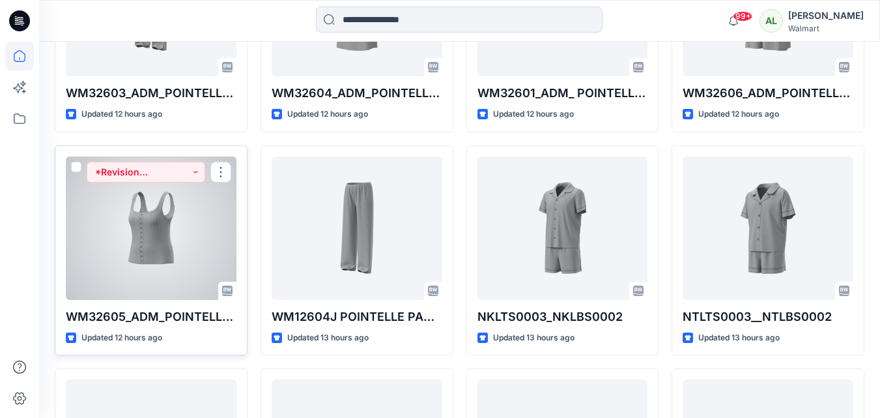
click at [152, 213] on div at bounding box center [151, 227] width 171 height 143
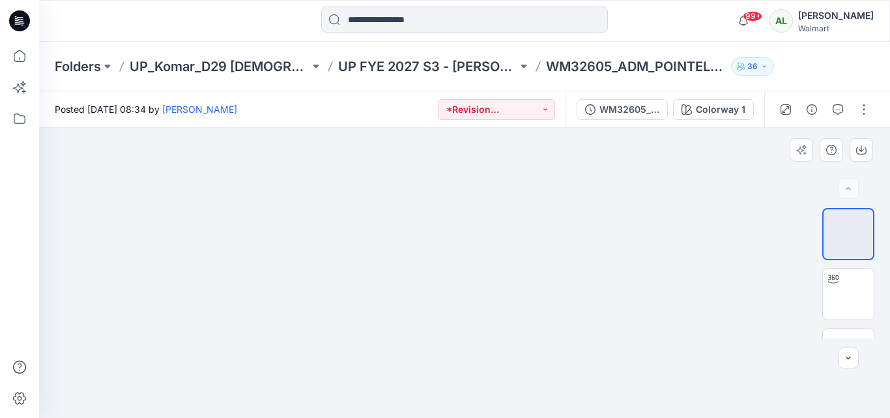
click at [550, 366] on div at bounding box center [464, 273] width 851 height 290
click at [848, 294] on img at bounding box center [848, 294] width 0 height 0
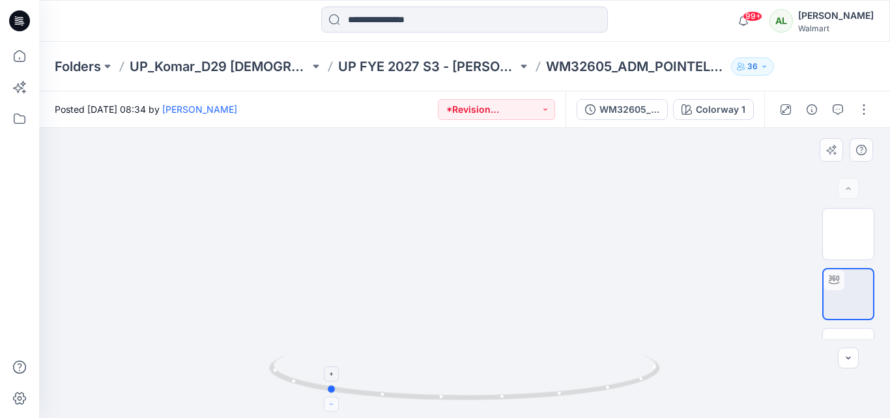
drag, startPoint x: 464, startPoint y: 401, endPoint x: 326, endPoint y: 399, distance: 137.5
click at [326, 399] on icon at bounding box center [466, 378] width 394 height 49
drag, startPoint x: 485, startPoint y: 403, endPoint x: 465, endPoint y: 401, distance: 20.3
click at [465, 401] on div at bounding box center [464, 384] width 391 height 65
drag, startPoint x: 483, startPoint y: 396, endPoint x: 424, endPoint y: 388, distance: 59.2
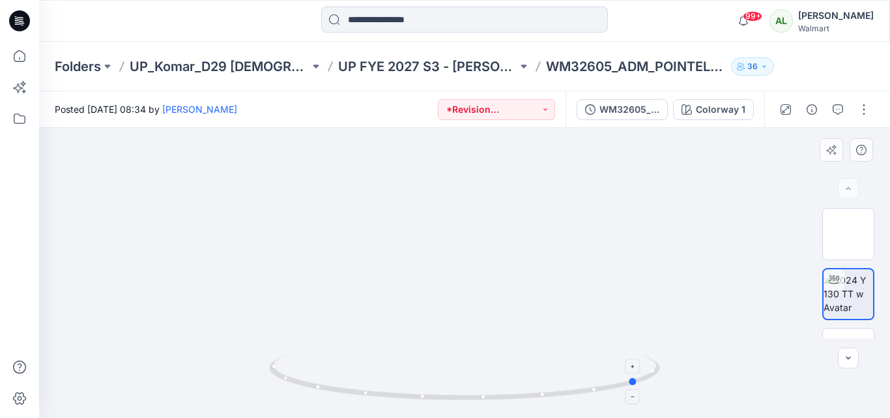
click at [424, 388] on icon at bounding box center [466, 378] width 394 height 49
drag, startPoint x: 496, startPoint y: 402, endPoint x: 331, endPoint y: 385, distance: 165.7
click at [331, 385] on icon at bounding box center [466, 378] width 394 height 49
click at [837, 109] on icon "button" at bounding box center [838, 109] width 10 height 10
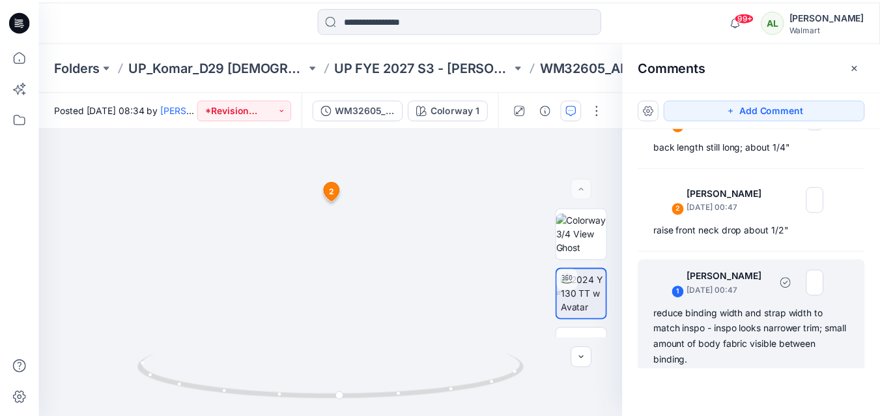
scroll to position [222, 0]
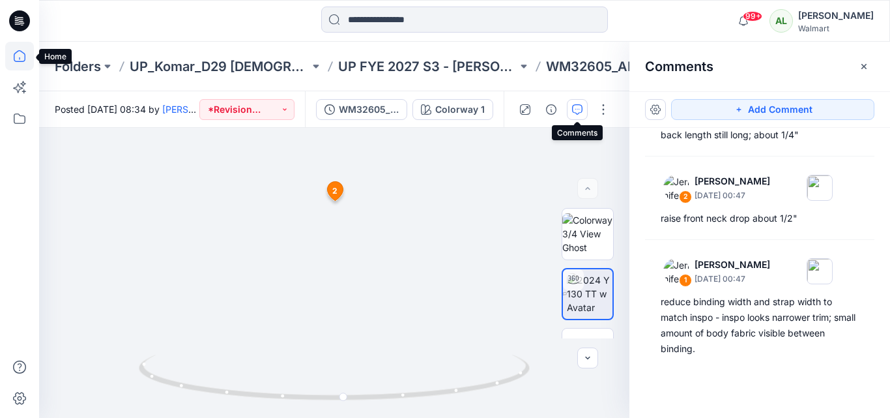
click at [13, 51] on icon at bounding box center [19, 56] width 29 height 29
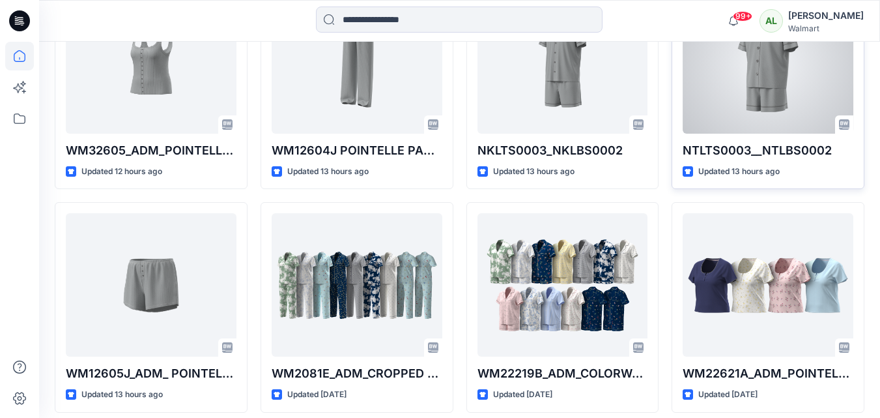
scroll to position [912, 0]
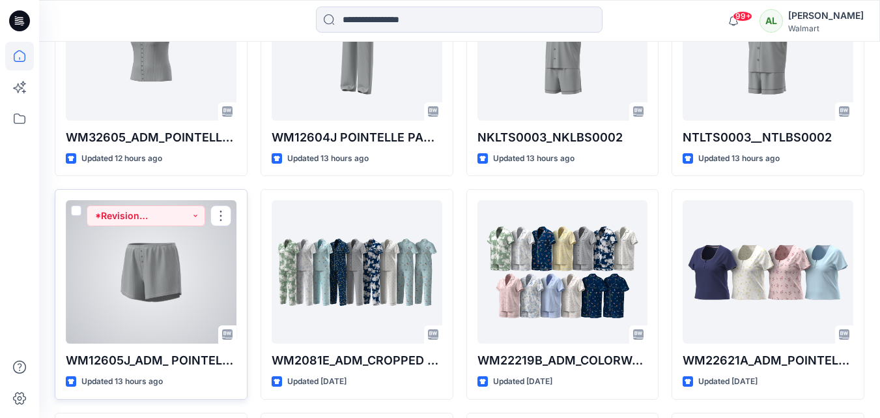
click at [174, 270] on div at bounding box center [151, 271] width 171 height 143
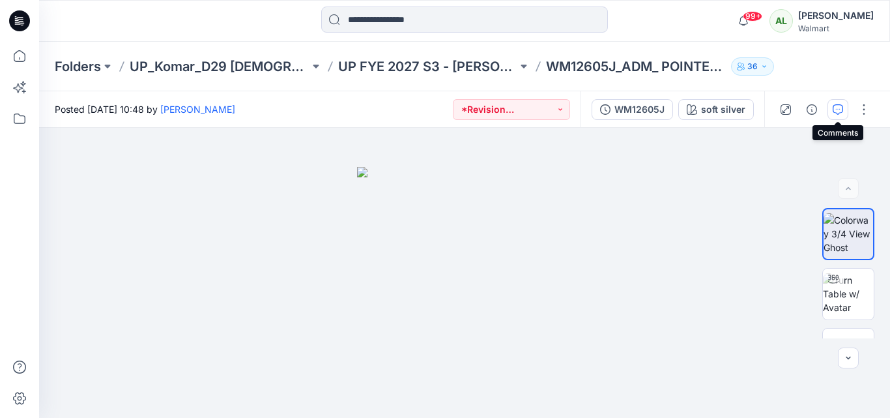
click at [833, 101] on button "button" at bounding box center [837, 109] width 21 height 21
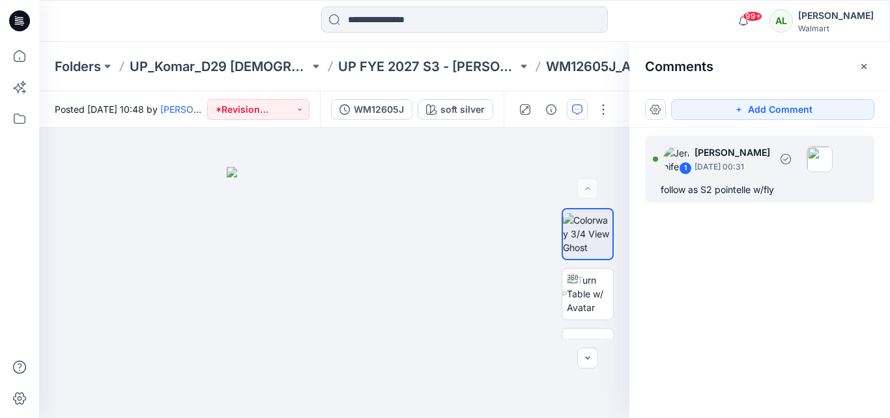
click at [697, 190] on div "follow as S2 pointelle w/fly" at bounding box center [760, 190] width 198 height 16
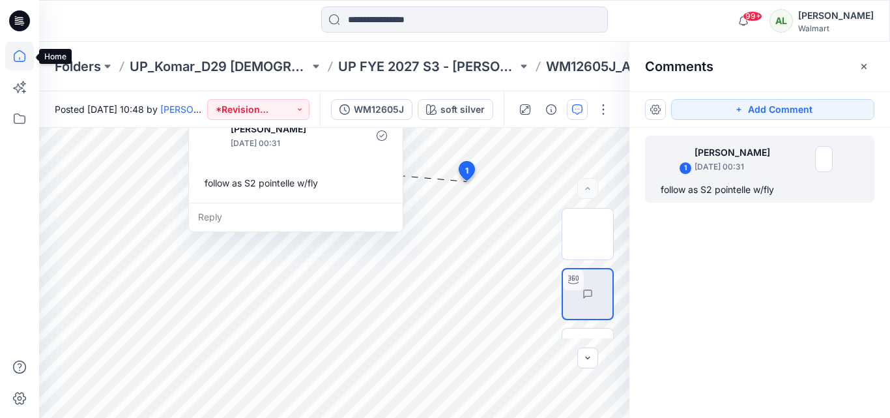
click at [23, 55] on icon at bounding box center [19, 56] width 29 height 29
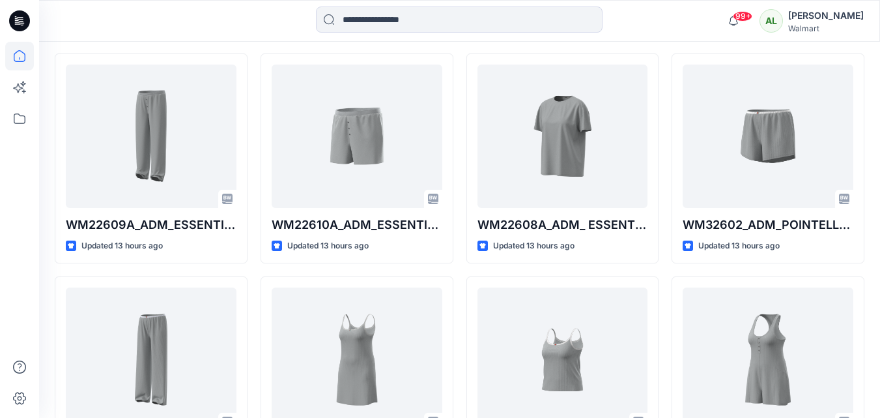
scroll to position [394, 0]
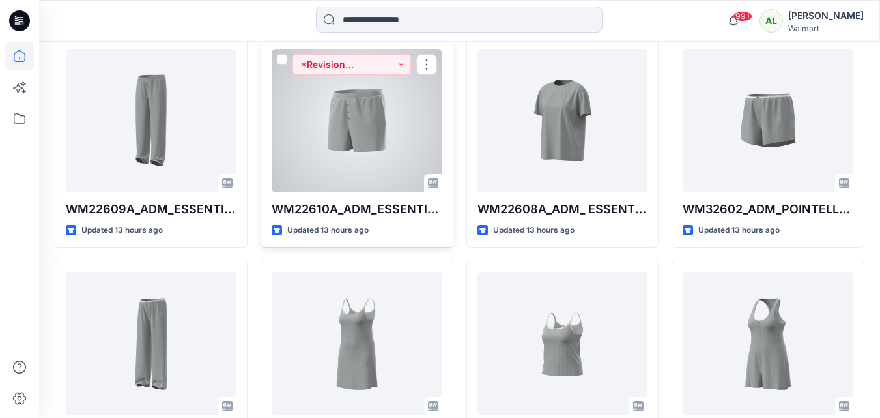
click at [351, 107] on div at bounding box center [357, 120] width 171 height 143
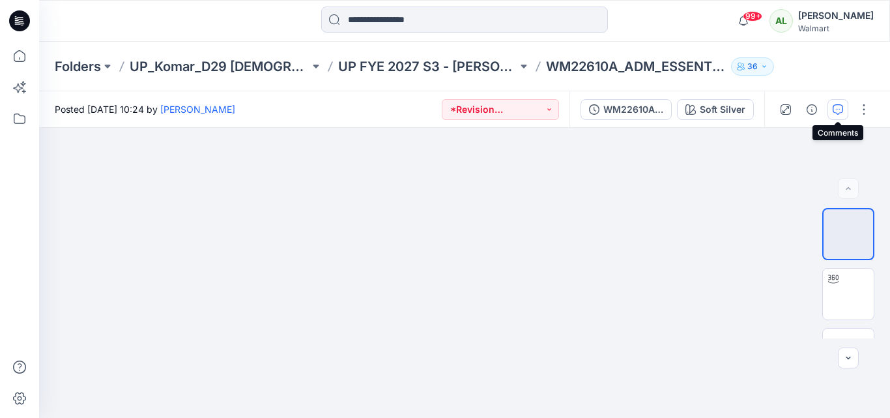
click at [844, 105] on button "button" at bounding box center [837, 109] width 21 height 21
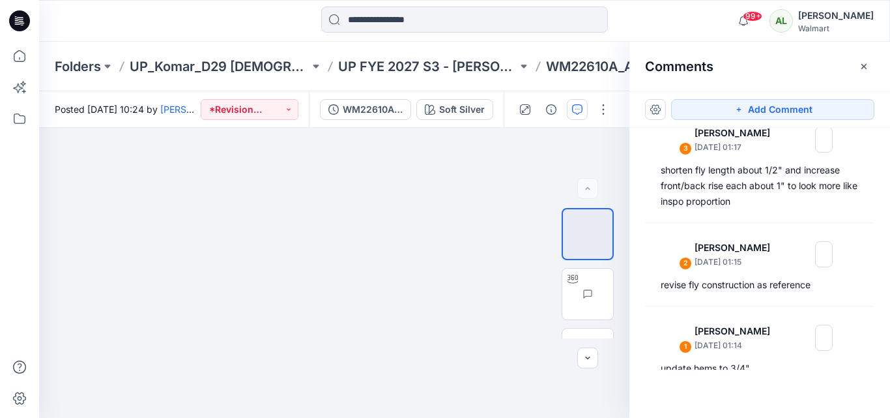
scroll to position [100, 0]
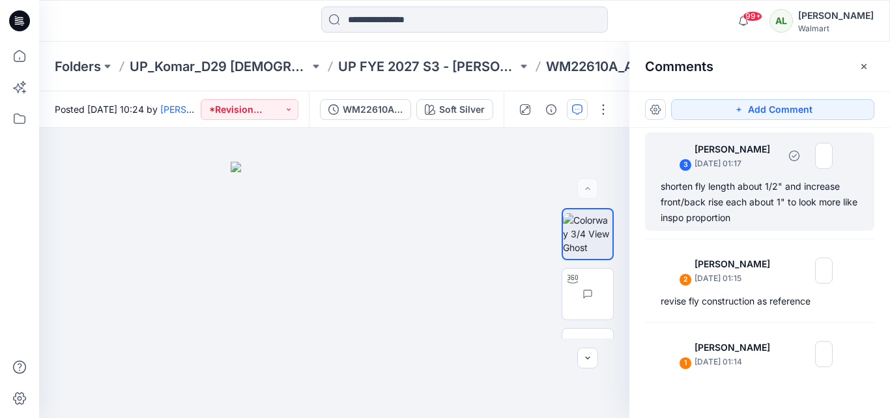
click at [757, 172] on div "3 Jennifer Yerkes September 18, 2025 01:17" at bounding box center [743, 155] width 180 height 36
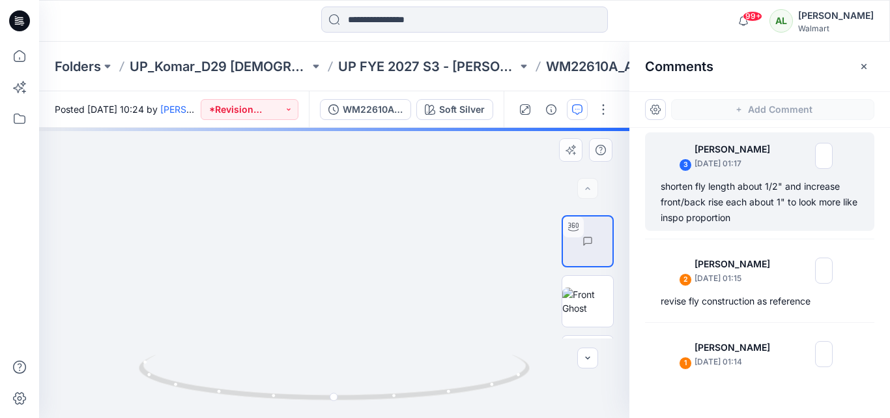
scroll to position [0, 0]
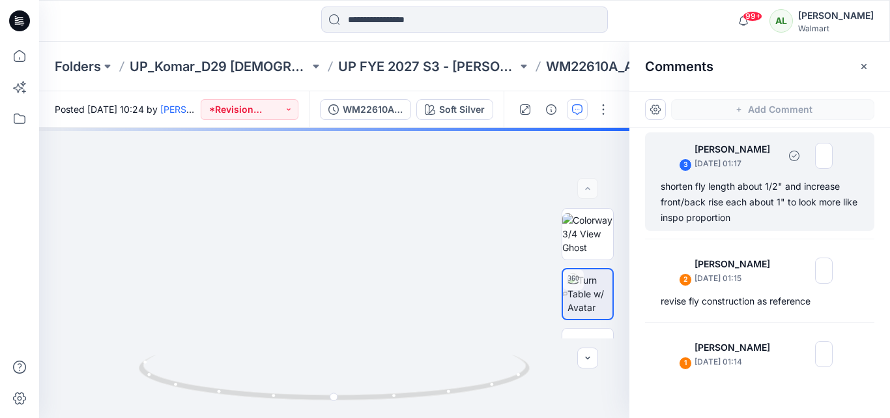
click at [794, 197] on div "shorten fly length about 1/2" and increase front/back rise each about 1" to loo…" at bounding box center [760, 202] width 198 height 47
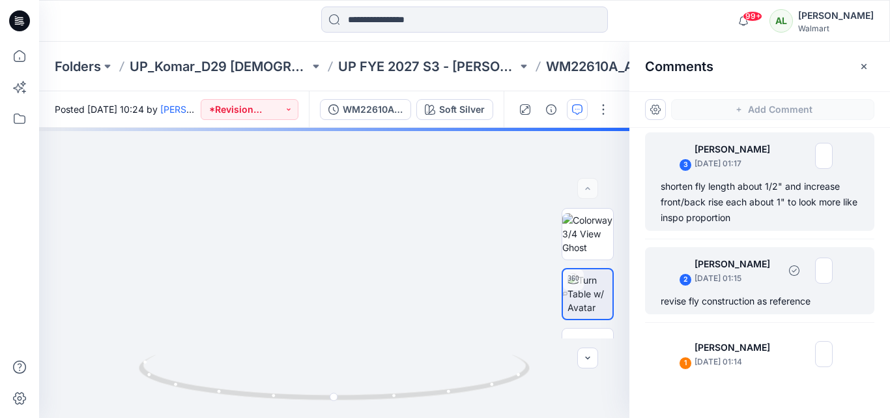
click at [713, 287] on div "2 Jennifer Yerkes September 18, 2025 01:15" at bounding box center [743, 270] width 180 height 36
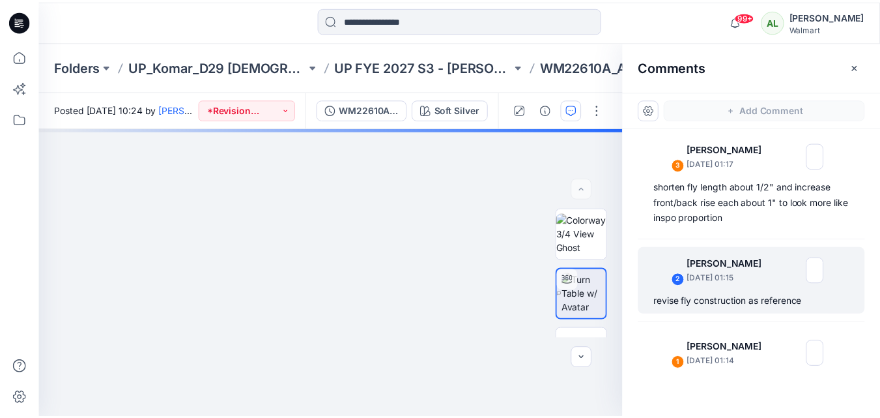
scroll to position [136, 0]
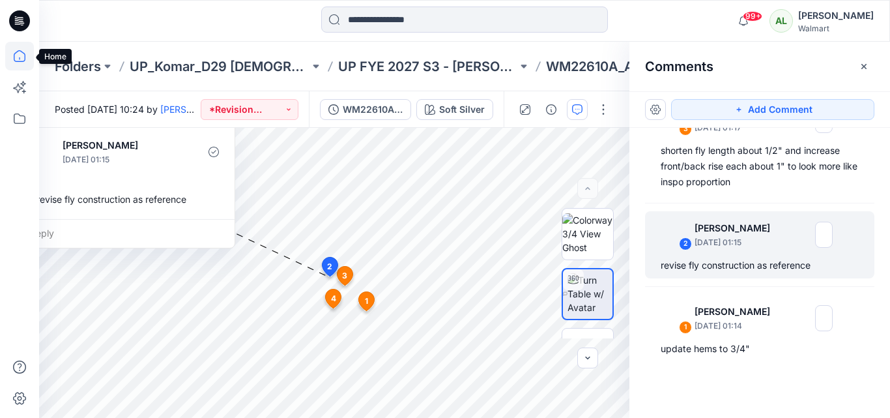
click at [26, 57] on icon at bounding box center [19, 56] width 29 height 29
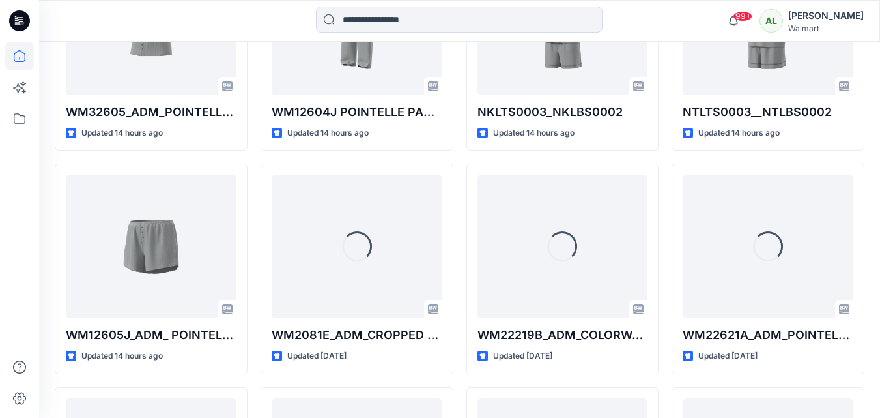
scroll to position [947, 0]
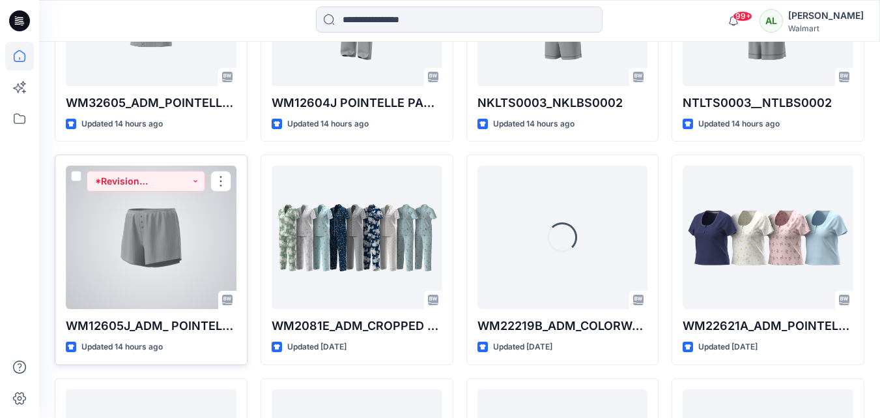
click at [194, 237] on div at bounding box center [151, 236] width 171 height 143
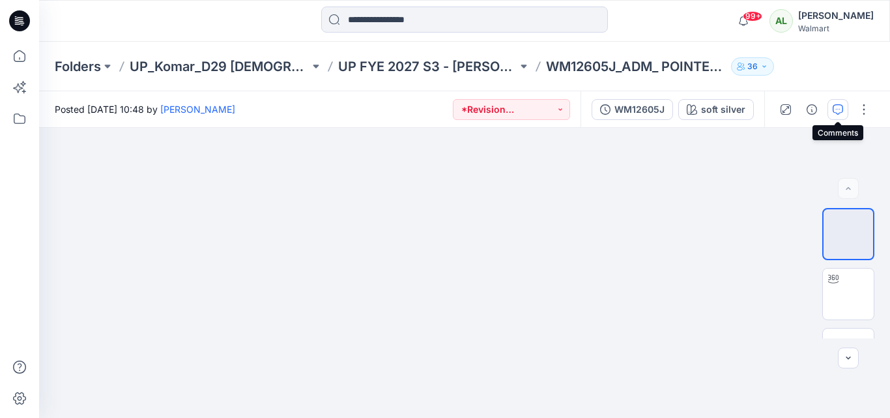
click at [840, 108] on icon "button" at bounding box center [838, 109] width 10 height 10
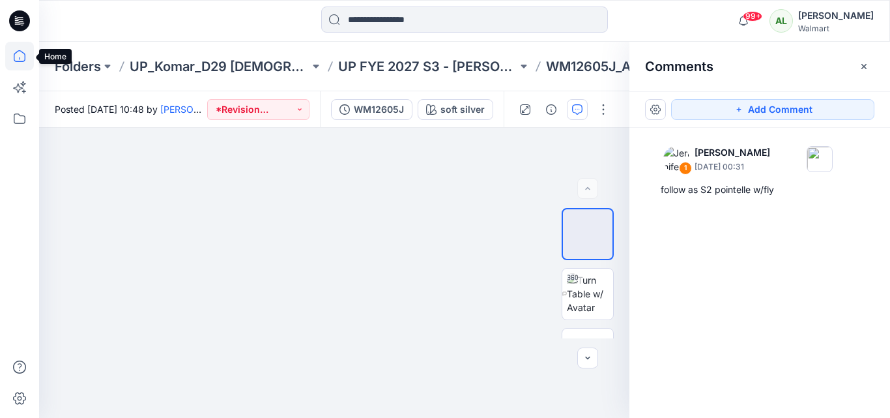
click at [13, 54] on icon at bounding box center [19, 56] width 29 height 29
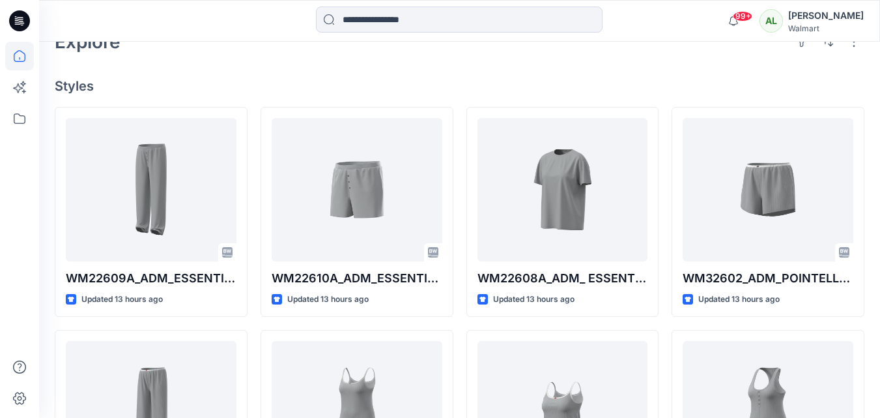
scroll to position [325, 0]
click at [420, 20] on input at bounding box center [459, 20] width 287 height 26
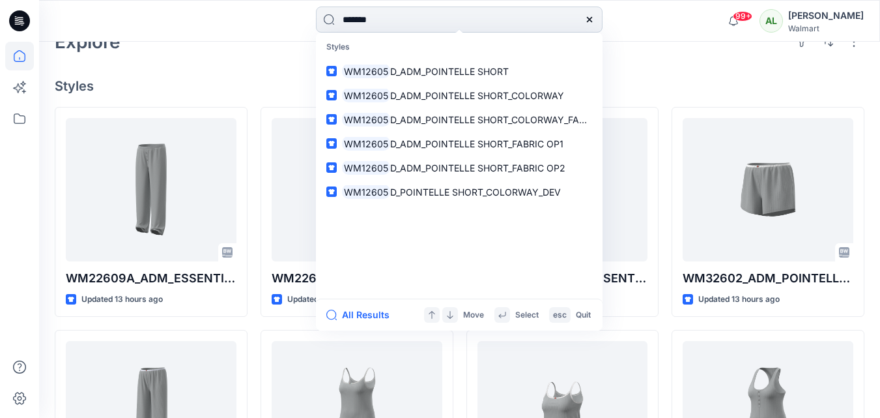
type input "********"
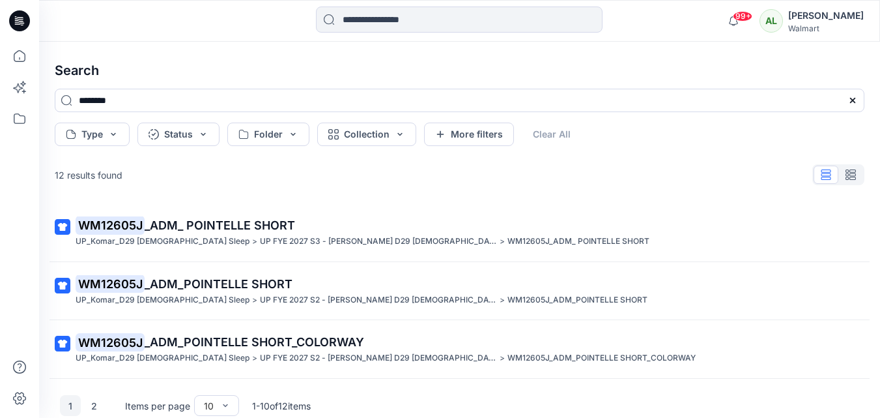
scroll to position [24, 0]
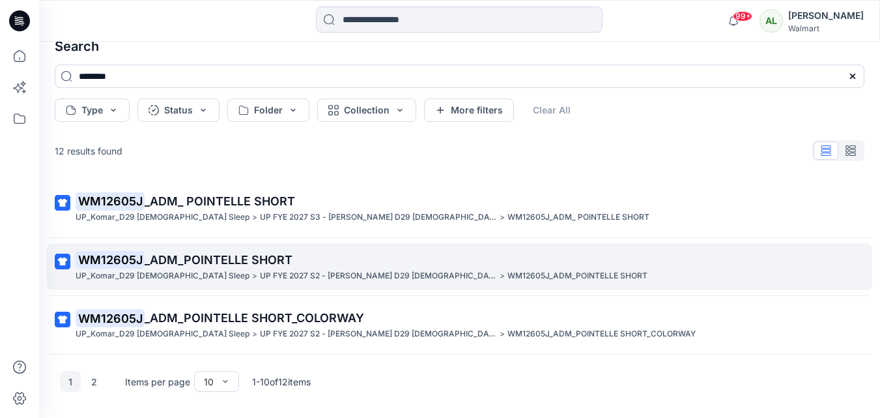
click at [190, 261] on span "_ADM_POINTELLE SHORT" at bounding box center [219, 260] width 148 height 14
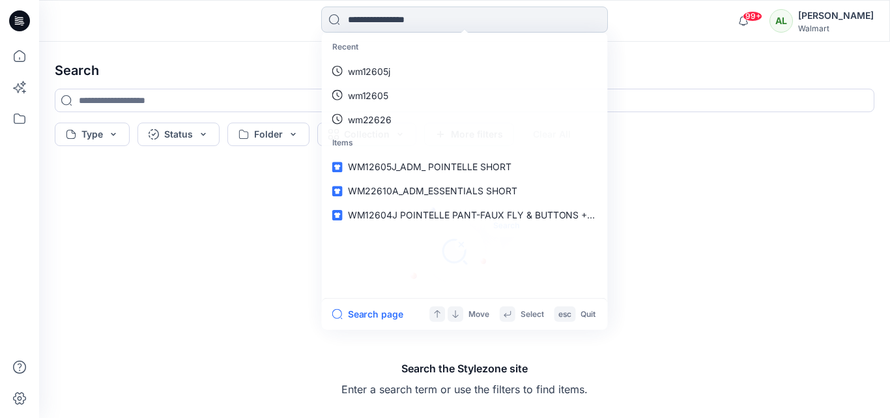
click at [360, 14] on input at bounding box center [464, 20] width 287 height 26
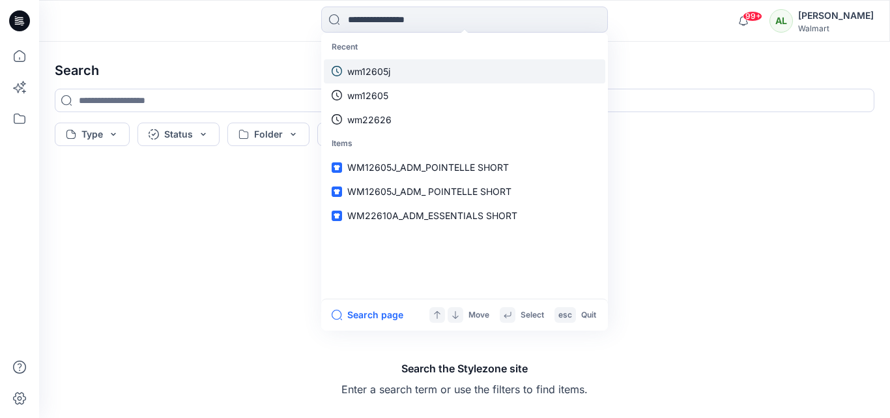
click at [366, 65] on p "wm12605j" at bounding box center [368, 72] width 43 height 14
type input "********"
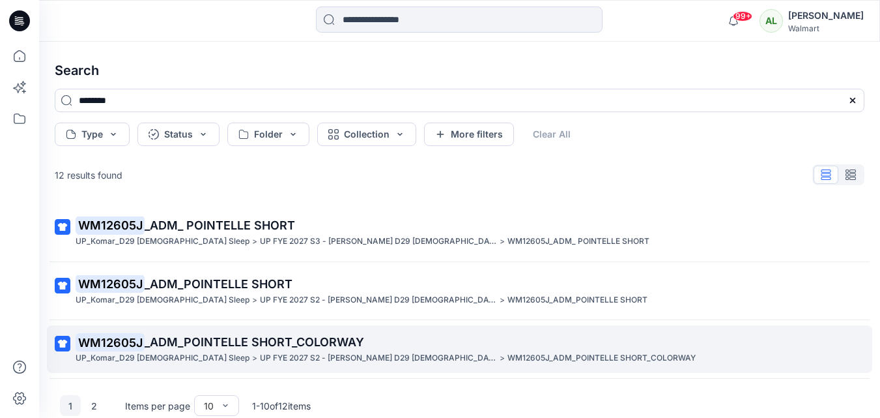
click at [137, 337] on mark "WM12605J" at bounding box center [110, 342] width 69 height 18
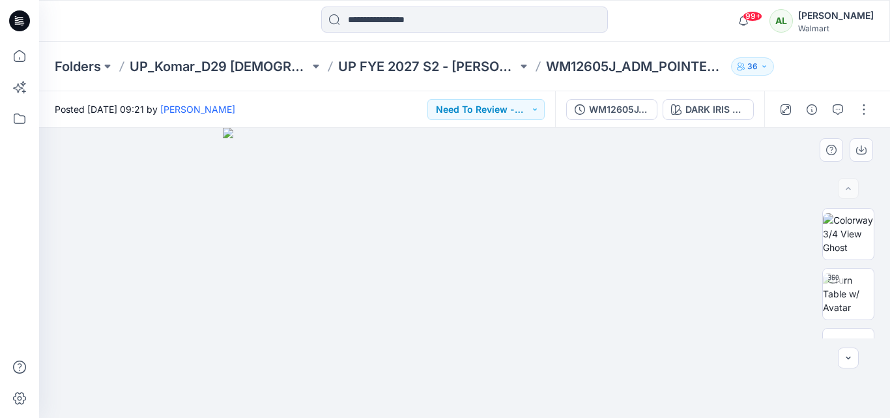
click at [655, 231] on img at bounding box center [464, 273] width 483 height 290
click at [22, 51] on icon at bounding box center [19, 56] width 29 height 29
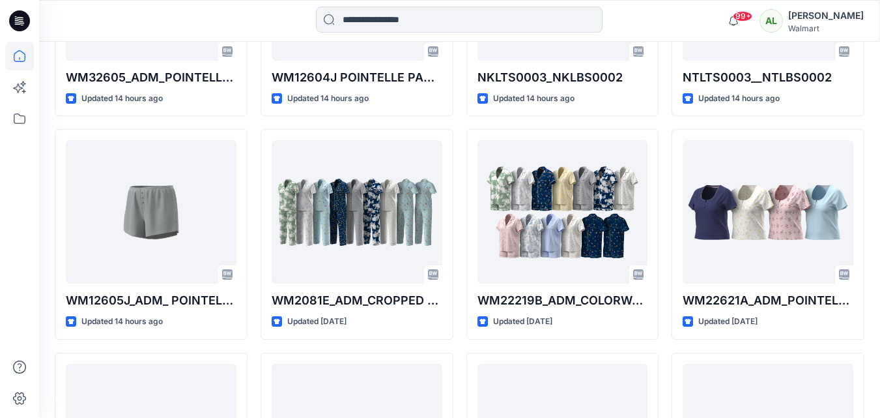
scroll to position [975, 0]
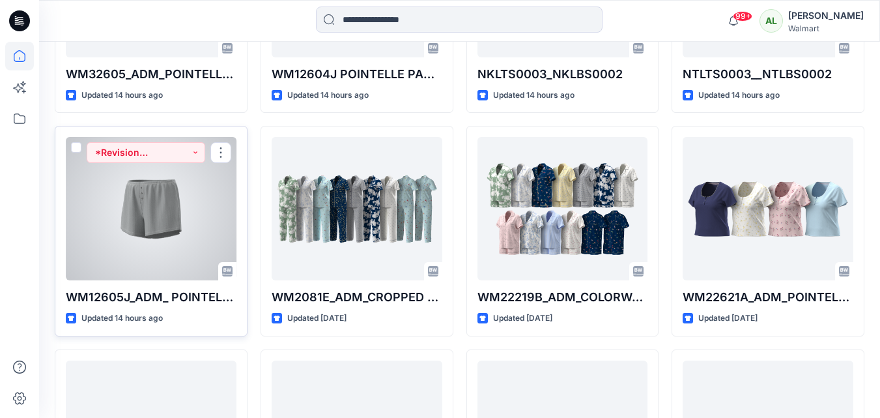
click at [171, 226] on div at bounding box center [151, 208] width 171 height 143
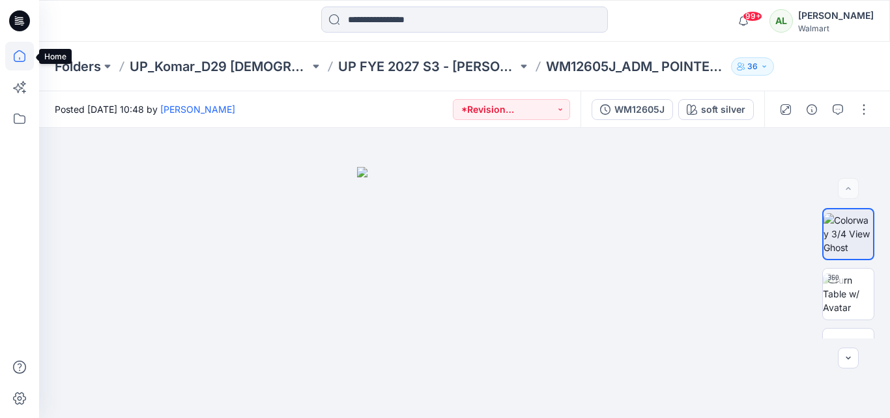
click at [19, 59] on icon at bounding box center [19, 56] width 29 height 29
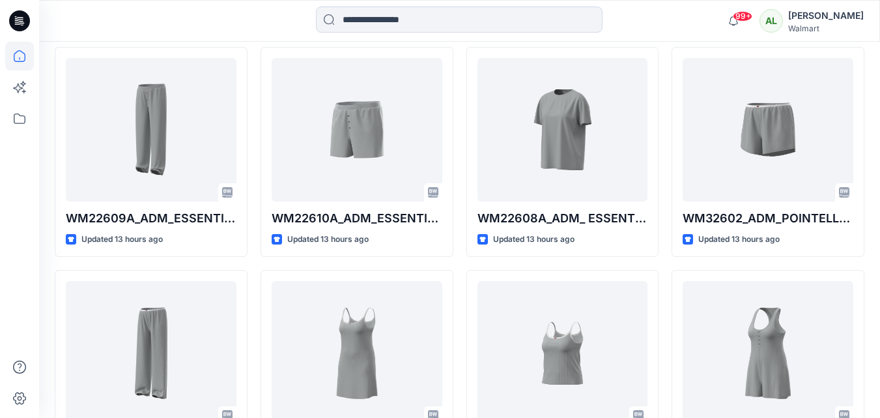
scroll to position [364, 0]
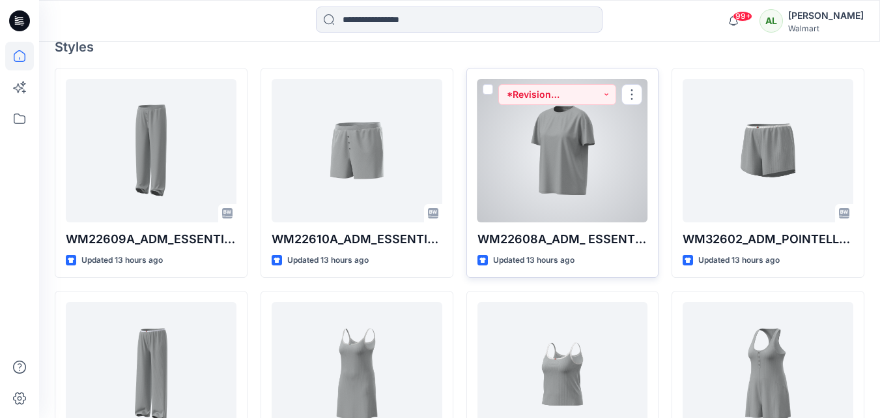
click at [591, 130] on div at bounding box center [563, 150] width 171 height 143
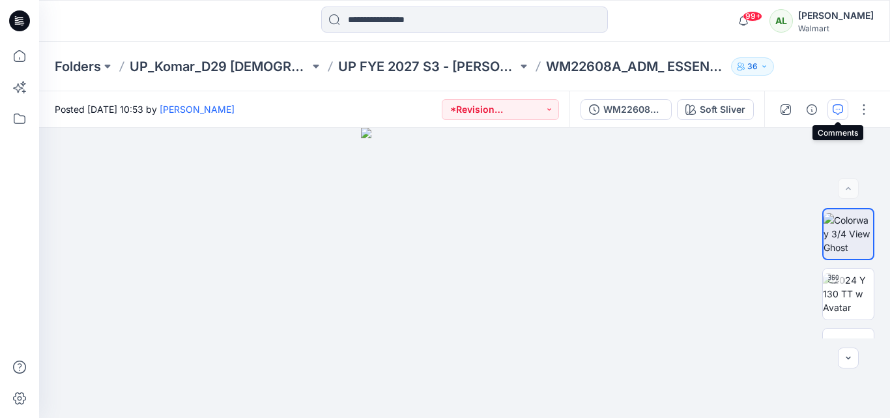
click at [831, 104] on button "button" at bounding box center [837, 109] width 21 height 21
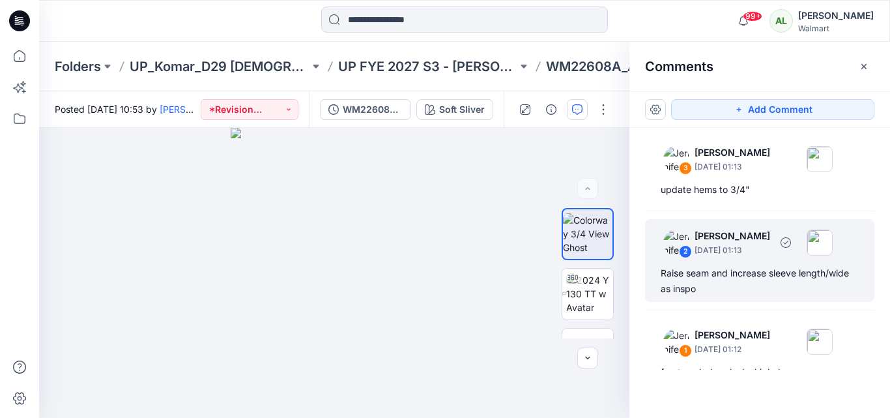
click at [717, 272] on div "Raise seam and increase sleeve length/wide as inspo" at bounding box center [760, 280] width 198 height 31
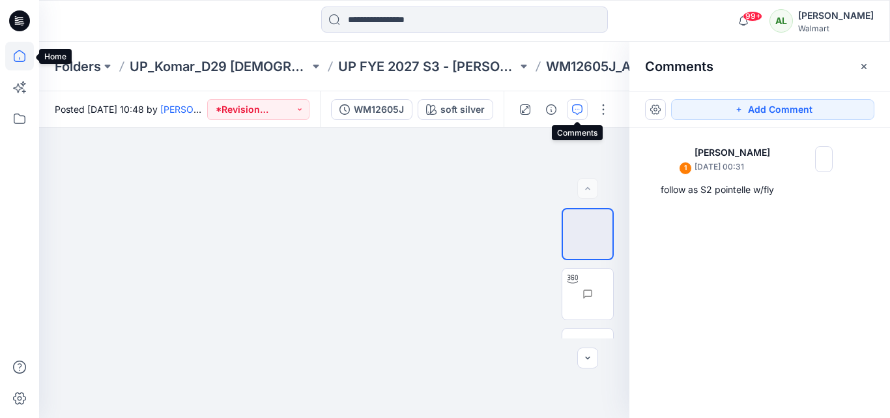
click at [20, 59] on icon at bounding box center [19, 58] width 1 height 3
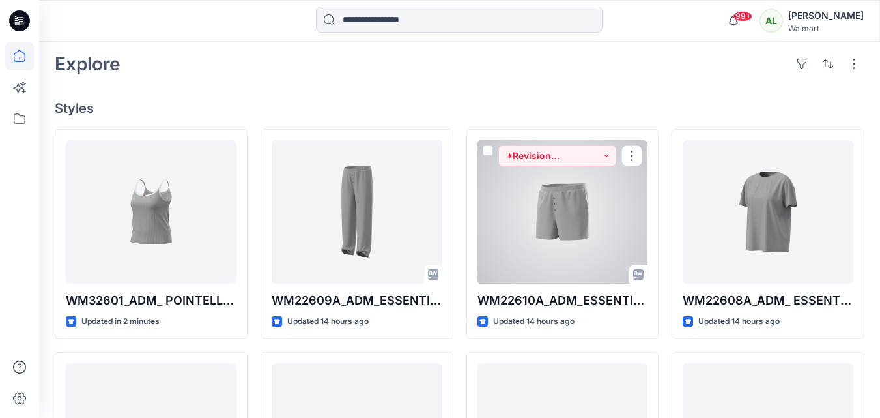
scroll to position [326, 0]
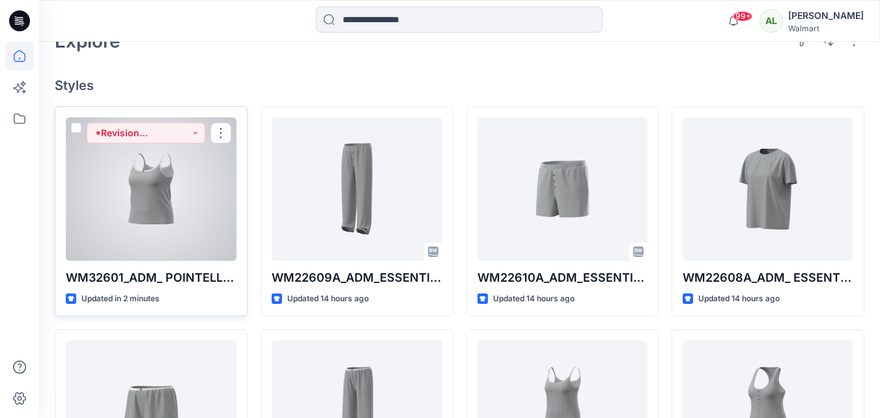
click at [149, 189] on div at bounding box center [151, 188] width 171 height 143
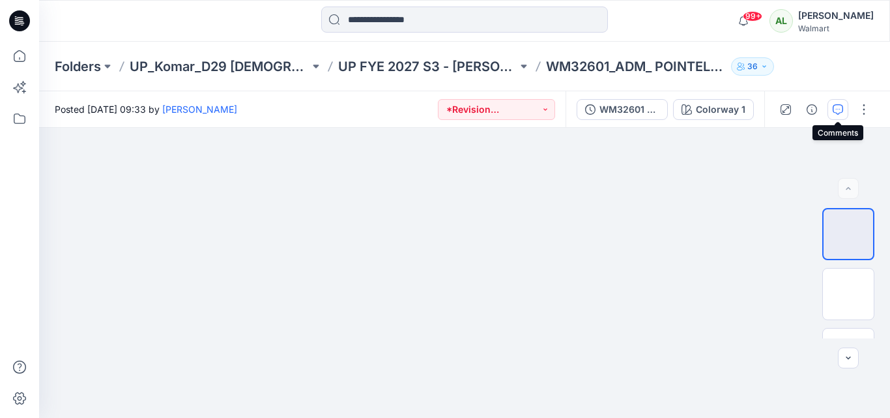
click at [839, 111] on icon "button" at bounding box center [838, 109] width 10 height 10
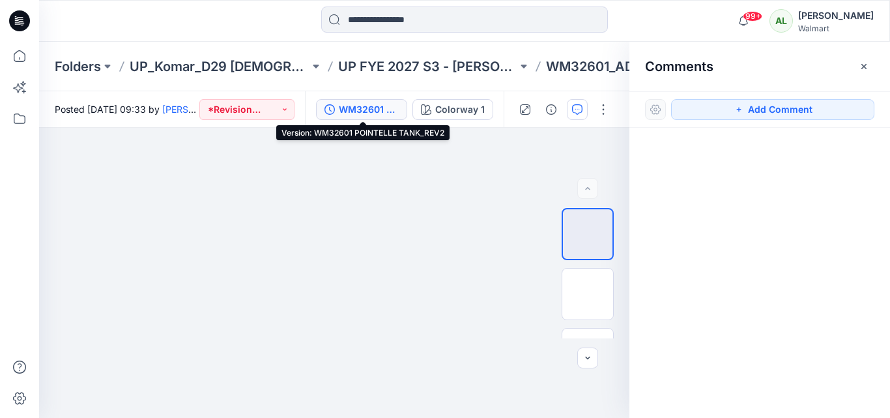
click at [380, 108] on div "WM32601 POINTELLE TANK_REV2" at bounding box center [369, 109] width 60 height 14
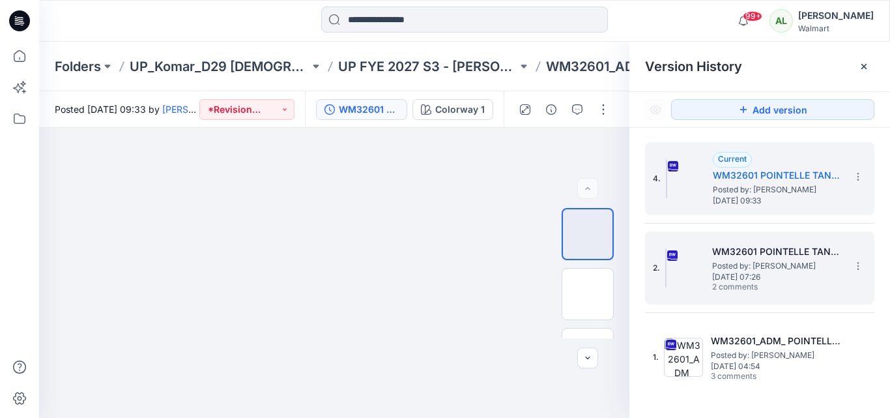
click at [760, 272] on span "[DATE] 07:26" at bounding box center [777, 276] width 130 height 9
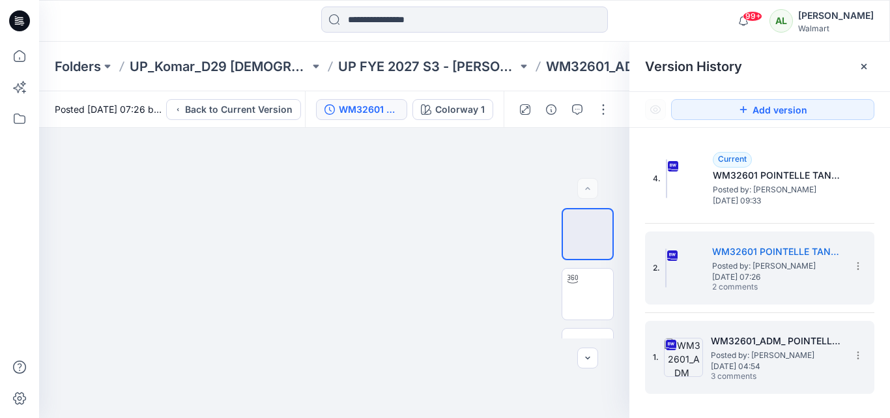
click at [775, 351] on span "Posted by: [PERSON_NAME]" at bounding box center [776, 355] width 130 height 13
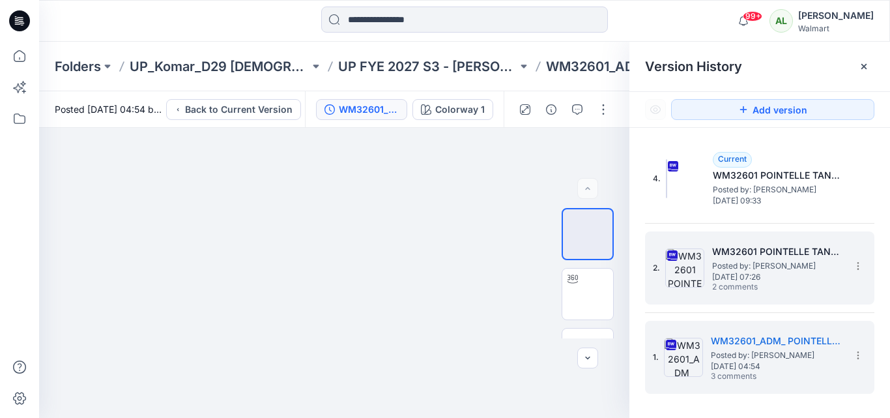
click at [717, 259] on span "Posted by: [PERSON_NAME]" at bounding box center [777, 265] width 130 height 13
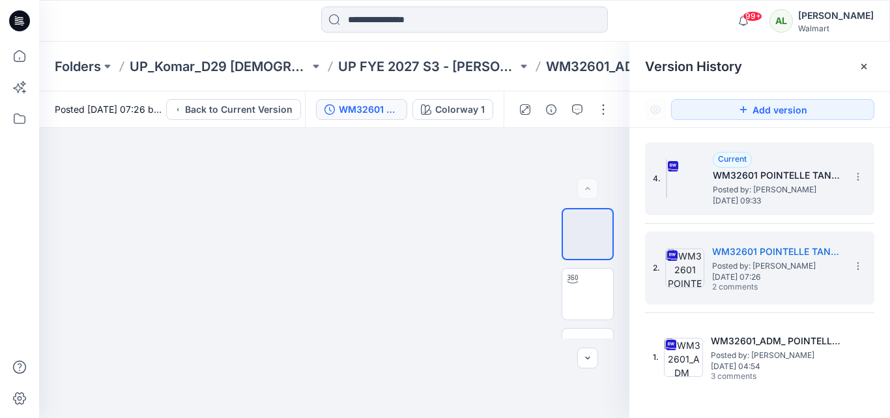
click at [776, 169] on h5 "WM32601 POINTELLE TANK_REV2" at bounding box center [778, 175] width 130 height 16
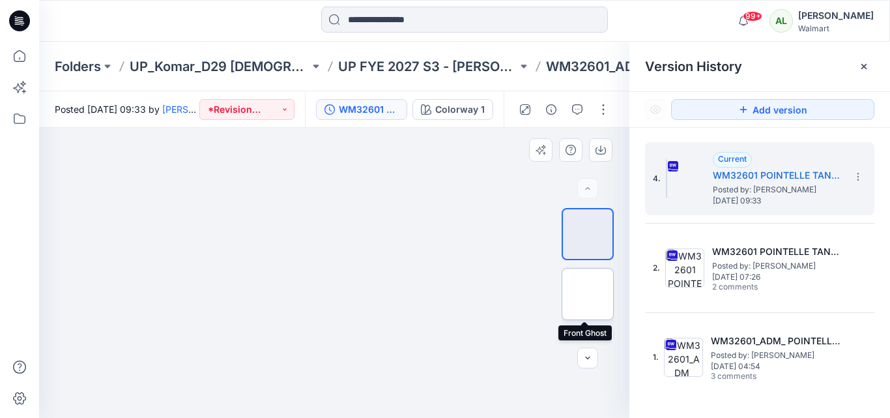
click at [588, 294] on img at bounding box center [588, 294] width 0 height 0
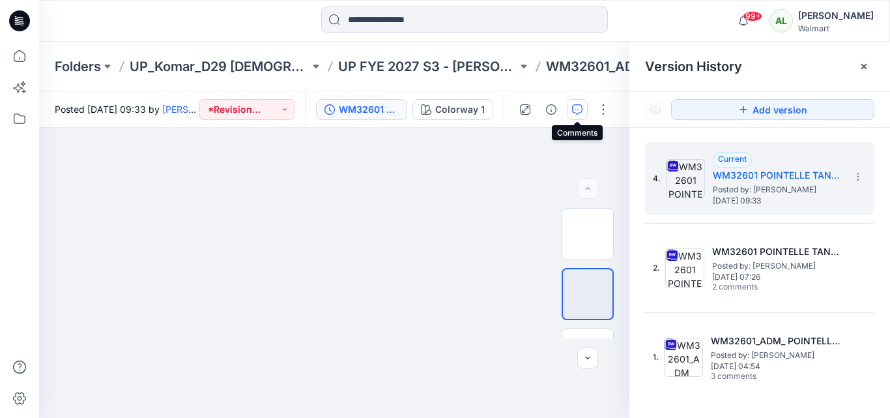
click at [572, 104] on icon "button" at bounding box center [577, 109] width 10 height 10
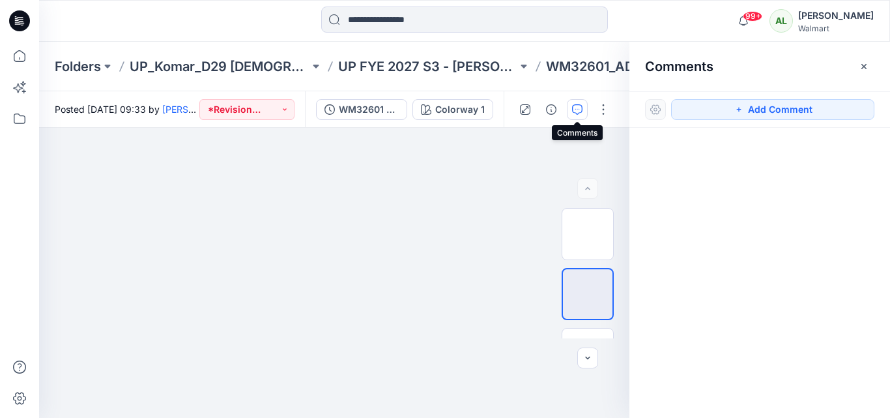
click at [574, 111] on icon "button" at bounding box center [577, 109] width 10 height 10
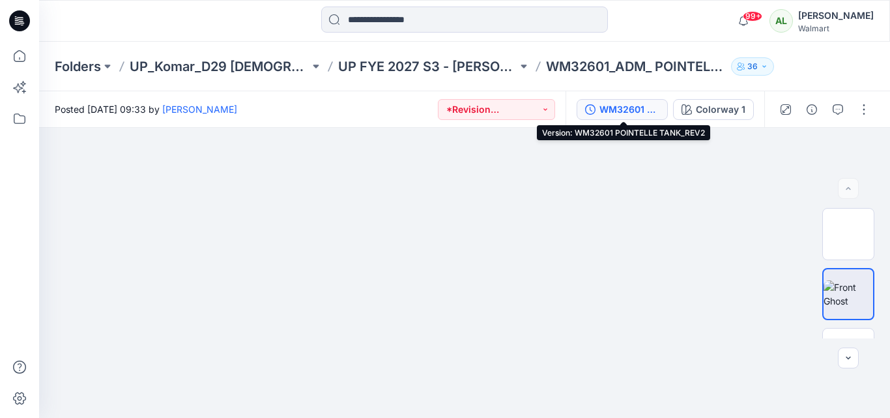
click at [650, 106] on div "WM32601 POINTELLE TANK_REV2" at bounding box center [629, 109] width 60 height 14
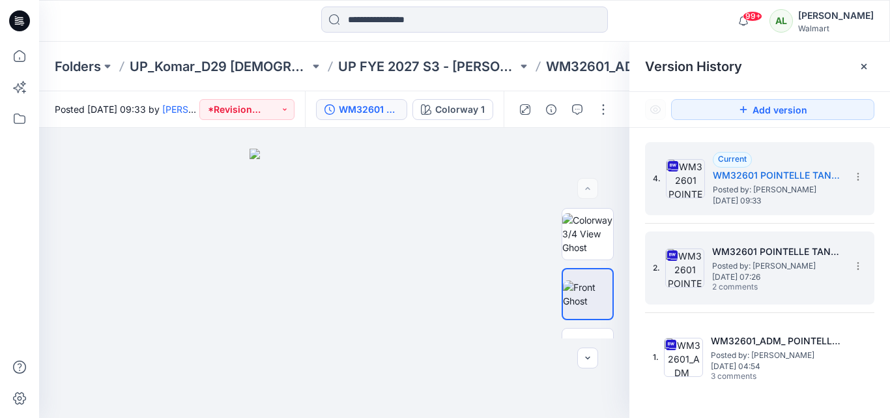
click at [791, 256] on h5 "WM32601 POINTELLE TANK_REV1" at bounding box center [777, 252] width 130 height 16
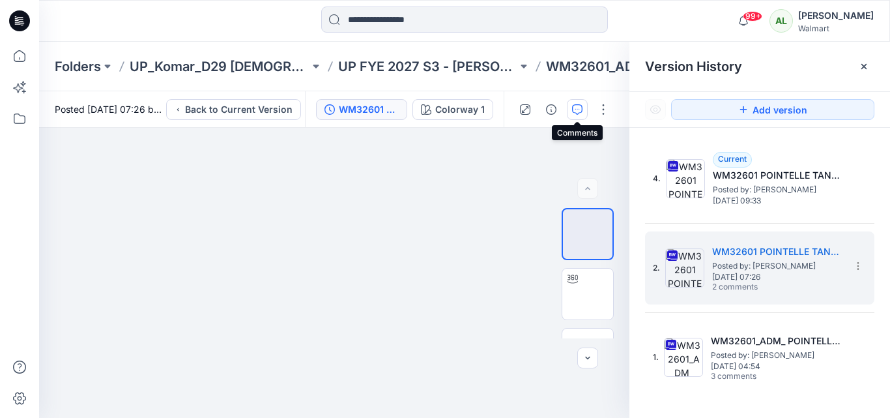
click at [582, 114] on icon "button" at bounding box center [577, 109] width 10 height 10
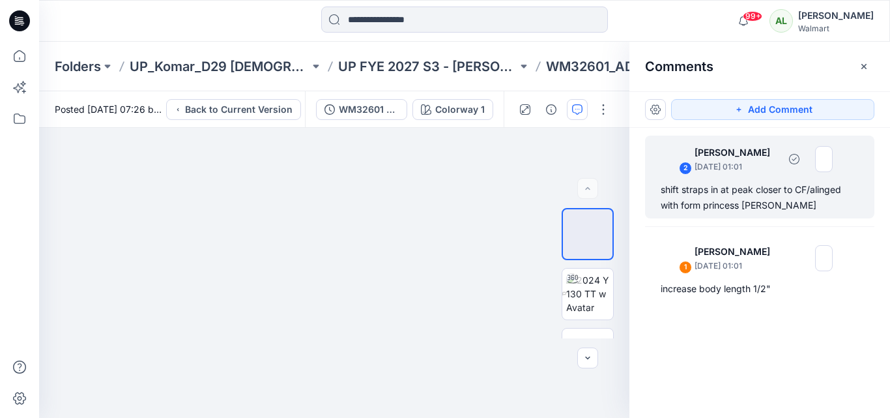
click at [760, 199] on div "shift straps in at peak closer to CF/alinged with form princess [PERSON_NAME]" at bounding box center [760, 197] width 198 height 31
